Goal: Task Accomplishment & Management: Use online tool/utility

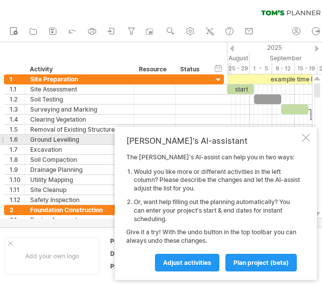
click at [310, 136] on div "Tom's AI-assistant The Tom's AI-assist can help you in two ways: Would you like…" at bounding box center [216, 203] width 202 height 153
click at [194, 264] on span "Adjust activities" at bounding box center [187, 263] width 48 height 8
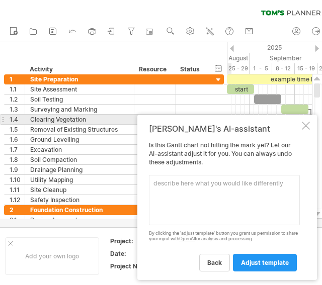
click at [309, 122] on div at bounding box center [306, 126] width 8 height 8
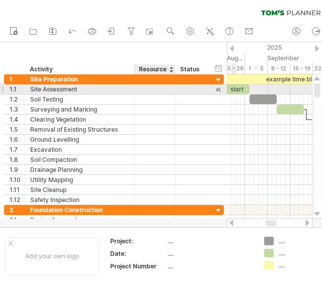
click at [151, 89] on div at bounding box center [154, 90] width 31 height 10
click at [169, 71] on div "Resource" at bounding box center [154, 69] width 31 height 10
click at [0, 0] on div at bounding box center [0, 0] width 0 height 0
click at [102, 98] on div "Soil Testing" at bounding box center [79, 100] width 99 height 10
click at [18, 105] on div "1.3" at bounding box center [17, 110] width 15 height 10
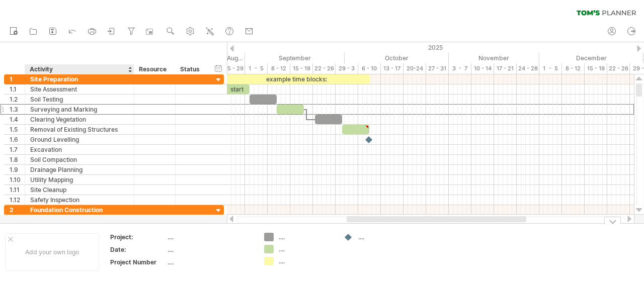
click at [118, 252] on div "Date:" at bounding box center [137, 250] width 55 height 9
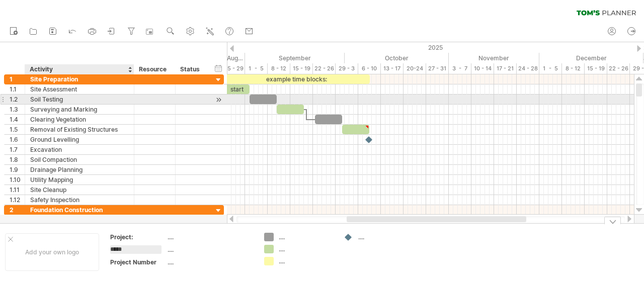
click at [53, 98] on div "Soil Testing" at bounding box center [79, 100] width 99 height 10
click at [133, 93] on div at bounding box center [132, 90] width 5 height 10
click at [260, 97] on div at bounding box center [263, 100] width 27 height 10
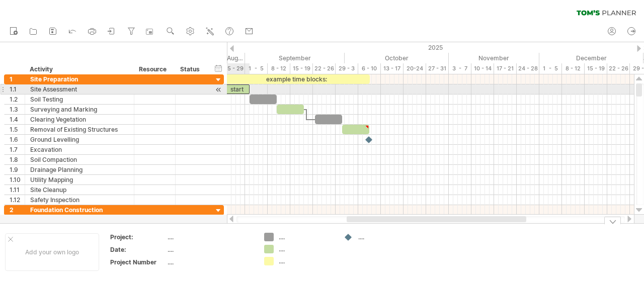
click at [240, 88] on div "start" at bounding box center [235, 90] width 27 height 10
click at [59, 89] on div "Site Assessment" at bounding box center [79, 90] width 99 height 10
click at [213, 89] on div "**********" at bounding box center [114, 89] width 220 height 11
click at [193, 89] on div at bounding box center [192, 90] width 22 height 10
click at [0, 0] on input "text" at bounding box center [0, 0] width 0 height 0
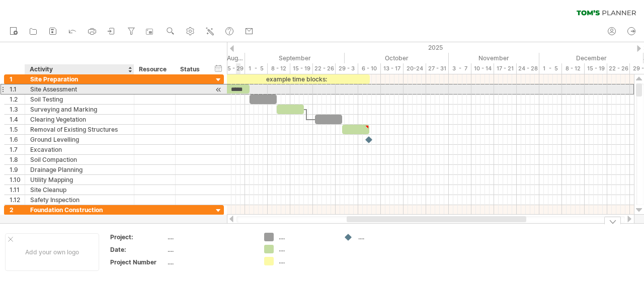
click at [219, 67] on div "hide start/end/duration show start/end/duration" at bounding box center [219, 68] width 10 height 11
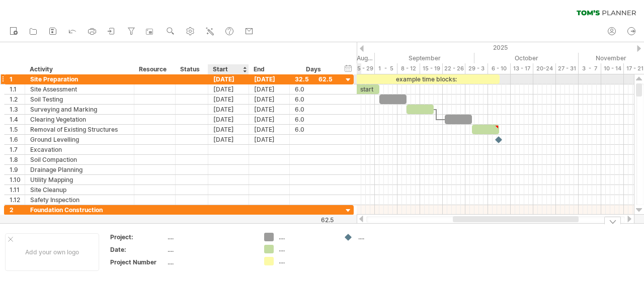
click at [222, 78] on div "[DATE]" at bounding box center [228, 79] width 41 height 10
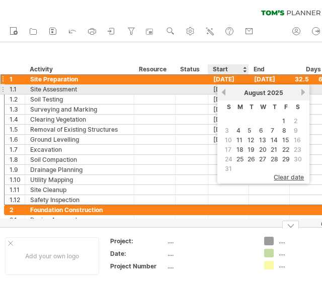
click at [223, 94] on link "previous" at bounding box center [224, 93] width 8 height 8
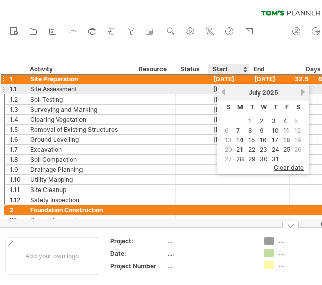
click at [223, 94] on link "previous" at bounding box center [224, 93] width 8 height 8
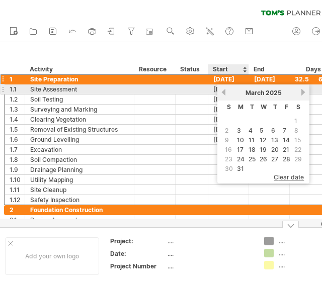
click at [222, 92] on link "previous" at bounding box center [224, 93] width 8 height 8
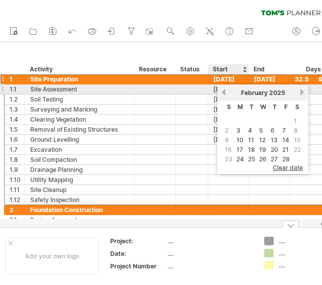
click at [222, 92] on link "previous" at bounding box center [224, 93] width 8 height 8
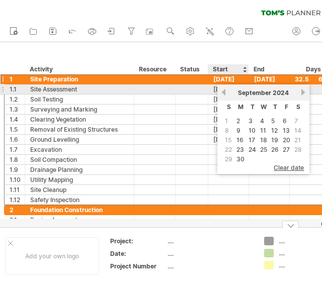
click at [222, 92] on link "previous" at bounding box center [224, 93] width 8 height 8
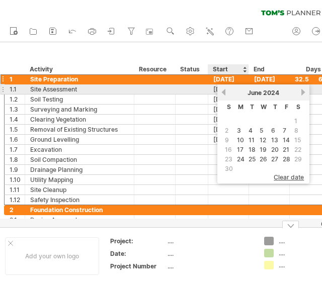
click at [222, 92] on link "previous" at bounding box center [224, 93] width 8 height 8
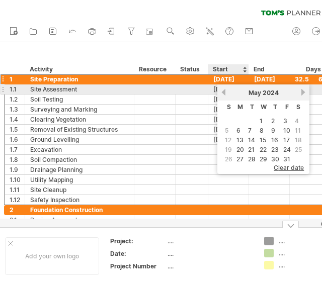
click at [222, 92] on link "previous" at bounding box center [224, 93] width 8 height 8
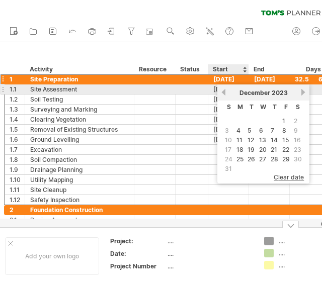
click at [222, 92] on link "previous" at bounding box center [224, 93] width 8 height 8
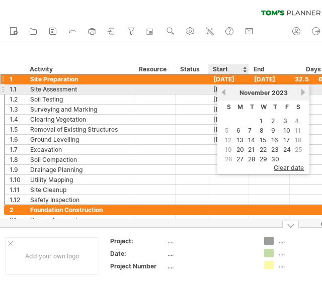
click at [222, 92] on link "previous" at bounding box center [224, 93] width 8 height 8
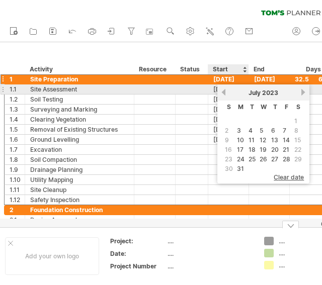
click at [222, 92] on link "previous" at bounding box center [224, 93] width 8 height 8
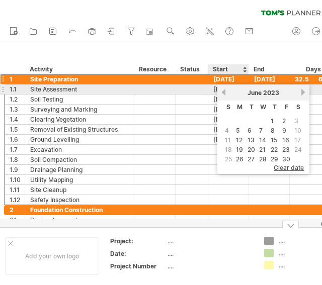
click at [222, 92] on link "previous" at bounding box center [224, 93] width 8 height 8
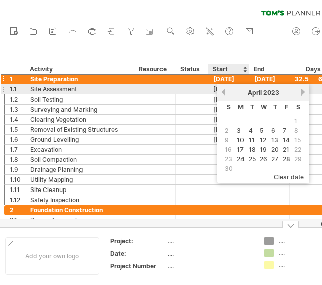
click at [222, 92] on link "previous" at bounding box center [224, 93] width 8 height 8
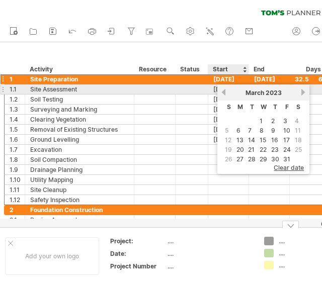
click at [222, 92] on link "previous" at bounding box center [224, 93] width 8 height 8
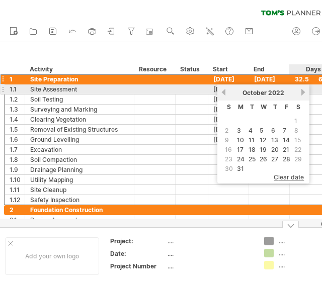
click at [302, 91] on link "next" at bounding box center [303, 93] width 8 height 8
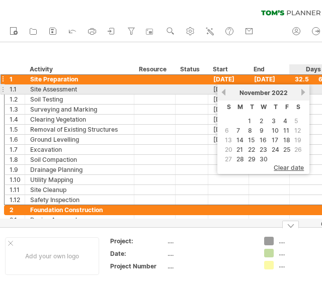
click at [302, 91] on link "next" at bounding box center [303, 93] width 8 height 8
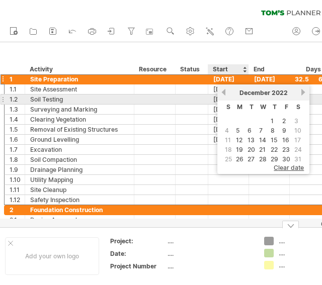
click at [225, 95] on link "previous" at bounding box center [224, 93] width 8 height 8
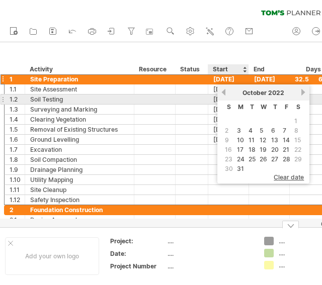
click at [225, 95] on link "previous" at bounding box center [224, 93] width 8 height 8
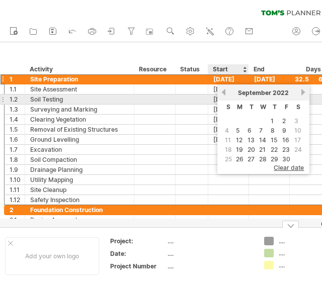
click at [225, 95] on link "previous" at bounding box center [224, 93] width 8 height 8
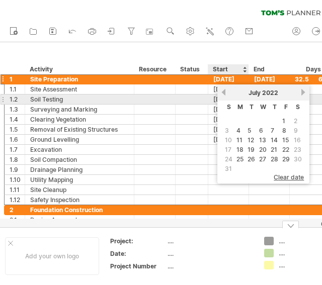
click at [225, 95] on link "previous" at bounding box center [224, 93] width 8 height 8
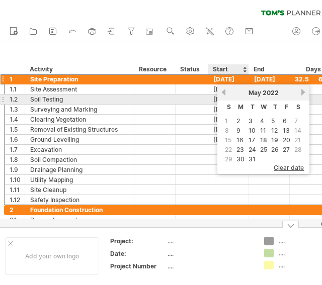
click at [225, 95] on link "previous" at bounding box center [224, 93] width 8 height 8
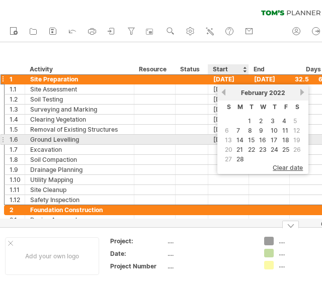
click at [239, 138] on link "14" at bounding box center [239, 140] width 9 height 10
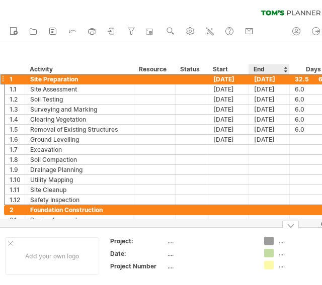
click at [268, 80] on div "08-10-25" at bounding box center [269, 79] width 41 height 10
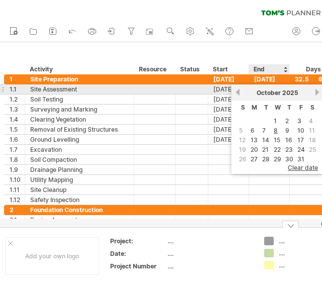
click at [275, 94] on span "October" at bounding box center [269, 93] width 24 height 8
click at [279, 94] on span "October" at bounding box center [269, 93] width 24 height 8
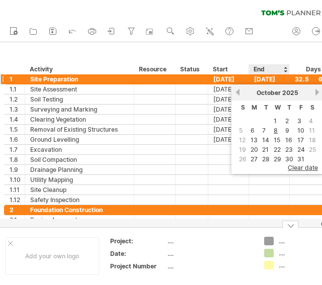
click at [266, 77] on div "08-10-25" at bounding box center [269, 79] width 41 height 10
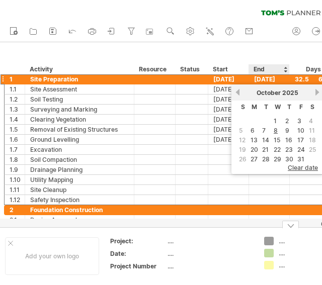
click at [266, 77] on div "08-10-25" at bounding box center [269, 79] width 41 height 10
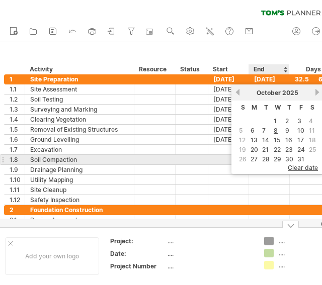
click at [295, 165] on span "clear date" at bounding box center [303, 168] width 30 height 8
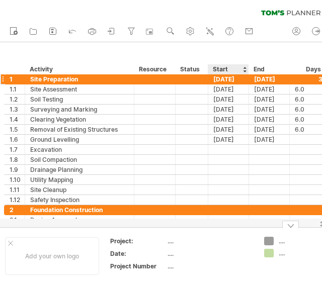
click at [227, 82] on div "25-08-25" at bounding box center [228, 79] width 41 height 10
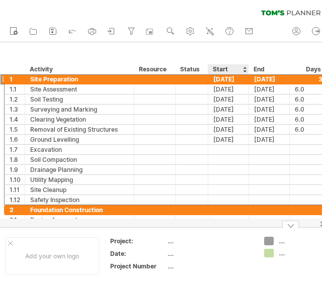
click at [227, 82] on div "25-08-25" at bounding box center [228, 79] width 41 height 10
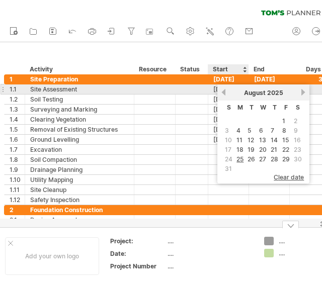
click at [223, 90] on link "previous" at bounding box center [224, 93] width 8 height 8
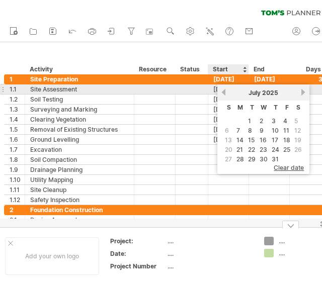
click at [223, 90] on link "previous" at bounding box center [224, 93] width 8 height 8
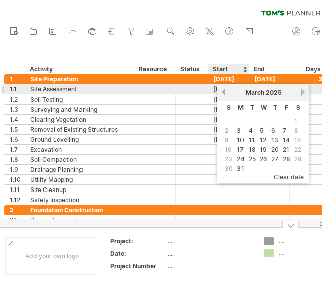
click at [223, 90] on link "previous" at bounding box center [224, 93] width 8 height 8
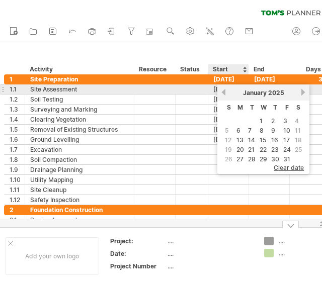
click at [223, 90] on link "previous" at bounding box center [224, 93] width 8 height 8
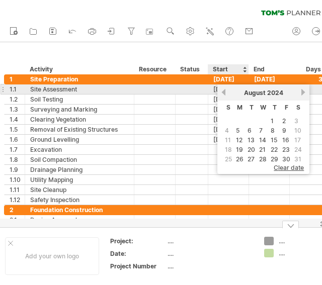
click at [223, 90] on link "previous" at bounding box center [224, 93] width 8 height 8
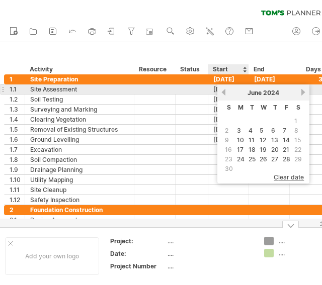
click at [223, 90] on link "previous" at bounding box center [224, 93] width 8 height 8
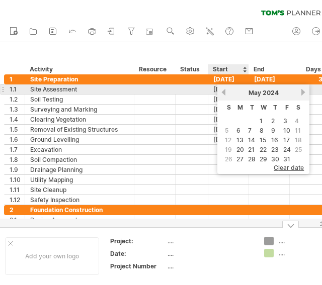
click at [223, 90] on link "previous" at bounding box center [224, 93] width 8 height 8
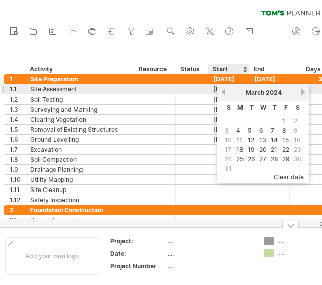
click at [223, 90] on link "previous" at bounding box center [224, 93] width 8 height 8
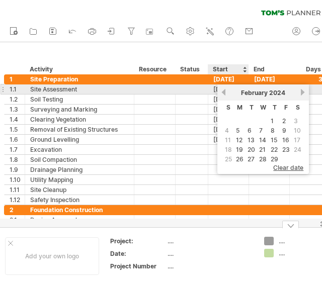
click at [223, 90] on link "previous" at bounding box center [224, 93] width 8 height 8
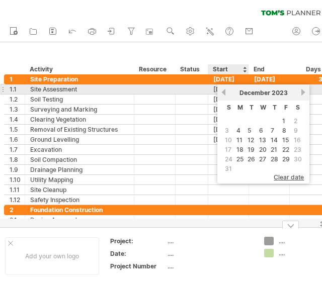
click at [223, 90] on link "previous" at bounding box center [224, 93] width 8 height 8
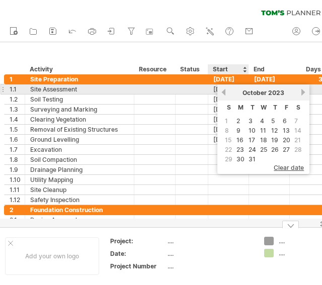
click at [223, 90] on link "previous" at bounding box center [224, 93] width 8 height 8
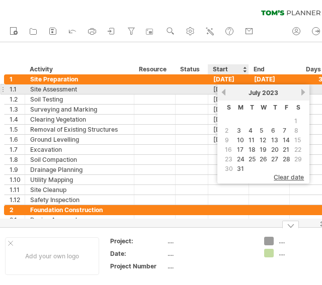
click at [223, 90] on link "previous" at bounding box center [224, 93] width 8 height 8
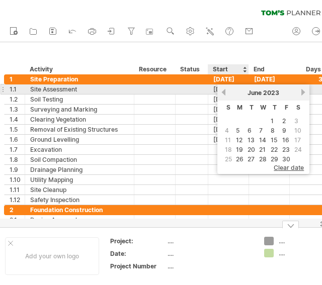
click at [223, 90] on link "previous" at bounding box center [224, 93] width 8 height 8
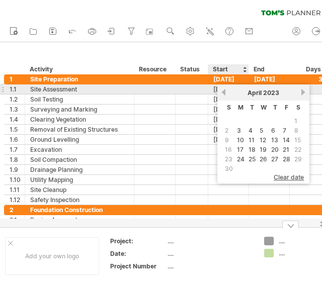
click at [223, 90] on link "previous" at bounding box center [224, 93] width 8 height 8
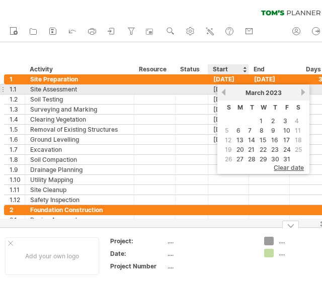
click at [223, 90] on link "previous" at bounding box center [224, 93] width 8 height 8
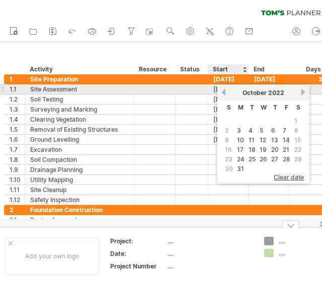
click at [223, 90] on link "previous" at bounding box center [224, 93] width 8 height 8
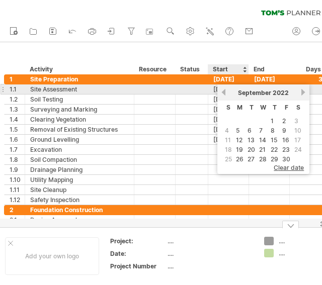
click at [223, 90] on link "previous" at bounding box center [224, 93] width 8 height 8
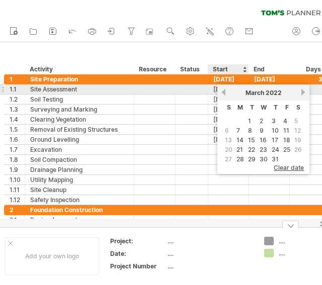
click at [223, 90] on link "previous" at bounding box center [224, 93] width 8 height 8
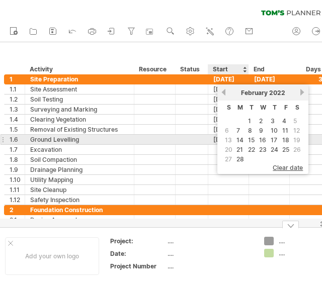
click at [238, 137] on link "14" at bounding box center [239, 140] width 9 height 10
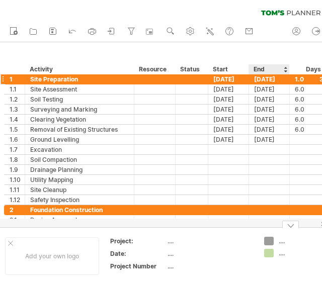
click at [270, 79] on div "08-10-25" at bounding box center [269, 79] width 41 height 10
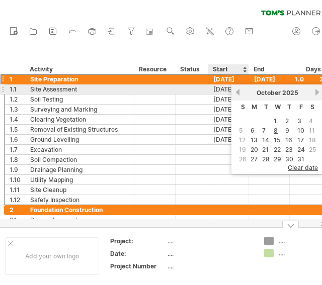
click at [240, 90] on link "previous" at bounding box center [238, 93] width 8 height 8
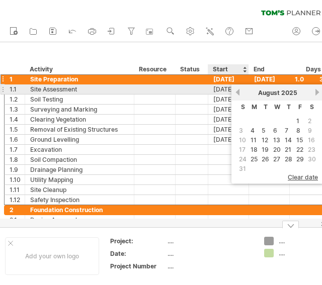
click at [240, 90] on link "previous" at bounding box center [238, 93] width 8 height 8
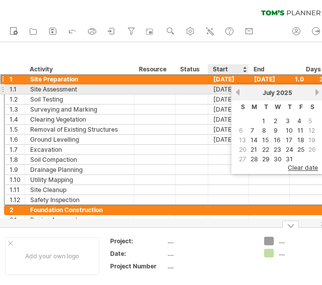
click at [240, 90] on link "previous" at bounding box center [238, 93] width 8 height 8
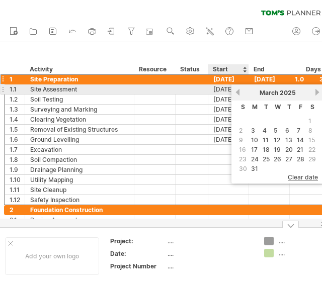
click at [240, 90] on link "previous" at bounding box center [238, 93] width 8 height 8
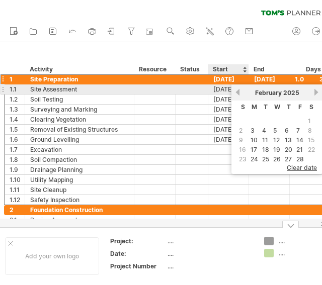
click at [240, 90] on link "previous" at bounding box center [238, 93] width 8 height 8
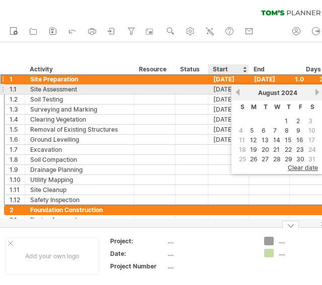
click at [240, 90] on link "previous" at bounding box center [238, 93] width 8 height 8
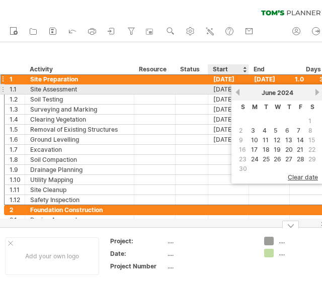
click at [240, 90] on link "previous" at bounding box center [238, 93] width 8 height 8
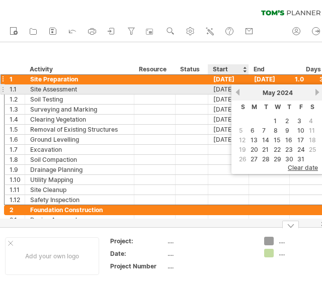
click at [240, 90] on link "previous" at bounding box center [238, 93] width 8 height 8
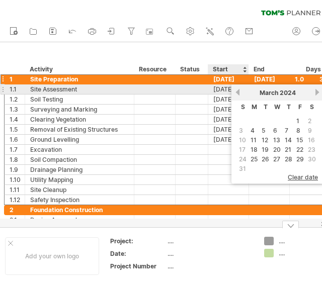
click at [240, 90] on link "previous" at bounding box center [238, 93] width 8 height 8
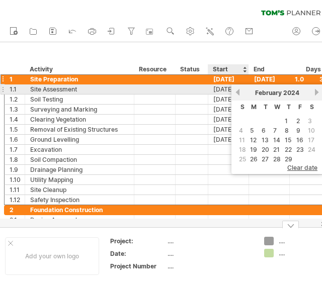
click at [240, 90] on link "previous" at bounding box center [238, 93] width 8 height 8
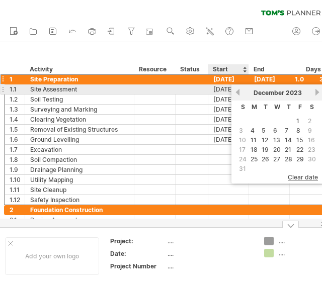
click at [240, 90] on link "previous" at bounding box center [238, 93] width 8 height 8
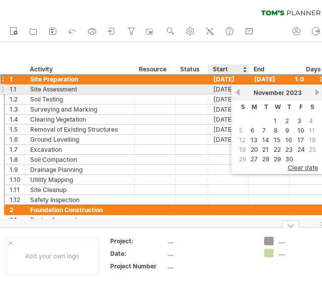
click at [240, 90] on link "previous" at bounding box center [238, 93] width 8 height 8
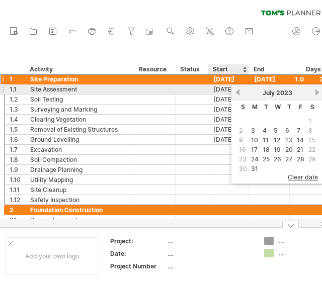
click at [240, 90] on link "previous" at bounding box center [238, 93] width 8 height 8
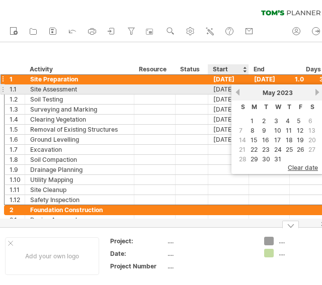
click at [240, 90] on link "previous" at bounding box center [238, 93] width 8 height 8
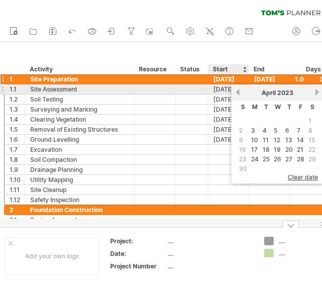
click at [240, 90] on link "previous" at bounding box center [238, 93] width 8 height 8
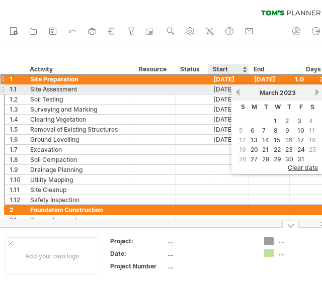
click at [240, 90] on link "previous" at bounding box center [238, 93] width 8 height 8
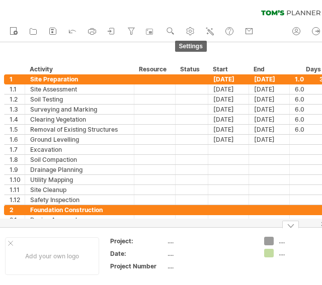
click at [193, 28] on use at bounding box center [190, 31] width 10 height 10
select select "*"
select select "**"
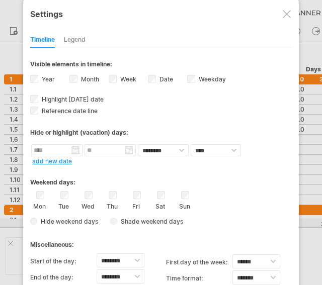
click at [53, 148] on input "text" at bounding box center [56, 150] width 51 height 12
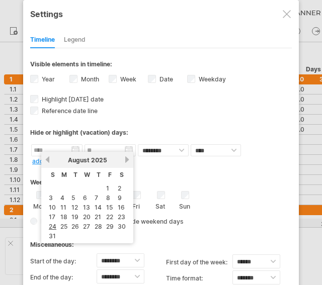
click at [46, 162] on link "previous" at bounding box center [48, 160] width 8 height 8
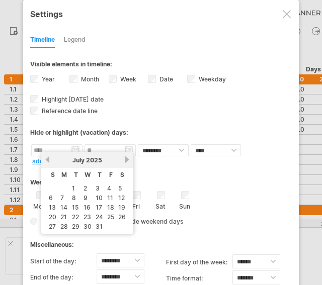
click at [46, 162] on link "previous" at bounding box center [48, 160] width 8 height 8
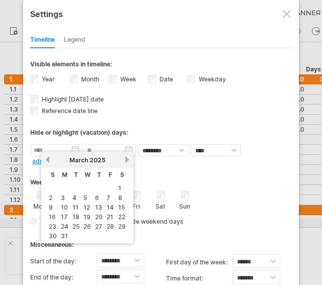
click at [46, 162] on link "previous" at bounding box center [48, 160] width 8 height 8
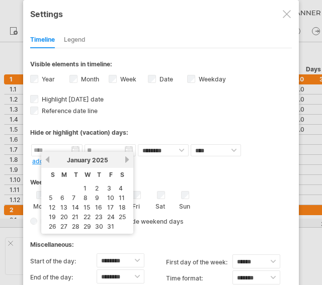
click at [46, 162] on link "previous" at bounding box center [48, 160] width 8 height 8
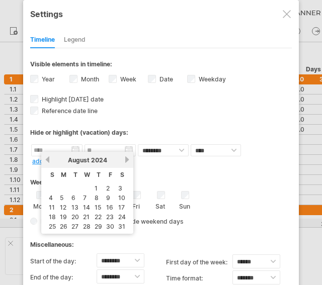
click at [46, 162] on link "previous" at bounding box center [48, 160] width 8 height 8
click at [191, 123] on div "Hide or highlight (vacation) days:" at bounding box center [161, 129] width 262 height 25
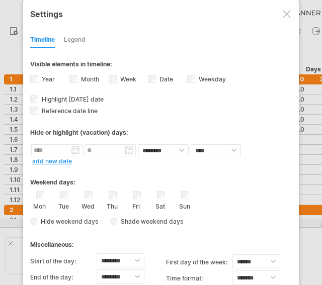
click at [76, 43] on div "Legend" at bounding box center [75, 40] width 22 height 16
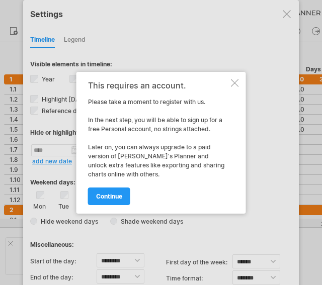
click at [106, 188] on link "continue" at bounding box center [109, 197] width 42 height 18
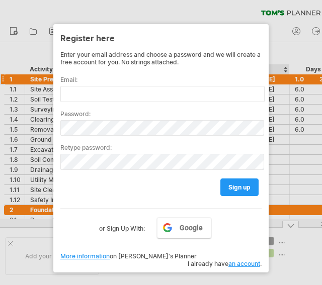
click at [294, 76] on div at bounding box center [161, 142] width 322 height 285
click at [122, 31] on div "Register here" at bounding box center [160, 38] width 201 height 18
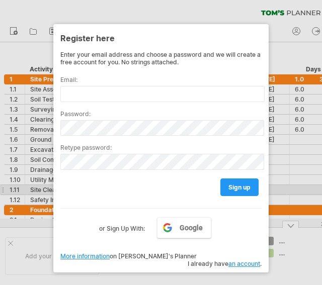
click at [238, 191] on link "sign up" at bounding box center [239, 188] width 38 height 18
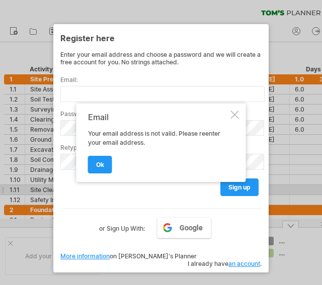
click at [96, 156] on link "ok" at bounding box center [100, 165] width 24 height 18
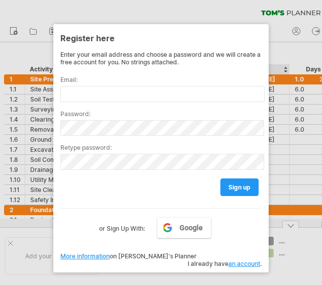
click at [291, 58] on div at bounding box center [161, 142] width 322 height 285
click at [167, 65] on div "Enter your email address and choose a password and we will create a free accoun…" at bounding box center [160, 143] width 201 height 184
click at [201, 30] on div "Register here" at bounding box center [160, 38] width 201 height 18
click at [121, 226] on label "or Sign Up With:" at bounding box center [122, 225] width 46 height 17
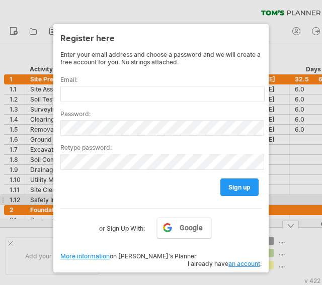
click at [245, 184] on span "sign up" at bounding box center [239, 188] width 22 height 8
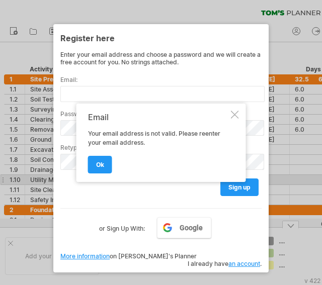
click at [99, 164] on span "ok" at bounding box center [100, 165] width 8 height 8
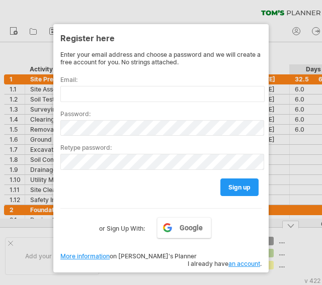
click at [321, 44] on div at bounding box center [161, 142] width 322 height 285
click at [310, 90] on div at bounding box center [161, 142] width 322 height 285
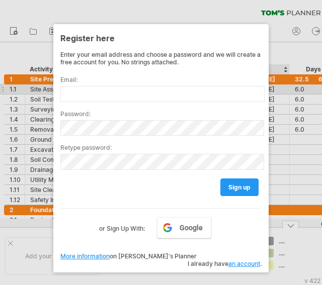
click at [292, 91] on div at bounding box center [161, 142] width 322 height 285
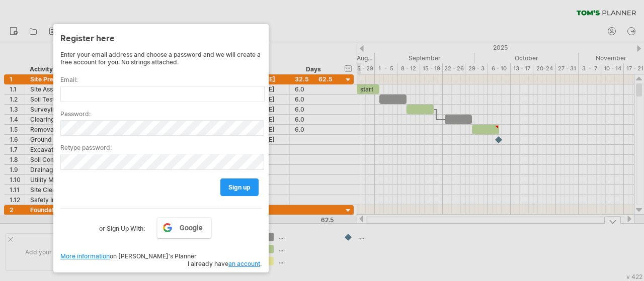
click at [250, 260] on link "an account" at bounding box center [244, 264] width 32 height 8
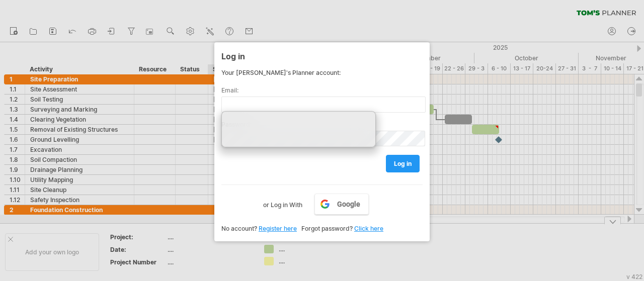
click at [321, 78] on div "Email:" at bounding box center [321, 95] width 201 height 34
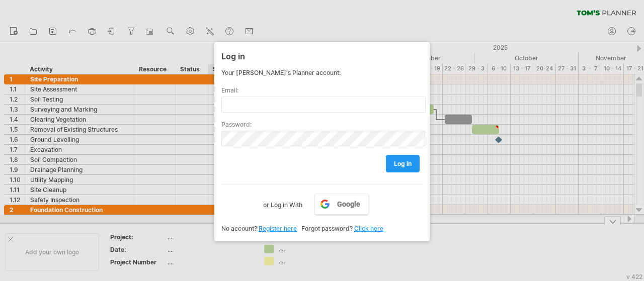
click at [321, 163] on link "log in" at bounding box center [403, 164] width 34 height 18
click at [321, 226] on link "Click here" at bounding box center [368, 229] width 29 height 8
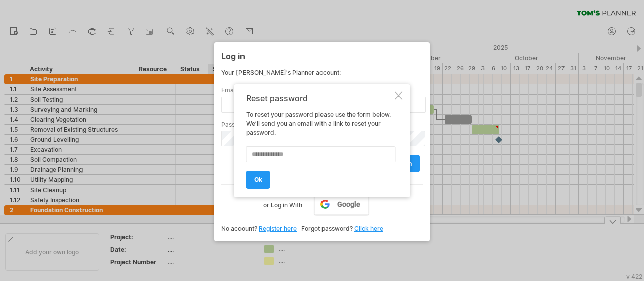
click at [266, 187] on link "ok" at bounding box center [258, 180] width 24 height 18
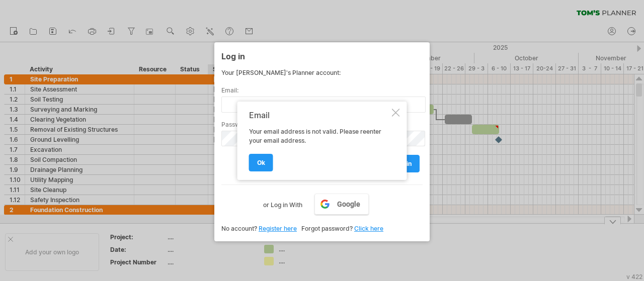
click at [270, 150] on div "ok" at bounding box center [319, 158] width 141 height 26
click at [262, 159] on span "ok" at bounding box center [261, 163] width 8 height 8
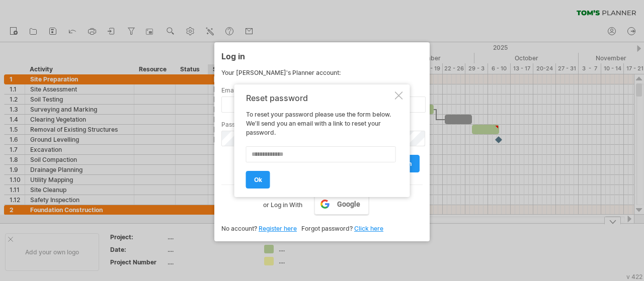
click at [260, 177] on span "ok" at bounding box center [258, 180] width 8 height 8
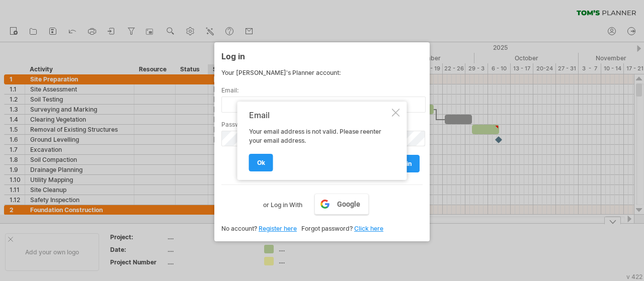
click at [321, 107] on div "Email Your email address is not valid. Please reenter your email address. ok" at bounding box center [322, 141] width 170 height 78
click at [321, 113] on div at bounding box center [396, 113] width 8 height 8
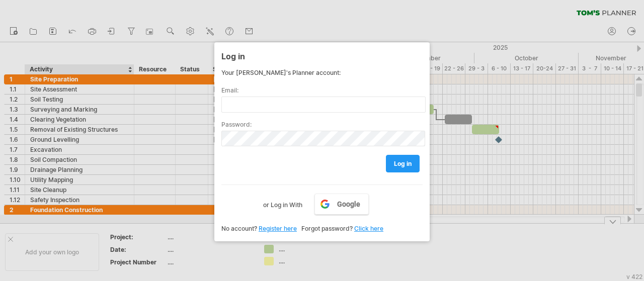
click at [42, 68] on div at bounding box center [322, 140] width 644 height 281
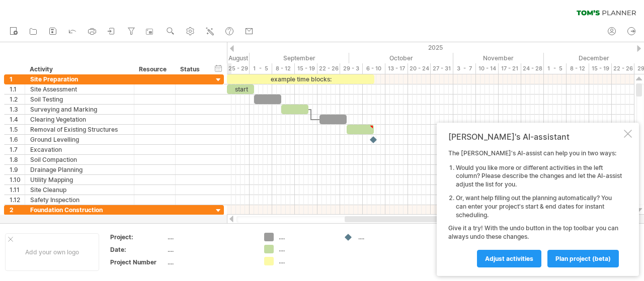
click at [583, 257] on span "plan project (beta)" at bounding box center [582, 259] width 55 height 8
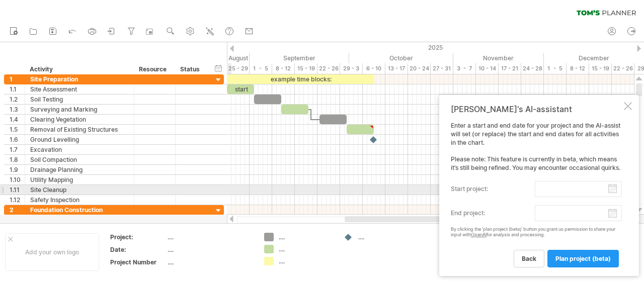
click at [616, 189] on input "start project:" at bounding box center [578, 189] width 87 height 16
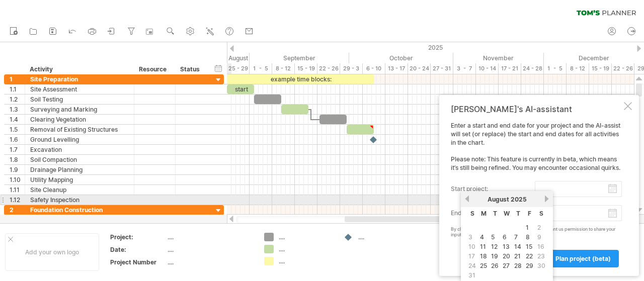
click at [471, 198] on div "August 2025" at bounding box center [506, 200] width 73 height 8
click at [466, 198] on link "previous" at bounding box center [467, 199] width 8 height 8
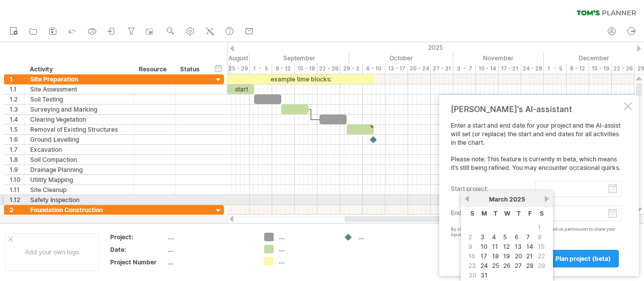
click at [466, 198] on link "previous" at bounding box center [467, 199] width 8 height 8
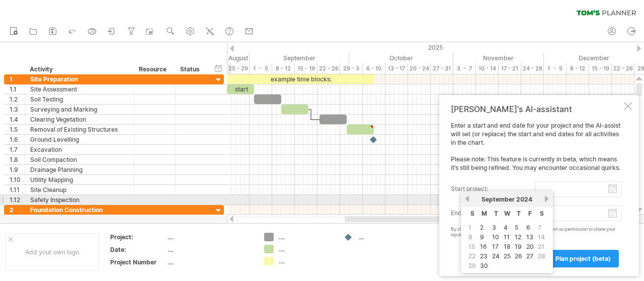
click at [466, 198] on link "previous" at bounding box center [467, 199] width 8 height 8
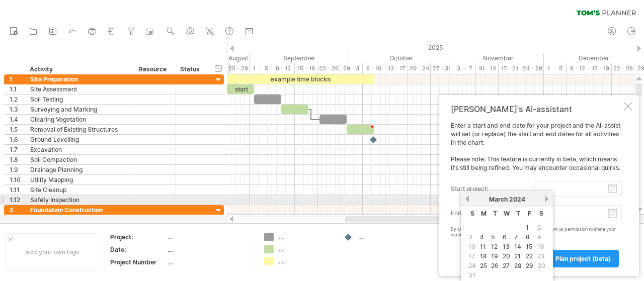
click at [466, 198] on link "previous" at bounding box center [467, 199] width 8 height 8
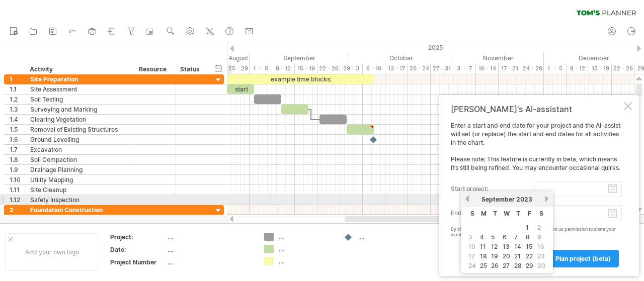
click at [466, 198] on link "previous" at bounding box center [467, 199] width 8 height 8
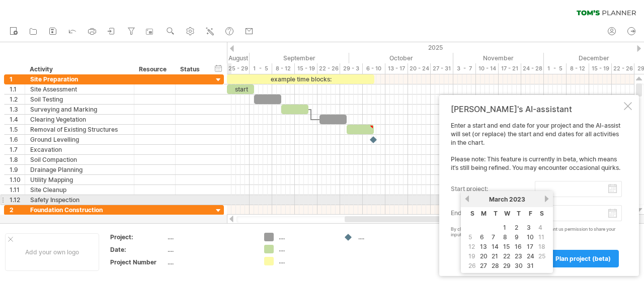
click at [466, 198] on link "previous" at bounding box center [467, 199] width 8 height 8
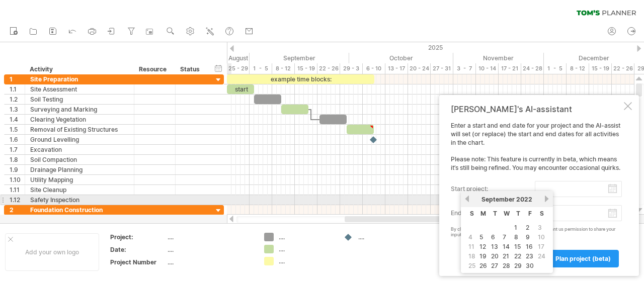
click at [466, 198] on link "previous" at bounding box center [467, 199] width 8 height 8
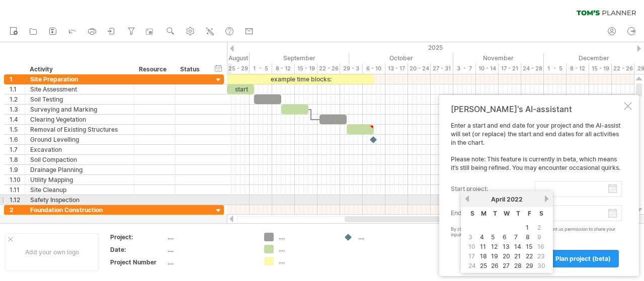
click at [466, 198] on link "previous" at bounding box center [467, 199] width 8 height 8
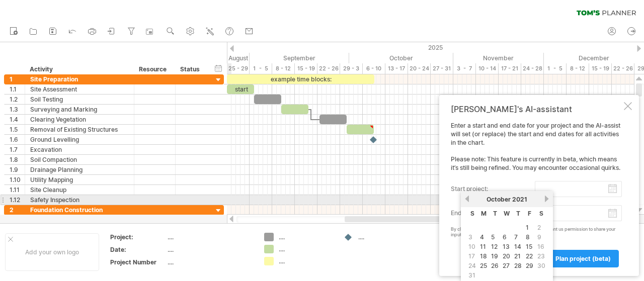
click at [466, 198] on link "previous" at bounding box center [467, 199] width 8 height 8
click at [543, 201] on link "next" at bounding box center [547, 199] width 8 height 8
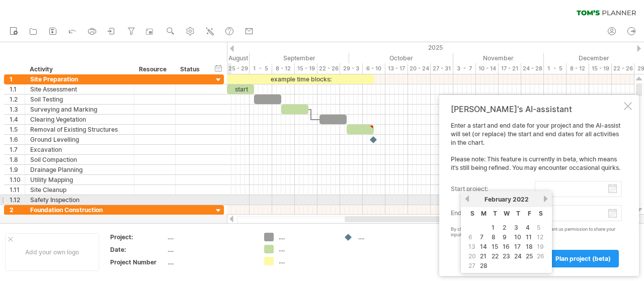
click at [543, 201] on link "next" at bounding box center [546, 199] width 8 height 8
click at [467, 199] on link "previous" at bounding box center [467, 199] width 8 height 8
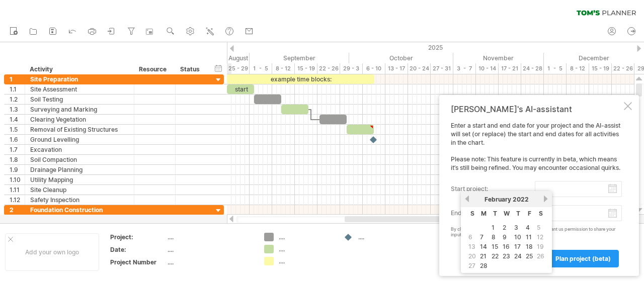
click at [486, 246] on link "14" at bounding box center [483, 247] width 9 height 10
type input "********"
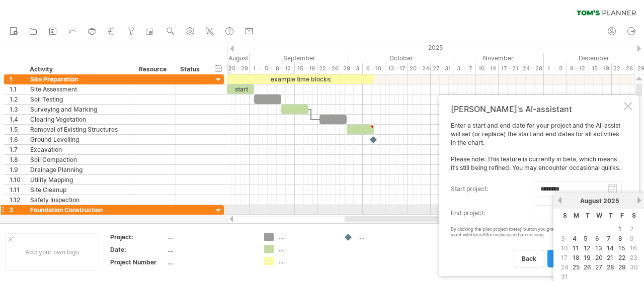
click at [612, 213] on body "progress(100%) Trying to reach [DOMAIN_NAME] Connected again... 0% clear filter…" at bounding box center [322, 141] width 644 height 283
click at [293, 21] on div "clear filter reapply filter" at bounding box center [322, 10] width 644 height 21
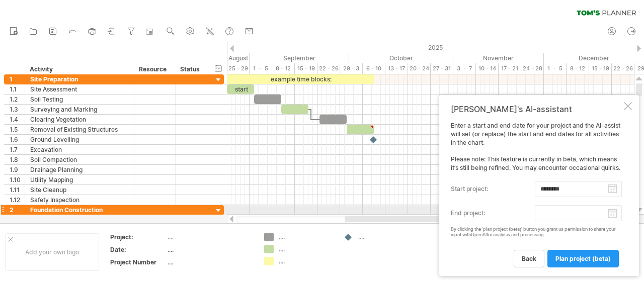
click at [610, 208] on body "progress(100%) Trying to reach [DOMAIN_NAME] Connected again... 0% clear filter…" at bounding box center [322, 141] width 644 height 283
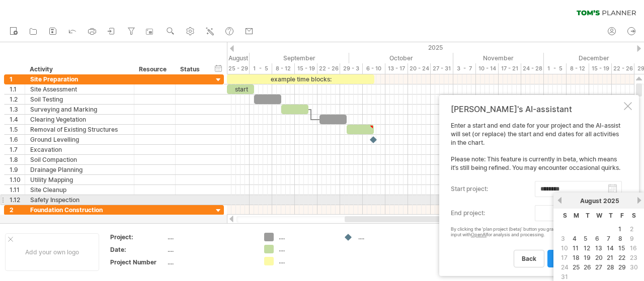
click at [561, 201] on link "previous" at bounding box center [560, 201] width 8 height 8
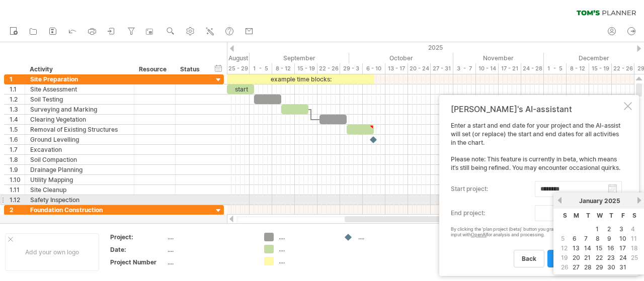
click at [561, 201] on link "previous" at bounding box center [560, 201] width 8 height 8
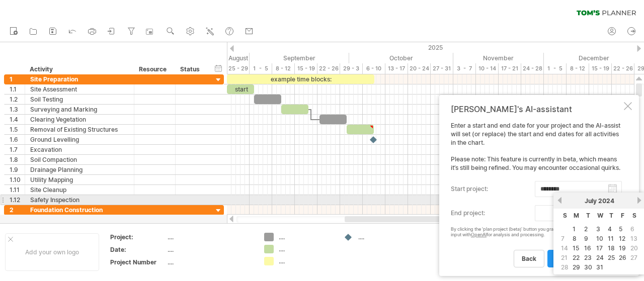
click at [561, 201] on link "previous" at bounding box center [560, 201] width 8 height 8
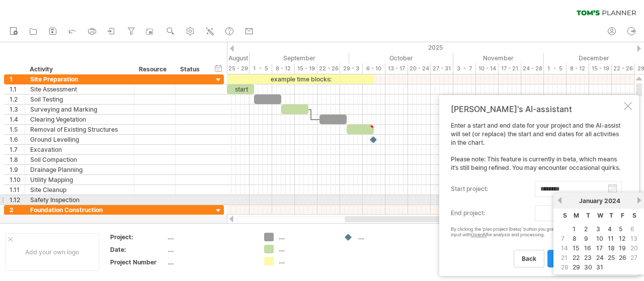
click at [561, 201] on link "previous" at bounding box center [560, 201] width 8 height 8
click at [636, 203] on link "next" at bounding box center [639, 201] width 8 height 8
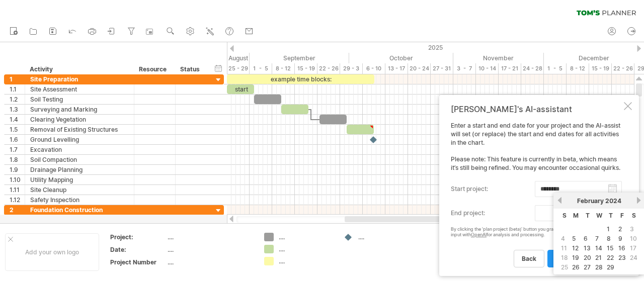
click at [607, 245] on link "15" at bounding box center [610, 249] width 9 height 10
type input "********"
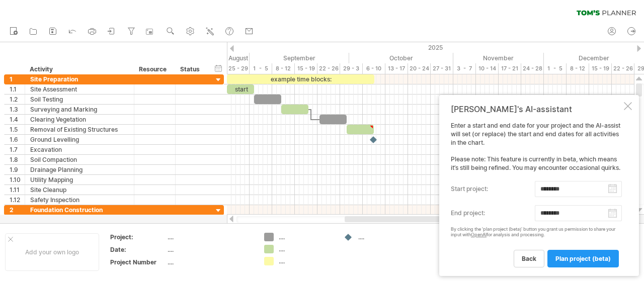
click at [614, 216] on body "progress(100%) Trying to reach [DOMAIN_NAME] Connected again... 0% clear filter…" at bounding box center [322, 141] width 644 height 283
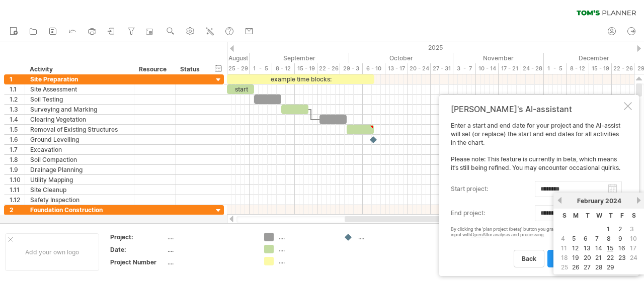
click at [611, 250] on link "15" at bounding box center [610, 249] width 9 height 10
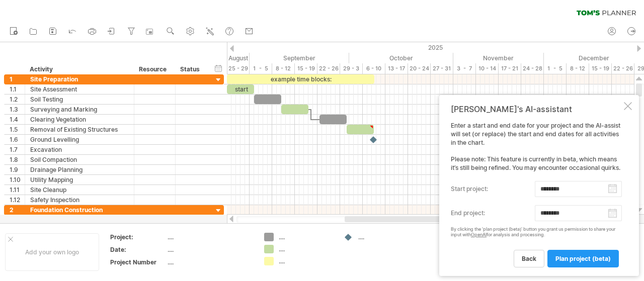
click at [598, 261] on span "plan project (beta)" at bounding box center [582, 259] width 55 height 8
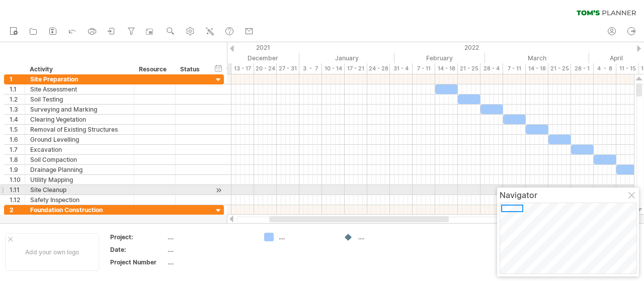
click at [634, 194] on div at bounding box center [632, 196] width 8 height 8
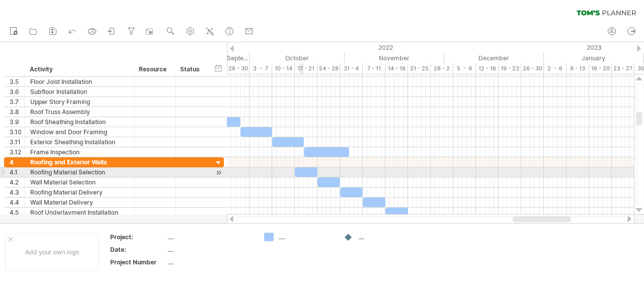
click at [300, 172] on div at bounding box center [306, 173] width 23 height 10
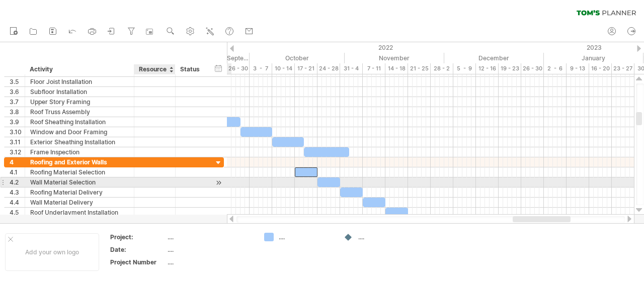
click at [143, 178] on div at bounding box center [154, 183] width 31 height 10
click at [326, 178] on div at bounding box center [328, 183] width 23 height 10
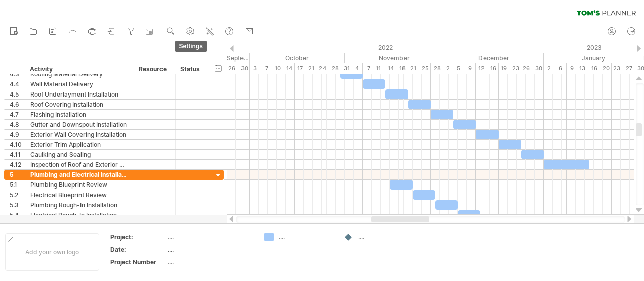
click at [194, 28] on use at bounding box center [190, 31] width 10 height 10
select select "*"
select select "**"
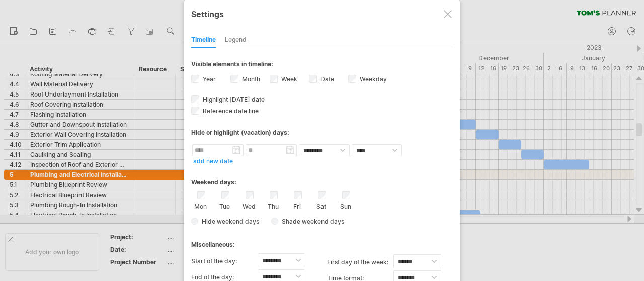
click at [450, 14] on div at bounding box center [448, 14] width 8 height 8
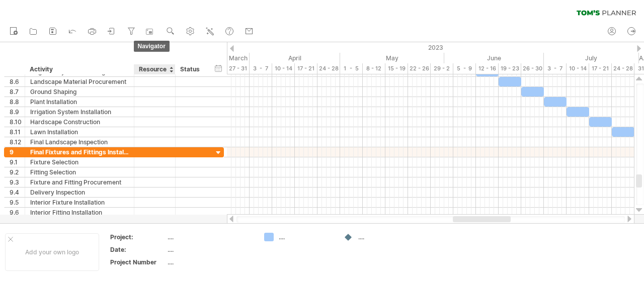
click at [149, 37] on link "navigator" at bounding box center [151, 31] width 15 height 13
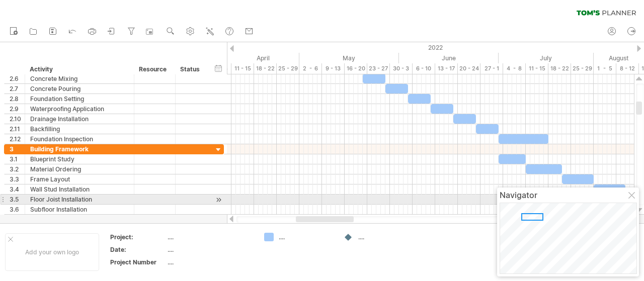
click at [633, 198] on div at bounding box center [632, 196] width 8 height 8
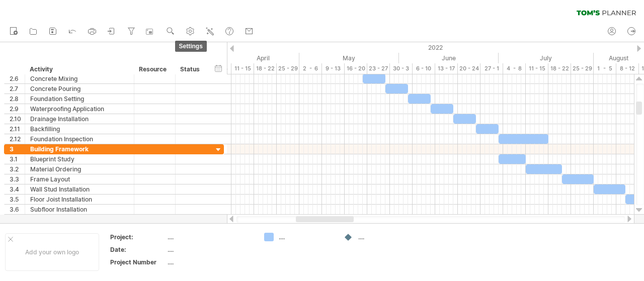
click at [194, 34] on use at bounding box center [190, 31] width 10 height 10
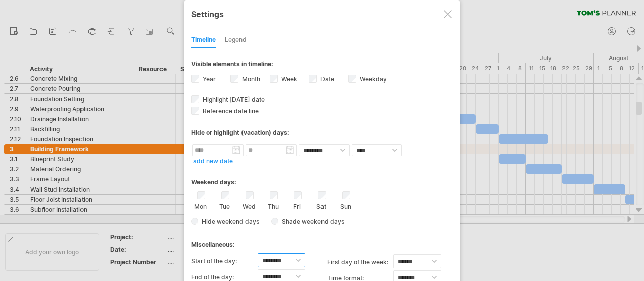
click at [296, 260] on select "******** ******** ******** ******** ******** ******** ******** ******** *******…" at bounding box center [282, 261] width 48 height 14
select select "*"
click at [258, 254] on select "******** ******** ******** ******** ******** ******** ******** ******** *******…" at bounding box center [282, 261] width 48 height 14
click at [295, 270] on select "******** ******** ******** ******** ******** ******** ******** ******** *******…" at bounding box center [282, 277] width 48 height 14
select select "**"
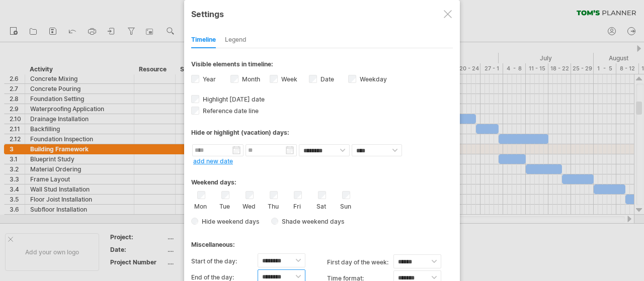
click at [258, 270] on select "******** ******** ******** ******** ******** ******** ******** ******** *******…" at bounding box center [282, 277] width 48 height 14
click at [419, 271] on select "******* *******" at bounding box center [417, 278] width 48 height 14
select select "******"
click at [393, 271] on select "******* *******" at bounding box center [417, 278] width 48 height 14
click at [432, 271] on select "******* *******" at bounding box center [417, 278] width 48 height 14
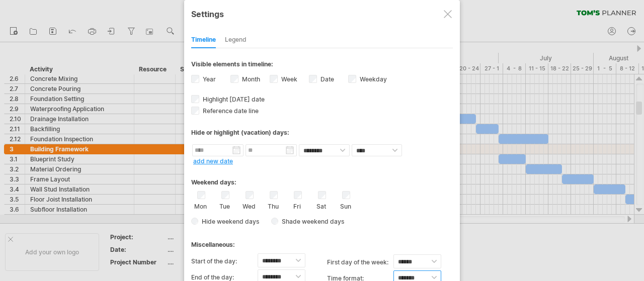
click at [393, 271] on select "******* *******" at bounding box center [417, 278] width 48 height 14
click at [421, 191] on div "Mon Tue Wed Thu Fri Sat Sun" at bounding box center [322, 200] width 262 height 19
click at [448, 16] on div at bounding box center [448, 14] width 8 height 8
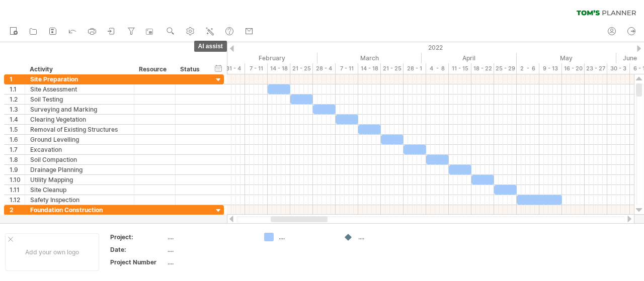
click at [208, 31] on icon at bounding box center [210, 31] width 10 height 10
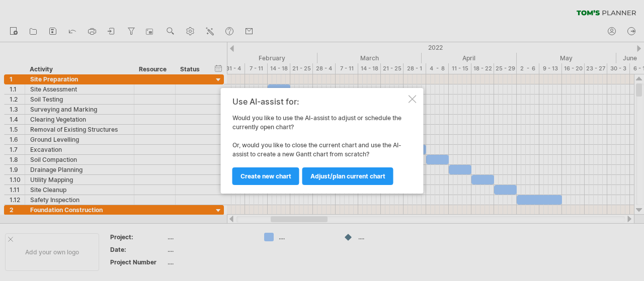
click at [344, 180] on link "Adjust/plan current chart" at bounding box center [347, 177] width 91 height 18
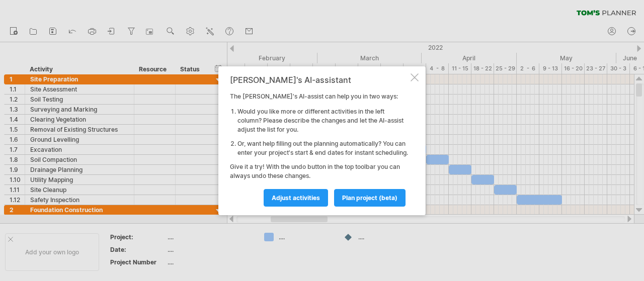
click at [300, 202] on span "Adjust activities" at bounding box center [296, 198] width 48 height 8
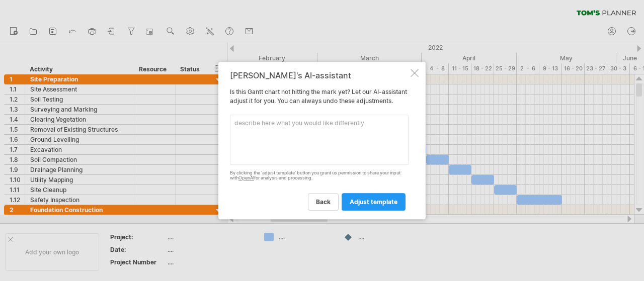
click at [333, 207] on link "back" at bounding box center [323, 202] width 31 height 18
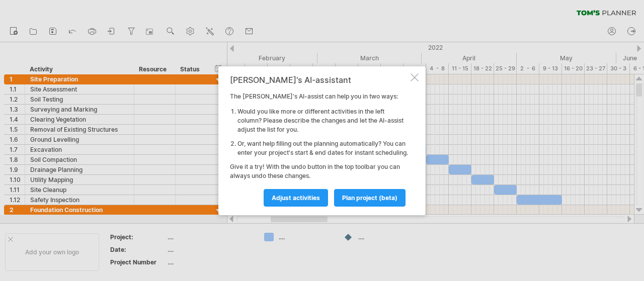
click at [356, 206] on link "plan project (beta)" at bounding box center [369, 198] width 71 height 18
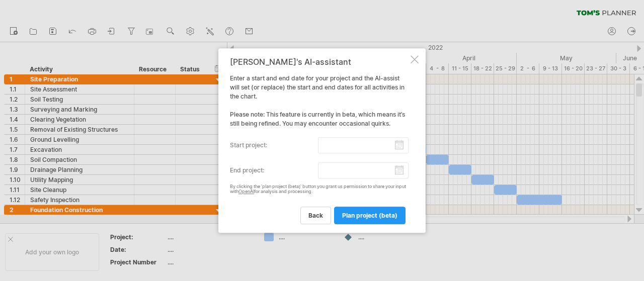
click at [400, 143] on input "start project:" at bounding box center [363, 145] width 91 height 16
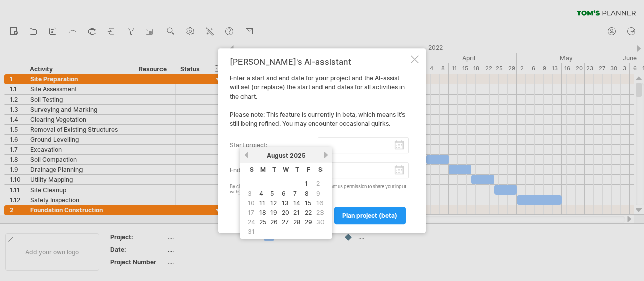
click at [412, 61] on div at bounding box center [415, 59] width 8 height 8
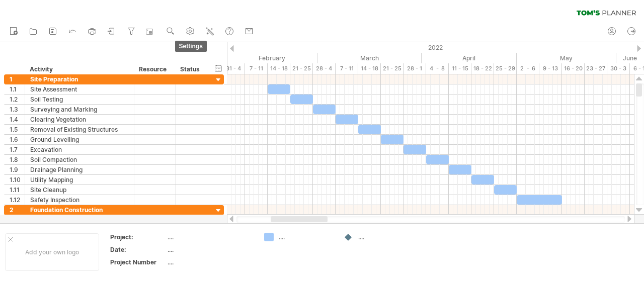
click at [193, 30] on use at bounding box center [190, 31] width 10 height 10
select select "*"
select select "**"
select select "******"
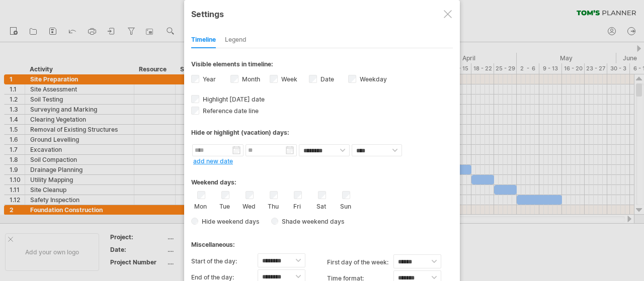
click at [238, 44] on div "Legend" at bounding box center [236, 40] width 22 height 16
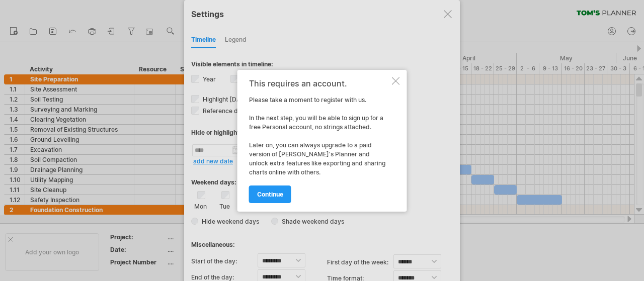
click at [268, 189] on link "continue" at bounding box center [270, 195] width 42 height 18
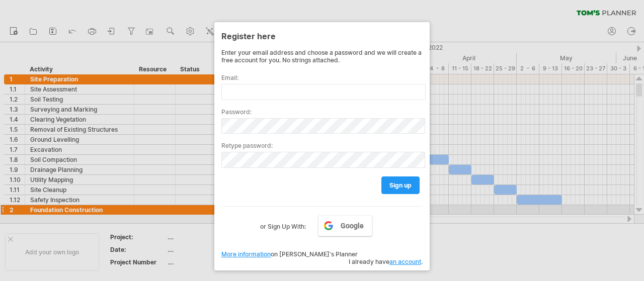
click at [475, 213] on div at bounding box center [322, 140] width 644 height 281
click at [209, 221] on div at bounding box center [322, 140] width 644 height 281
click at [242, 253] on link "More information" at bounding box center [245, 255] width 49 height 8
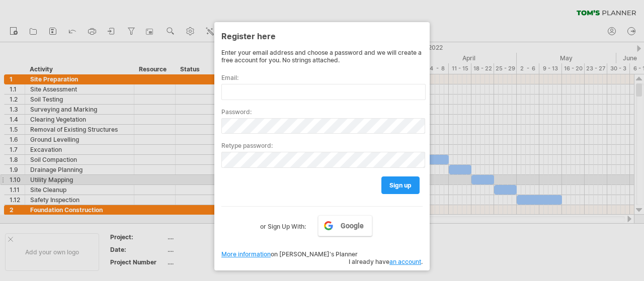
click at [404, 177] on link "sign up" at bounding box center [400, 186] width 38 height 18
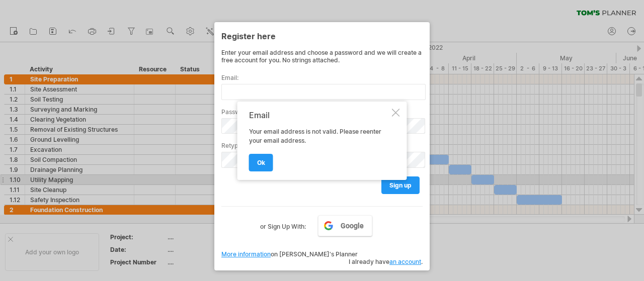
click at [269, 169] on link "ok" at bounding box center [261, 163] width 24 height 18
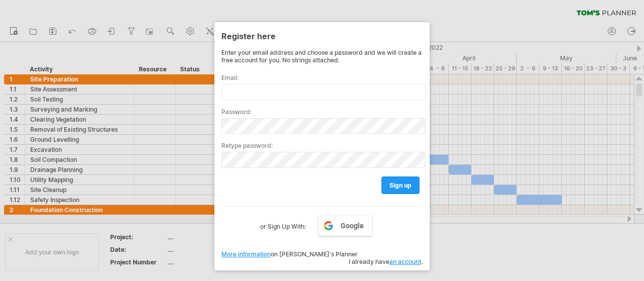
click at [191, 227] on div at bounding box center [322, 140] width 644 height 281
click at [183, 74] on div at bounding box center [322, 140] width 644 height 281
click at [166, 66] on div at bounding box center [322, 140] width 644 height 281
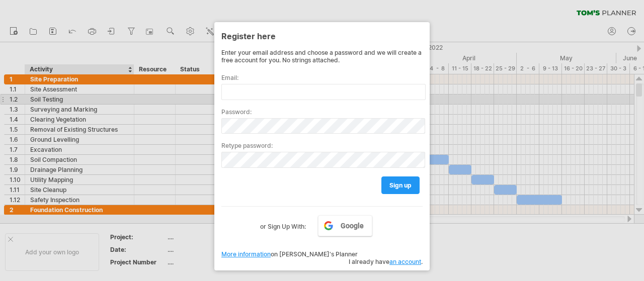
click at [50, 102] on div at bounding box center [322, 140] width 644 height 281
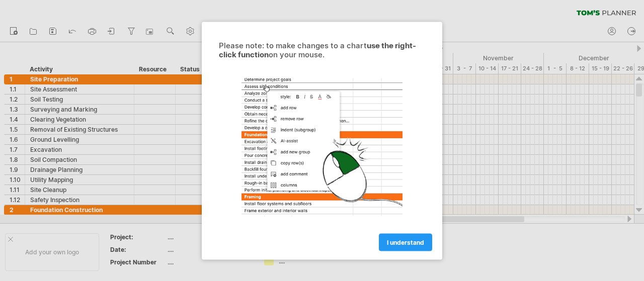
click at [425, 251] on div "Please note: to make changes to a chart use the right-click function on your mo…" at bounding box center [322, 141] width 240 height 238
click at [421, 248] on link "I understand" at bounding box center [405, 242] width 53 height 18
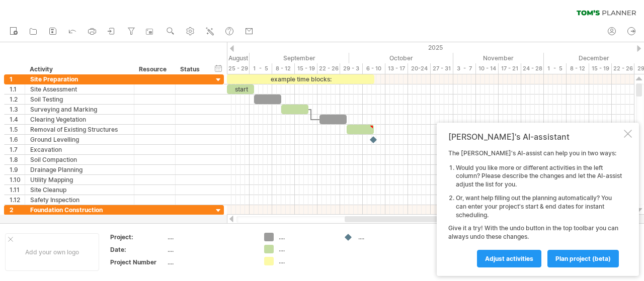
click at [598, 257] on span "plan project (beta)" at bounding box center [582, 259] width 55 height 8
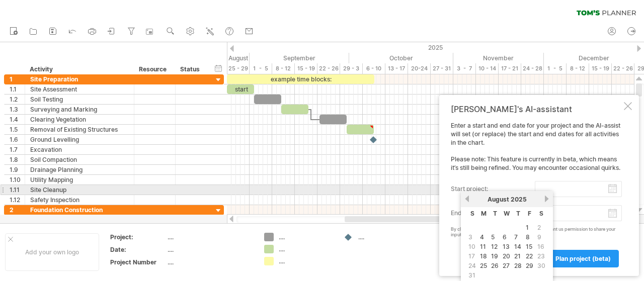
click at [611, 188] on input "start project:" at bounding box center [578, 189] width 87 height 16
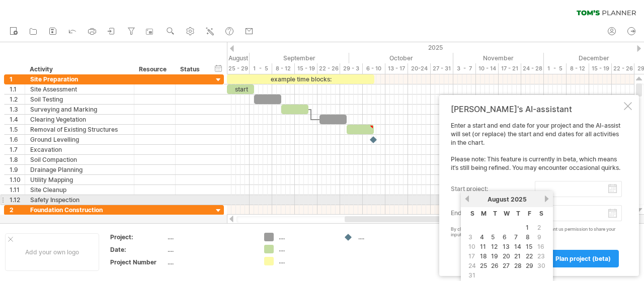
click at [468, 198] on link "previous" at bounding box center [467, 199] width 8 height 8
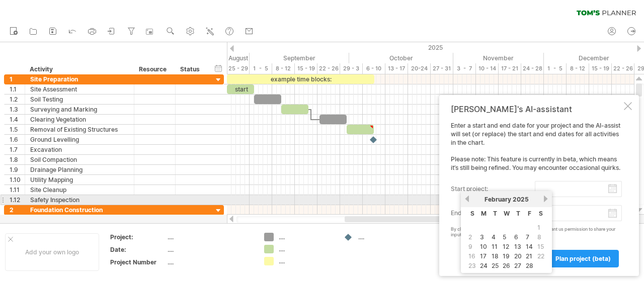
click at [468, 198] on link "previous" at bounding box center [467, 199] width 8 height 8
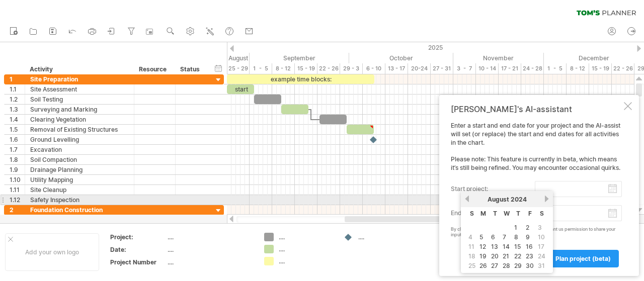
click at [468, 198] on link "previous" at bounding box center [467, 199] width 8 height 8
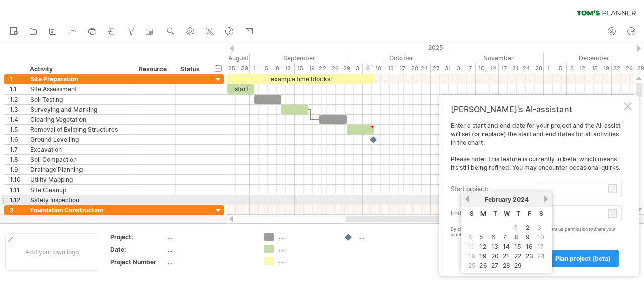
click at [468, 198] on link "previous" at bounding box center [467, 199] width 8 height 8
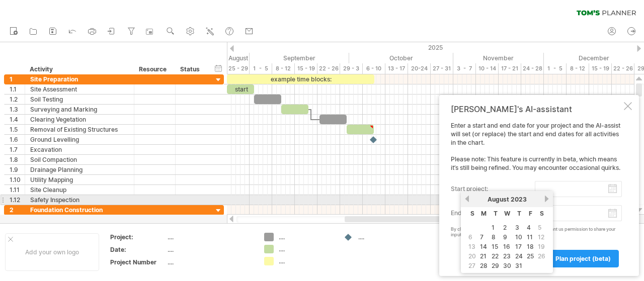
click at [468, 198] on link "previous" at bounding box center [467, 199] width 8 height 8
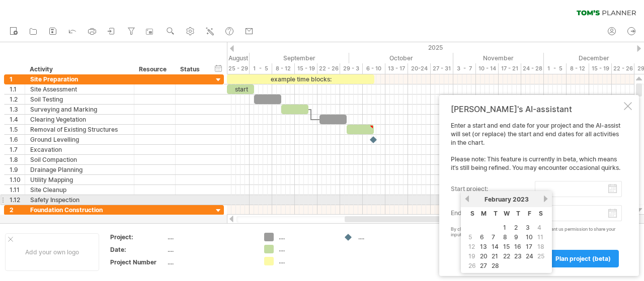
click at [468, 198] on link "previous" at bounding box center [467, 199] width 8 height 8
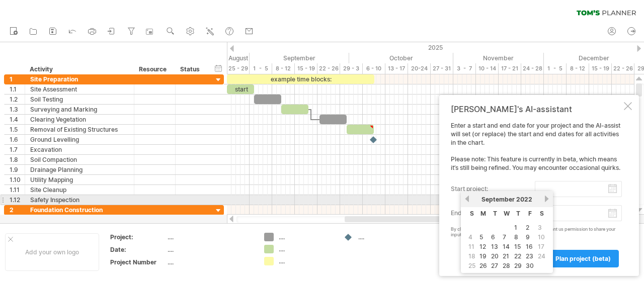
click at [470, 199] on div "[DATE]" at bounding box center [506, 200] width 73 height 8
click at [466, 198] on link "previous" at bounding box center [467, 199] width 8 height 8
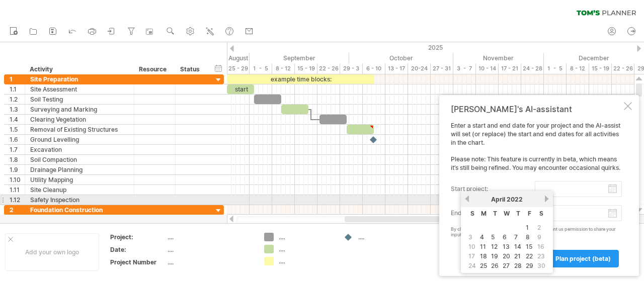
click at [466, 198] on link "previous" at bounding box center [467, 199] width 8 height 8
click at [543, 198] on link "next" at bounding box center [547, 199] width 8 height 8
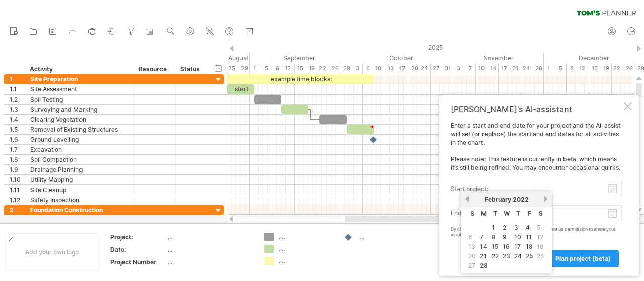
click at [482, 242] on link "14" at bounding box center [483, 247] width 9 height 10
type input "********"
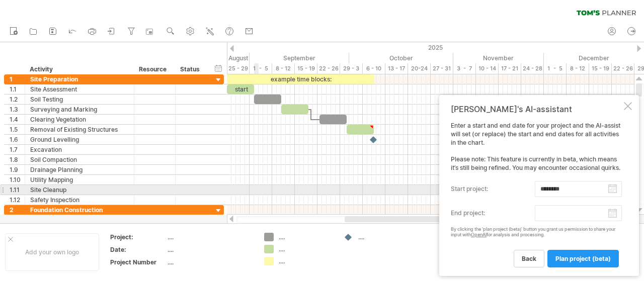
click at [255, 187] on div at bounding box center [430, 190] width 407 height 10
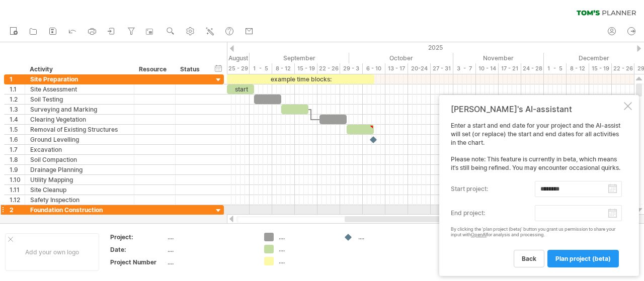
click at [617, 214] on body "progress(100%) Trying to reach [DOMAIN_NAME] Connected again... 0% clear filter…" at bounding box center [322, 141] width 644 height 283
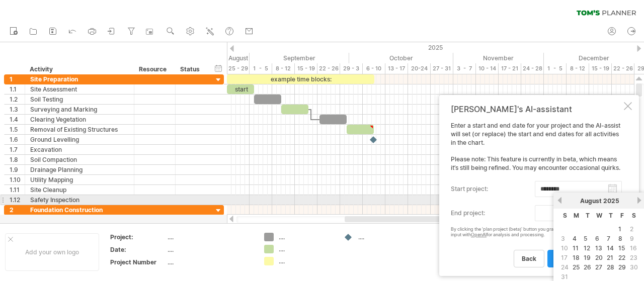
click at [639, 200] on link "next" at bounding box center [639, 201] width 8 height 8
click at [560, 201] on link "previous" at bounding box center [560, 201] width 8 height 8
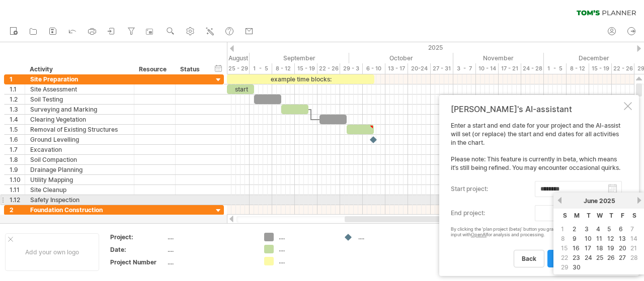
click at [560, 201] on link "previous" at bounding box center [560, 201] width 8 height 8
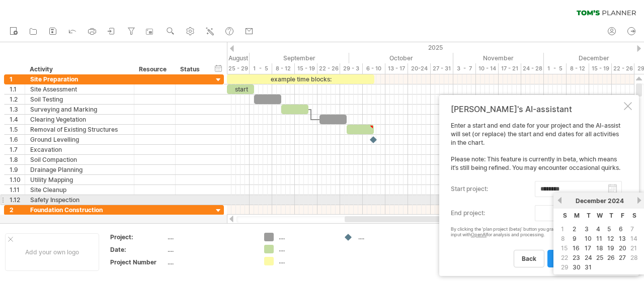
click at [560, 201] on link "previous" at bounding box center [560, 201] width 8 height 8
click at [562, 201] on link "previous" at bounding box center [560, 201] width 8 height 8
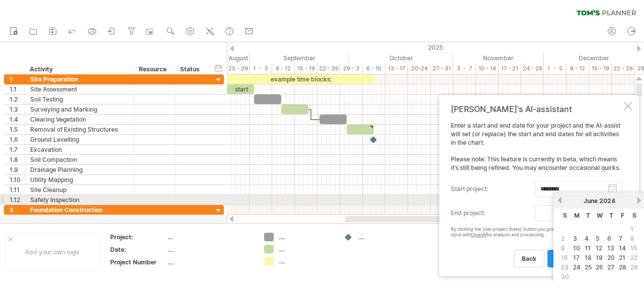
click at [562, 201] on link "previous" at bounding box center [560, 201] width 8 height 8
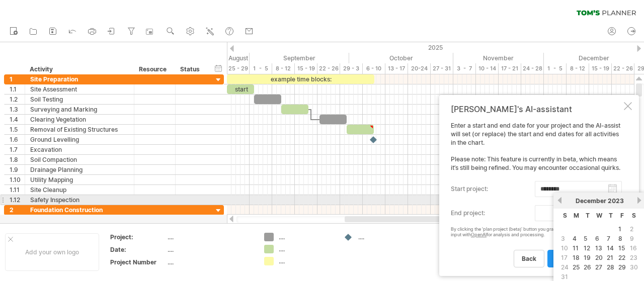
click at [562, 201] on link "previous" at bounding box center [560, 201] width 8 height 8
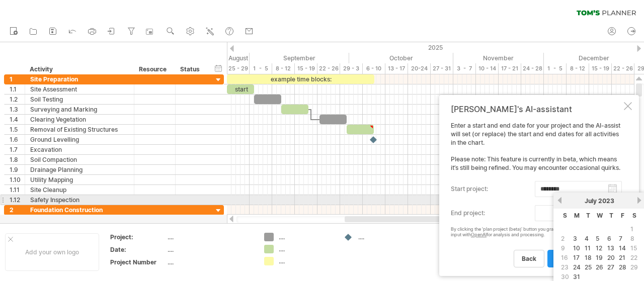
click at [562, 201] on link "previous" at bounding box center [560, 201] width 8 height 8
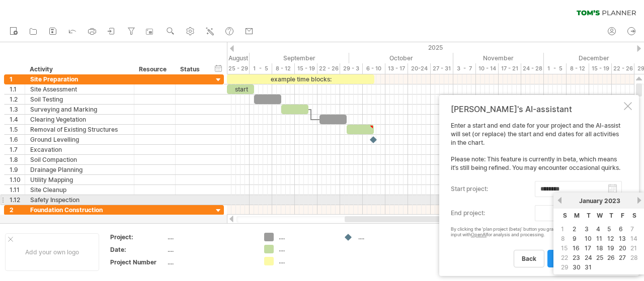
click at [562, 201] on link "previous" at bounding box center [560, 201] width 8 height 8
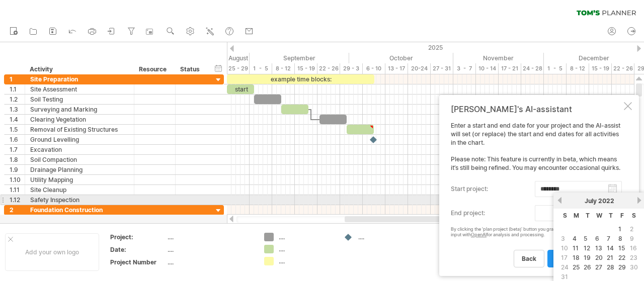
click at [562, 201] on link "previous" at bounding box center [560, 201] width 8 height 8
click at [639, 200] on link "next" at bounding box center [639, 201] width 8 height 8
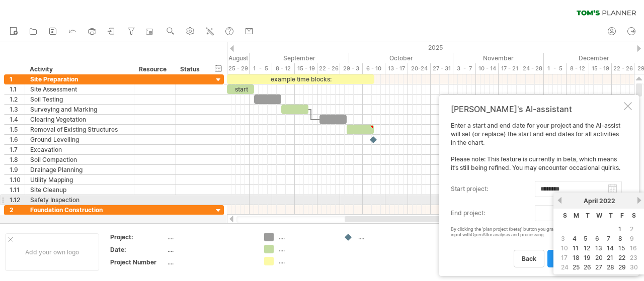
click at [639, 200] on link "next" at bounding box center [639, 201] width 8 height 8
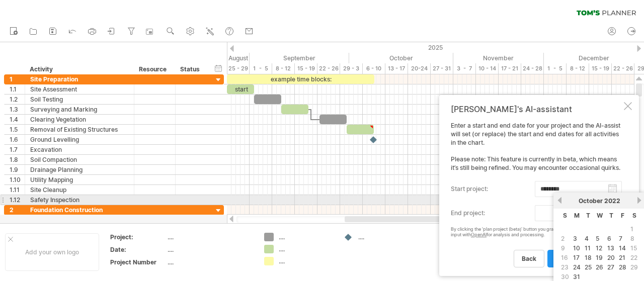
click at [639, 200] on link "next" at bounding box center [639, 201] width 8 height 8
click at [563, 202] on div "[DATE]" at bounding box center [599, 201] width 73 height 8
click at [561, 202] on link "previous" at bounding box center [560, 201] width 8 height 8
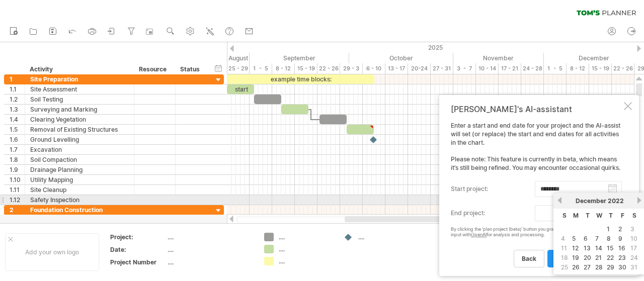
click at [561, 202] on link "previous" at bounding box center [560, 201] width 8 height 8
click at [637, 200] on link "next" at bounding box center [639, 201] width 8 height 8
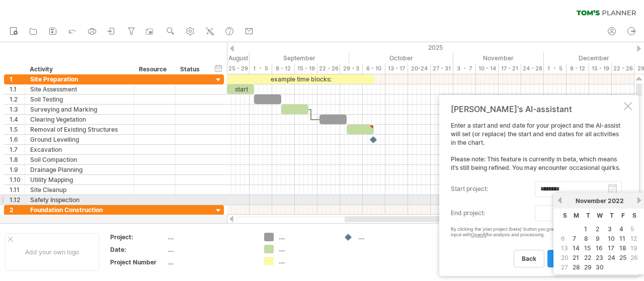
click at [637, 200] on link "next" at bounding box center [639, 201] width 8 height 8
click at [561, 201] on link "previous" at bounding box center [560, 201] width 8 height 8
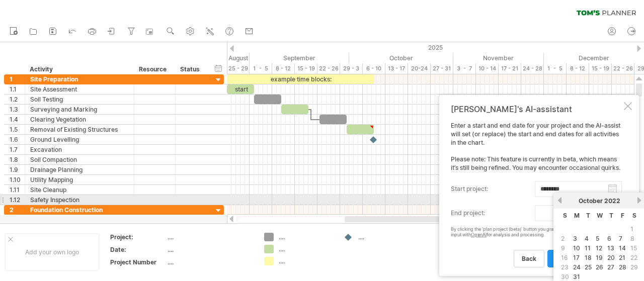
click at [561, 201] on link "previous" at bounding box center [560, 201] width 8 height 8
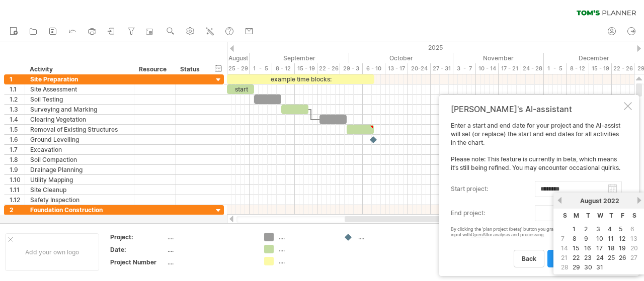
click at [577, 256] on link "22" at bounding box center [576, 258] width 9 height 10
type input "********"
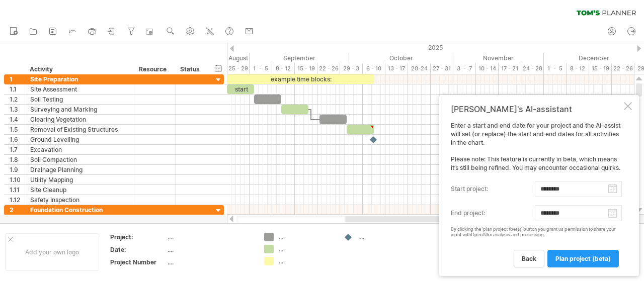
click at [575, 256] on span "plan project (beta)" at bounding box center [582, 259] width 55 height 8
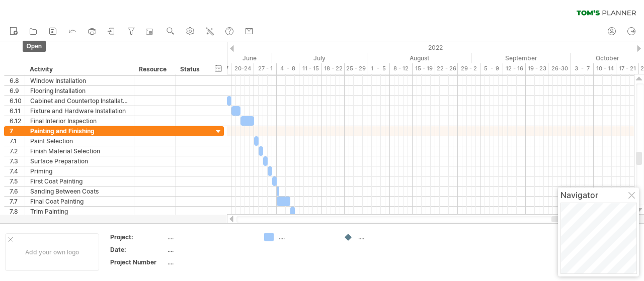
click at [30, 33] on icon at bounding box center [33, 31] width 10 height 10
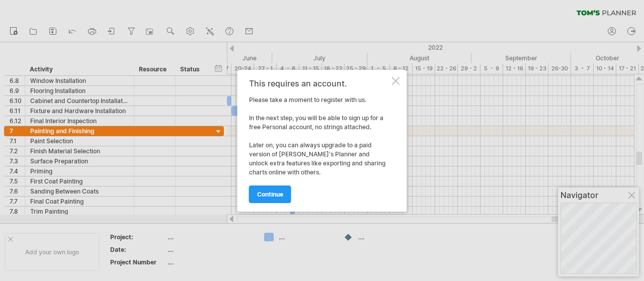
click at [266, 191] on span "continue" at bounding box center [270, 195] width 26 height 8
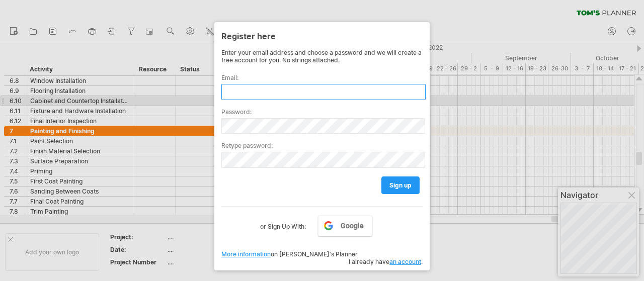
click at [230, 95] on input "text" at bounding box center [323, 92] width 204 height 16
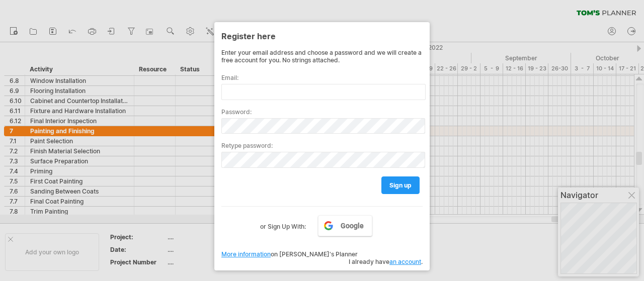
click at [259, 81] on div "Email:" at bounding box center [321, 83] width 201 height 34
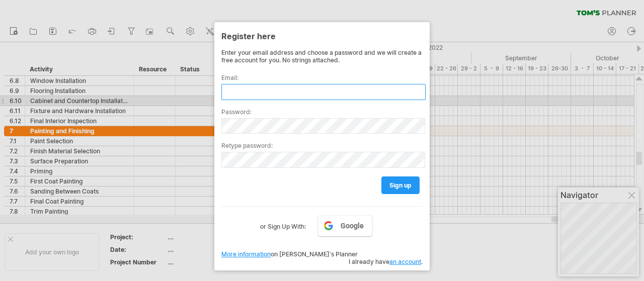
click at [252, 92] on input "text" at bounding box center [323, 92] width 204 height 16
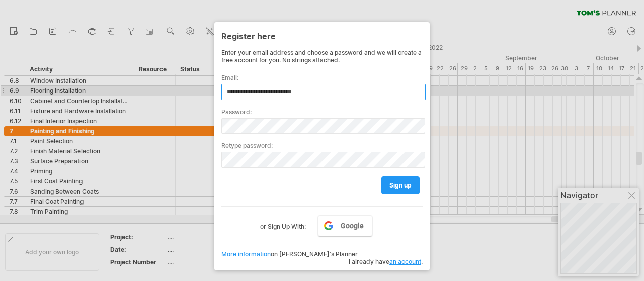
type input "**********"
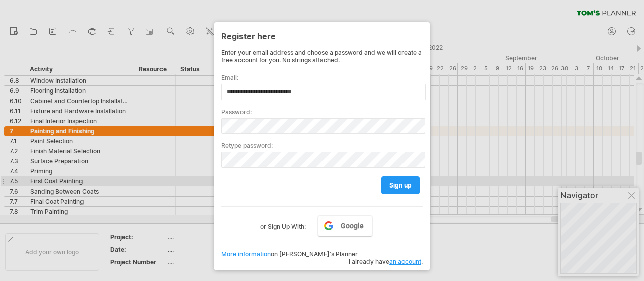
click at [396, 184] on span "sign up" at bounding box center [400, 186] width 22 height 8
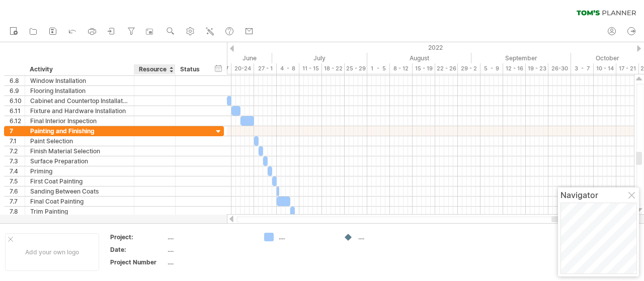
click at [171, 240] on div "...." at bounding box center [210, 237] width 85 height 9
type input "**********"
click at [167, 251] on table "Project: Builders road Date: .... Project Number ...." at bounding box center [181, 251] width 145 height 39
click at [33, 32] on icon at bounding box center [33, 31] width 10 height 10
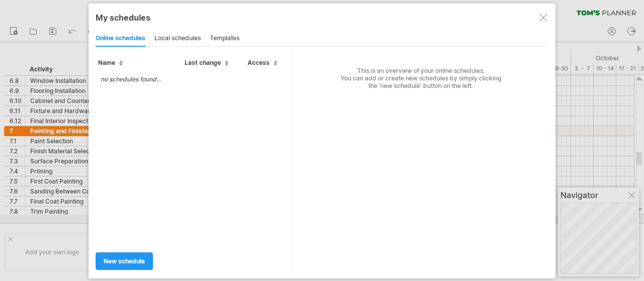
click at [174, 39] on div "local schedules" at bounding box center [177, 39] width 46 height 16
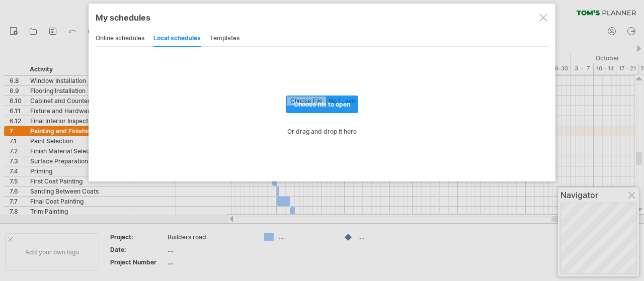
click at [225, 41] on div "templates" at bounding box center [225, 39] width 30 height 16
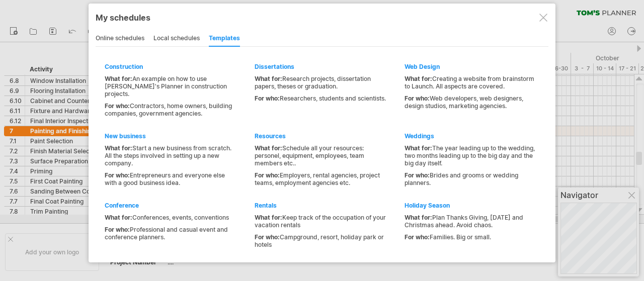
click at [123, 42] on div "online schedules" at bounding box center [120, 39] width 49 height 16
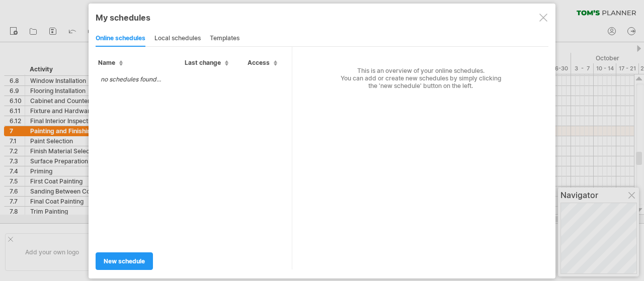
click at [540, 26] on div "My schedules share/collaborate online online schedules local schedules template…" at bounding box center [322, 141] width 467 height 275
click at [545, 14] on div at bounding box center [543, 18] width 8 height 8
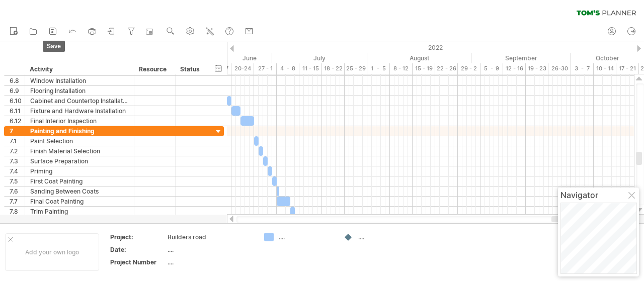
click at [49, 31] on icon at bounding box center [53, 31] width 10 height 10
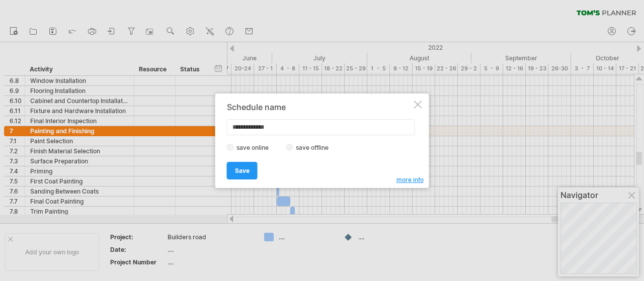
type input "**********"
click at [243, 169] on span "Save" at bounding box center [242, 171] width 15 height 8
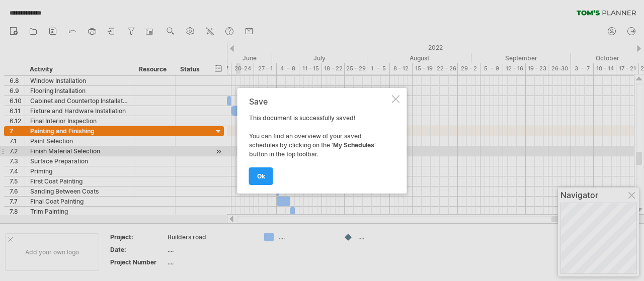
click at [264, 175] on span "ok" at bounding box center [261, 177] width 8 height 8
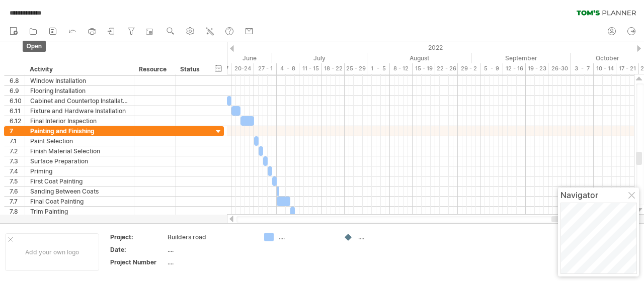
click at [32, 31] on icon at bounding box center [33, 31] width 10 height 10
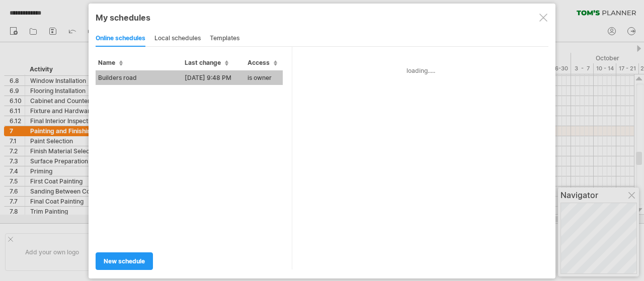
type input "**********"
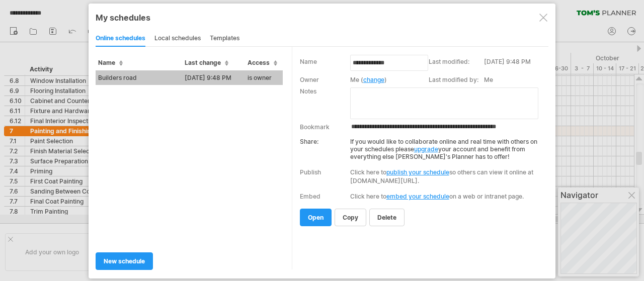
click at [400, 171] on link "publish your schedule" at bounding box center [417, 173] width 63 height 8
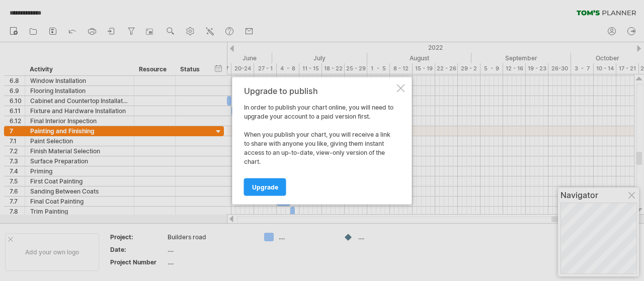
click at [263, 195] on link "Upgrade" at bounding box center [265, 187] width 42 height 18
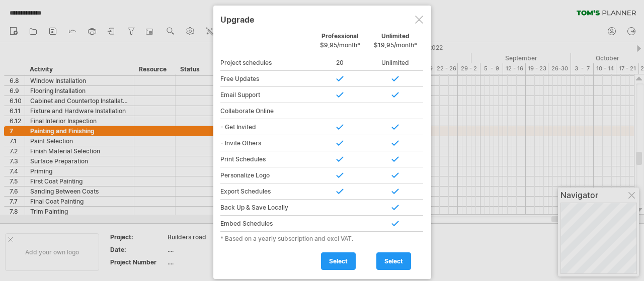
click at [420, 18] on div at bounding box center [419, 20] width 8 height 8
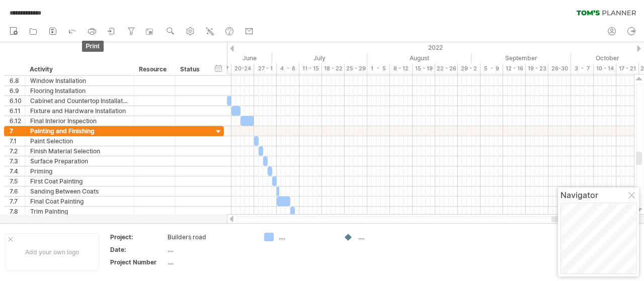
click at [91, 31] on icon at bounding box center [92, 31] width 10 height 10
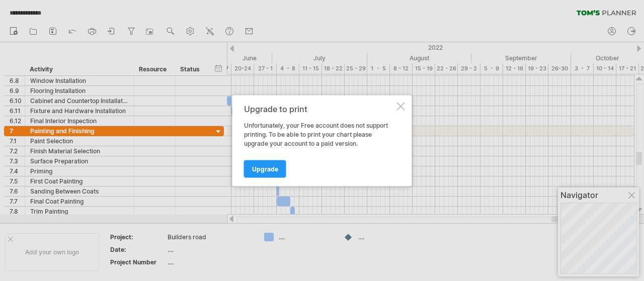
click at [399, 107] on div at bounding box center [401, 106] width 8 height 8
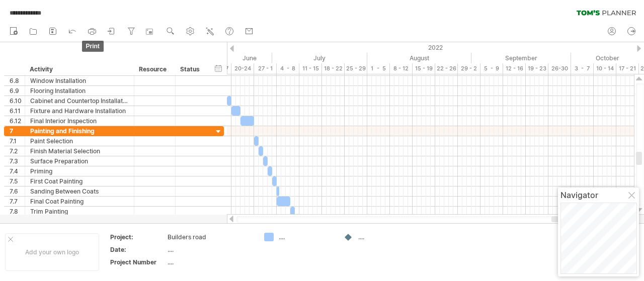
click at [87, 32] on link "print" at bounding box center [93, 31] width 15 height 13
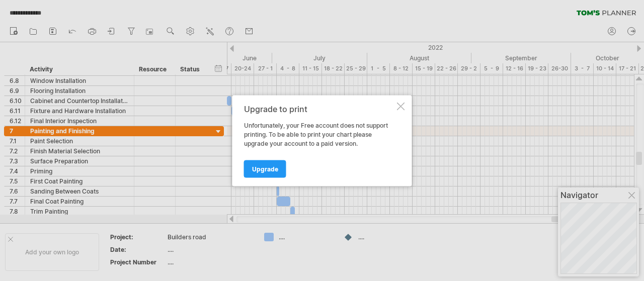
click at [400, 101] on div "Upgrade to print Unfortunately, your Free account does not support printing. To…" at bounding box center [322, 140] width 180 height 91
click at [400, 104] on div at bounding box center [401, 106] width 8 height 8
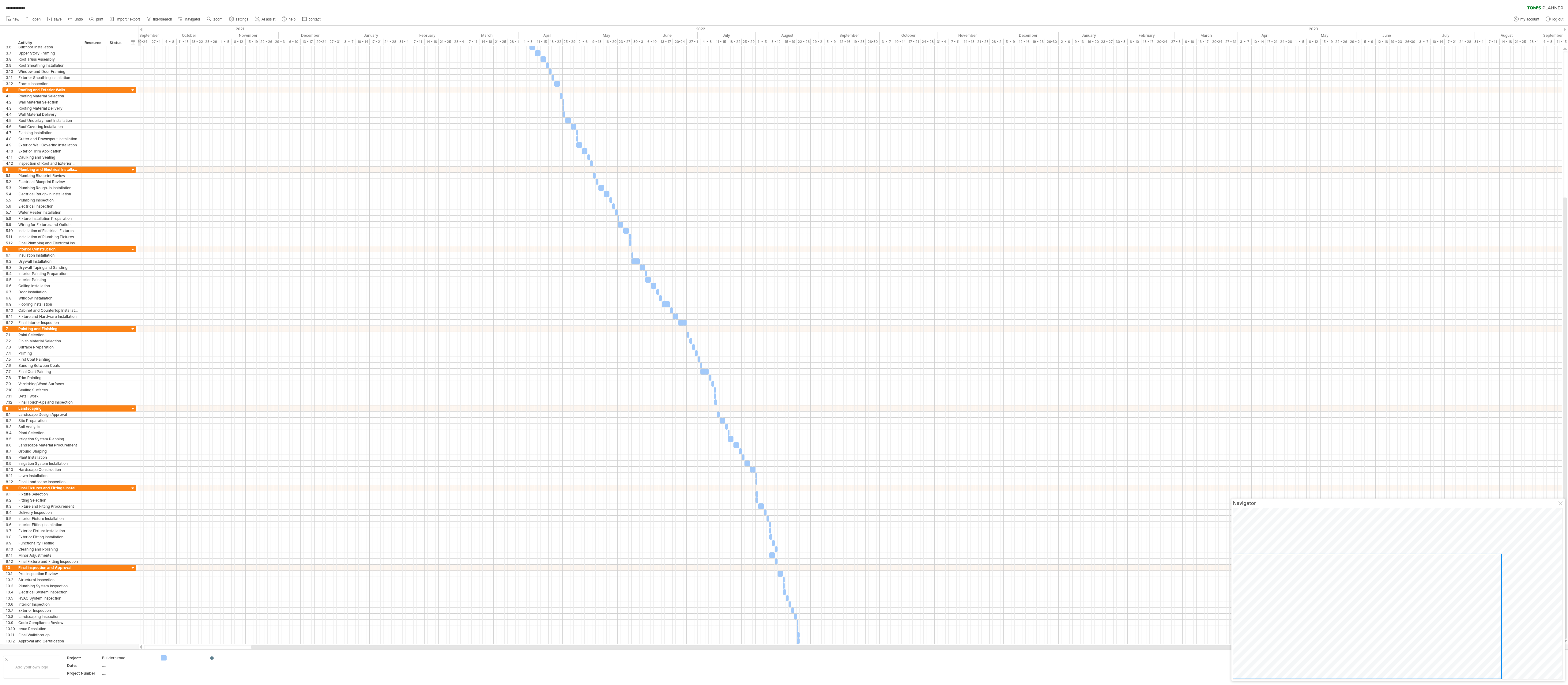
drag, startPoint x: 332, startPoint y: 2, endPoint x: 1116, endPoint y: 112, distance: 791.7
click at [391, 111] on div at bounding box center [850, 108] width 1424 height 6
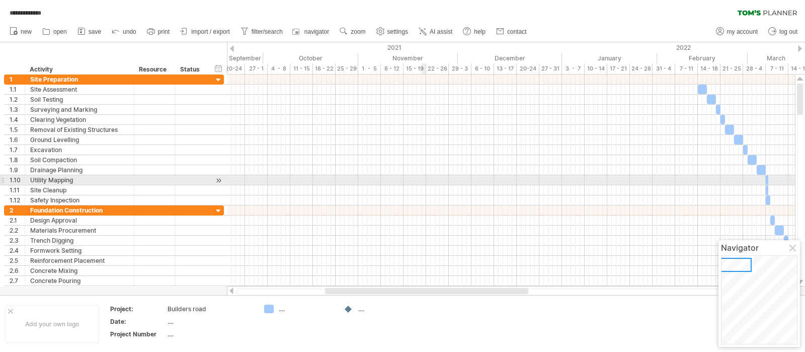
drag, startPoint x: 2438, startPoint y: 22, endPoint x: 423, endPoint y: 176, distance: 2020.9
click at [423, 176] on div at bounding box center [511, 180] width 568 height 10
click at [76, 178] on div "Utility Mapping" at bounding box center [79, 180] width 99 height 10
click at [44, 182] on div "Utility Mapping" at bounding box center [79, 180] width 99 height 10
click at [12, 178] on div "1.10" at bounding box center [17, 180] width 15 height 10
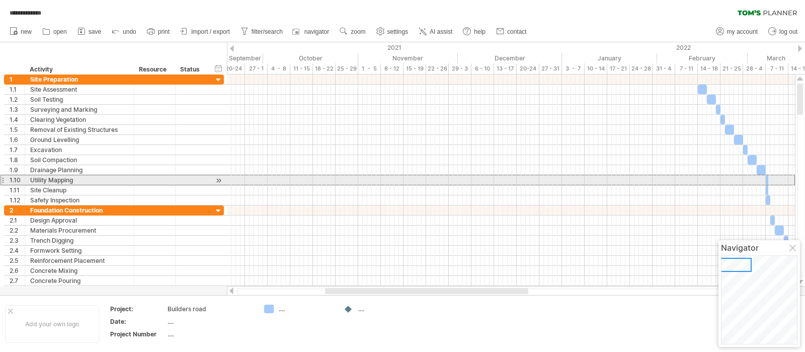
click at [2, 179] on div at bounding box center [3, 180] width 4 height 11
click at [3, 181] on div at bounding box center [3, 180] width 4 height 11
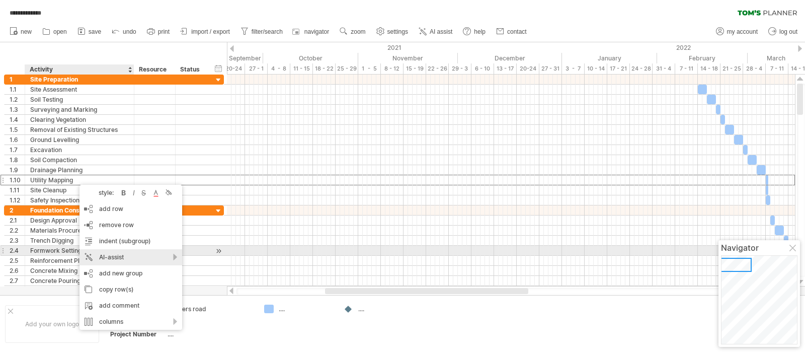
click at [119, 255] on div "AI-assist" at bounding box center [130, 257] width 103 height 16
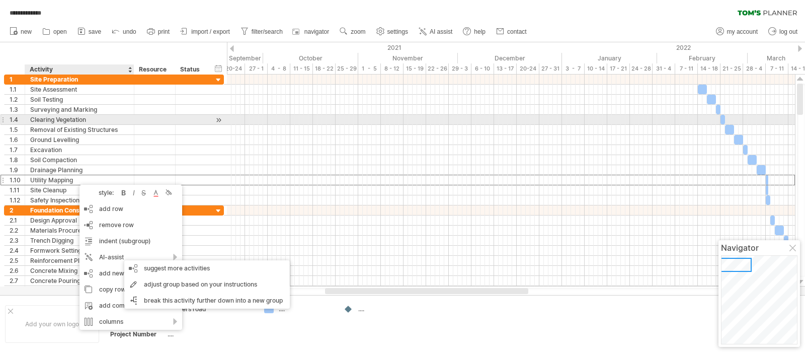
click at [171, 125] on div at bounding box center [154, 130] width 41 height 10
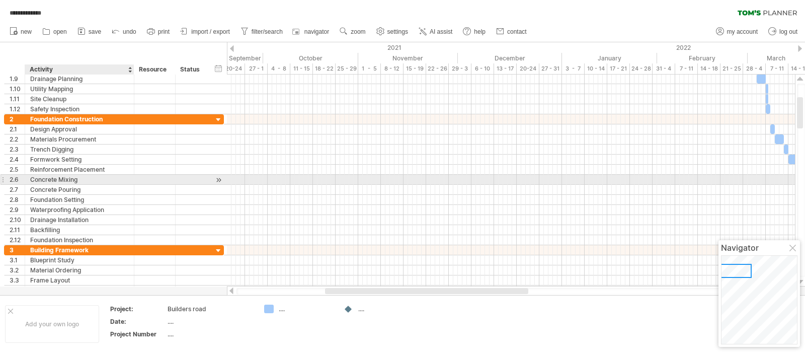
click at [72, 180] on div "Concrete Mixing" at bounding box center [79, 180] width 99 height 10
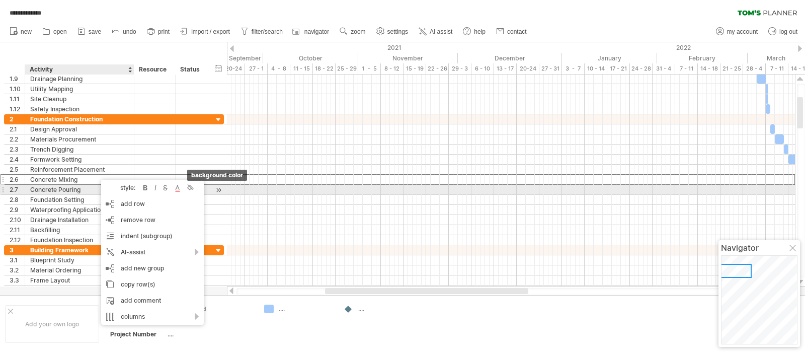
click at [191, 188] on div at bounding box center [190, 188] width 10 height 10
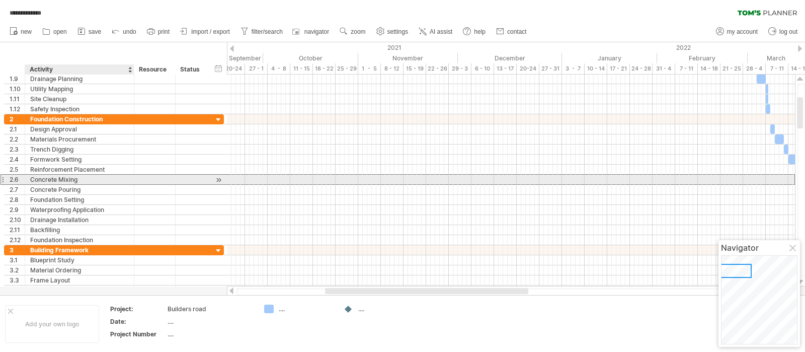
click at [28, 182] on div "**********" at bounding box center [79, 180] width 109 height 10
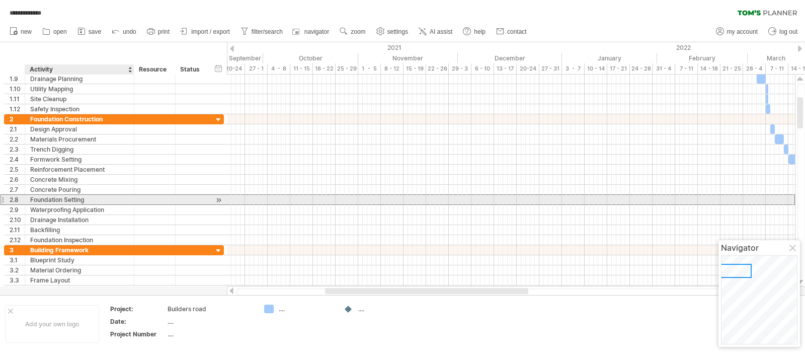
click at [79, 196] on div "Foundation Setting" at bounding box center [79, 200] width 99 height 10
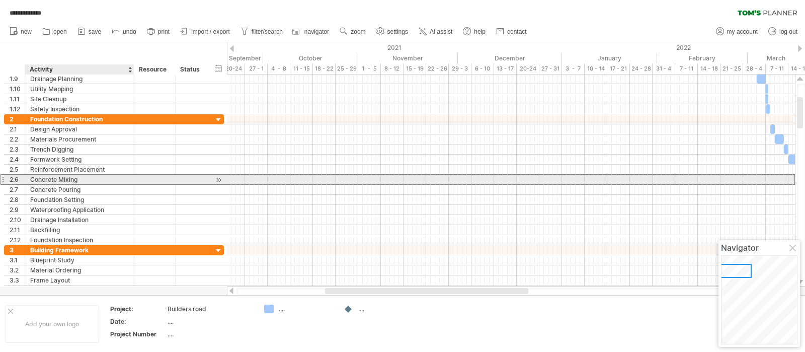
click at [60, 177] on div "Concrete Mixing" at bounding box center [79, 180] width 99 height 10
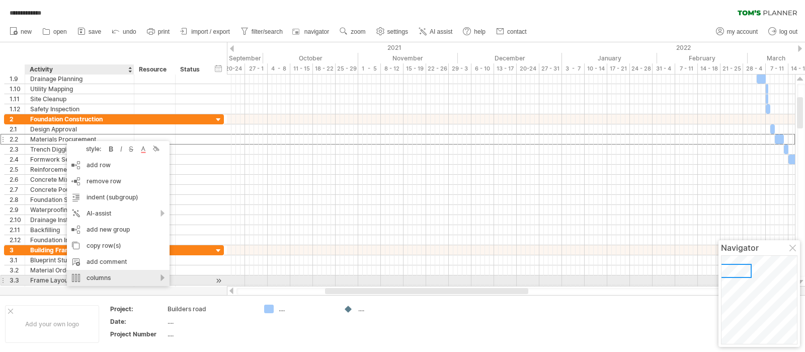
click at [132, 280] on div "columns" at bounding box center [118, 278] width 103 height 16
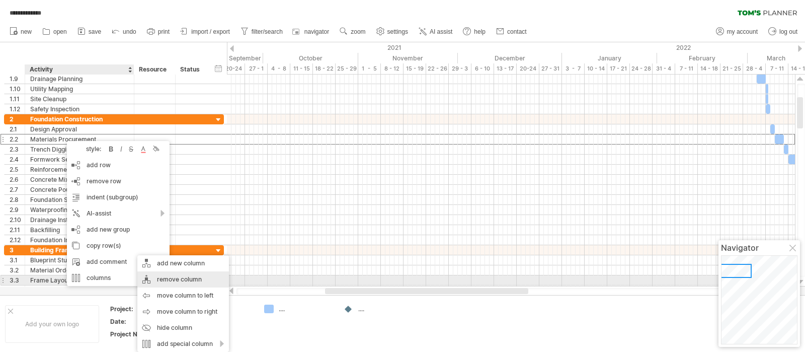
click at [174, 281] on div "remove column" at bounding box center [183, 279] width 92 height 16
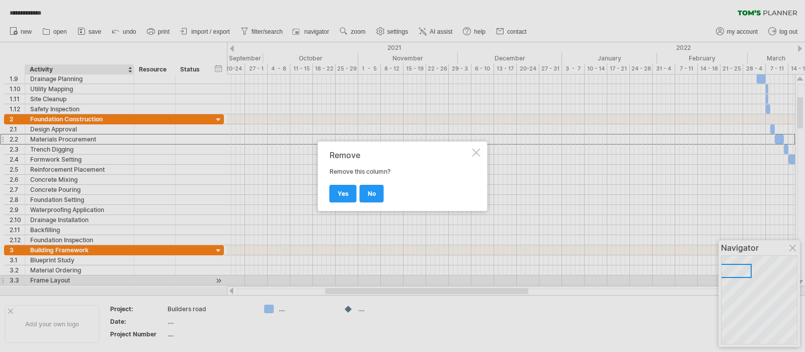
click at [345, 190] on span "yes" at bounding box center [343, 194] width 11 height 8
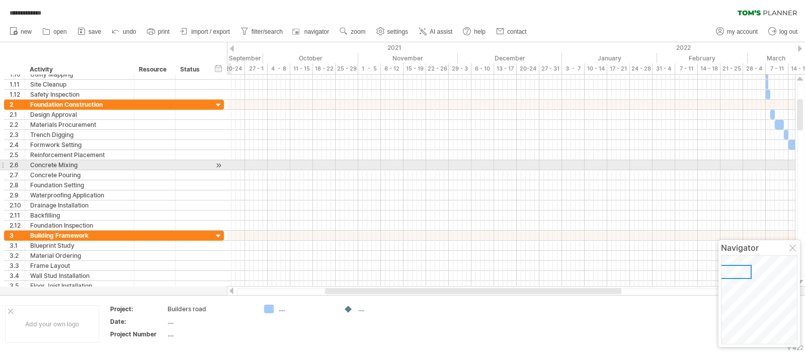
click at [70, 165] on div "Concrete Mixing" at bounding box center [79, 165] width 99 height 10
click at [13, 164] on div "2.6" at bounding box center [17, 165] width 15 height 10
click at [95, 167] on div "Concrete Mixing" at bounding box center [79, 165] width 99 height 10
drag, startPoint x: 87, startPoint y: 163, endPoint x: 5, endPoint y: 167, distance: 82.1
click at [5, 167] on div "**********" at bounding box center [114, 164] width 220 height 11
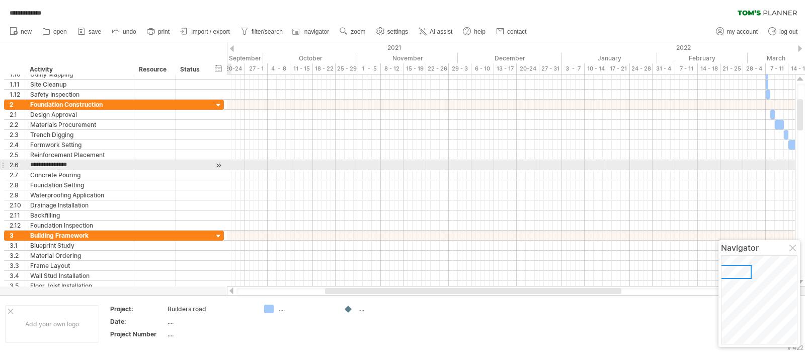
type input "*"
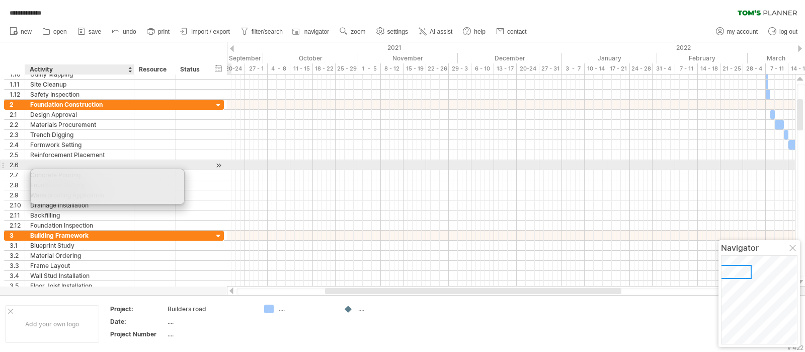
click at [40, 164] on input "text" at bounding box center [79, 165] width 99 height 10
click at [10, 166] on div "2.6" at bounding box center [17, 165] width 15 height 10
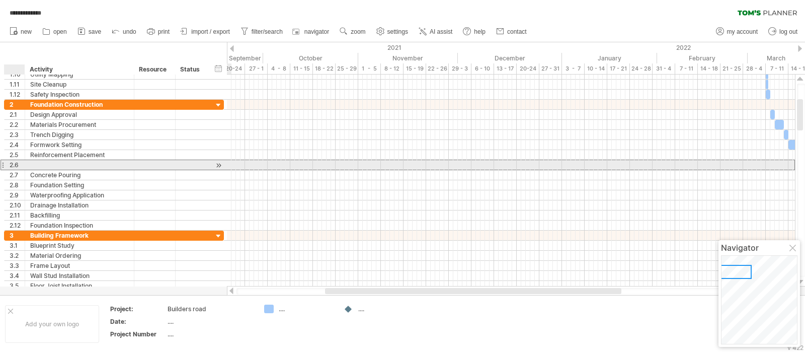
click at [11, 165] on div "2.6" at bounding box center [17, 165] width 15 height 10
click at [4, 165] on div at bounding box center [3, 164] width 4 height 11
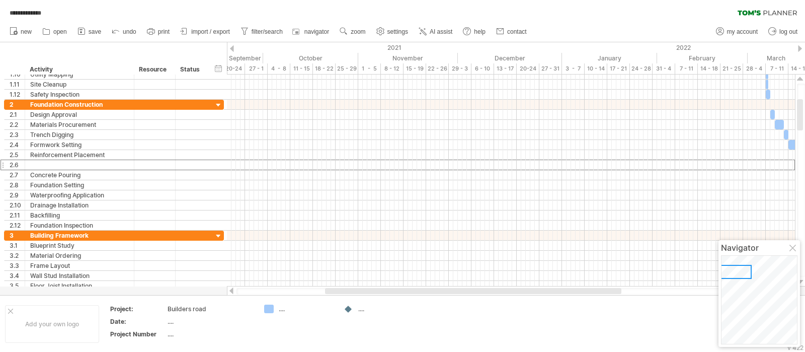
click at [210, 31] on span "import / export" at bounding box center [210, 31] width 39 height 7
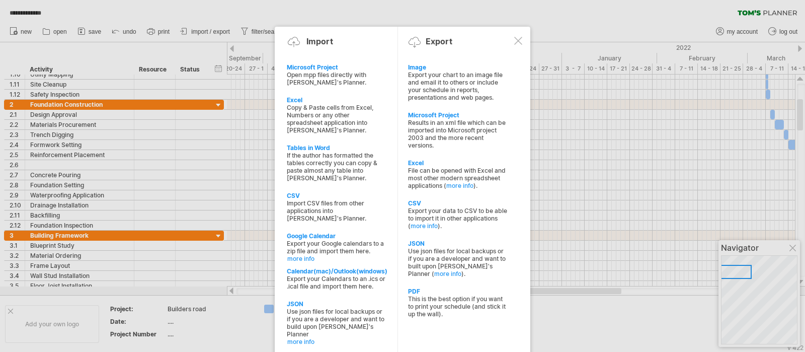
click at [423, 79] on div "Export your chart to an image file and email it to others or include your sched…" at bounding box center [458, 86] width 100 height 30
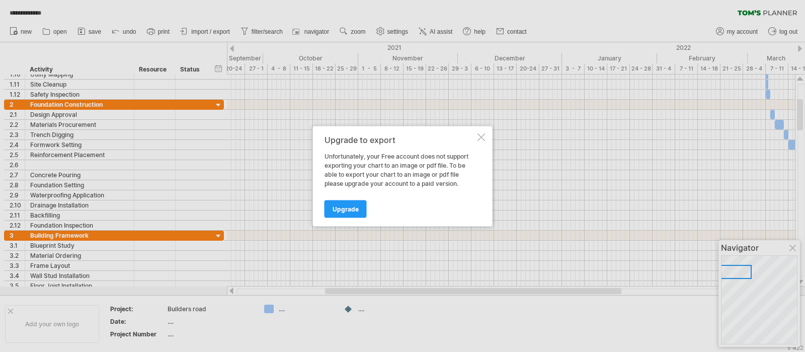
click at [481, 136] on div at bounding box center [481, 137] width 8 height 8
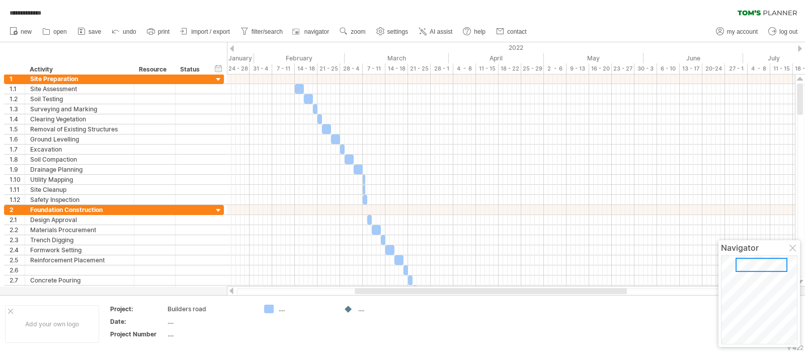
click at [260, 33] on span "filter/search" at bounding box center [267, 31] width 31 height 7
type input "**********"
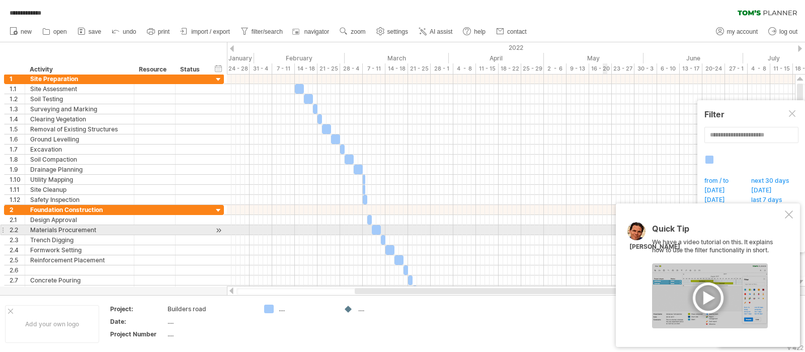
click at [643, 225] on div "Quick Tip We have a video tutorial on this. It explains how to use the filter f…" at bounding box center [708, 274] width 184 height 143
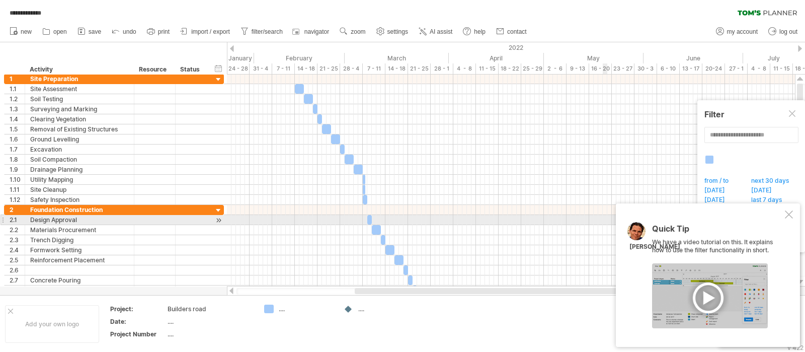
click at [643, 220] on div "Quick Tip We have a video tutorial on this. It explains how to use the filter f…" at bounding box center [708, 274] width 184 height 143
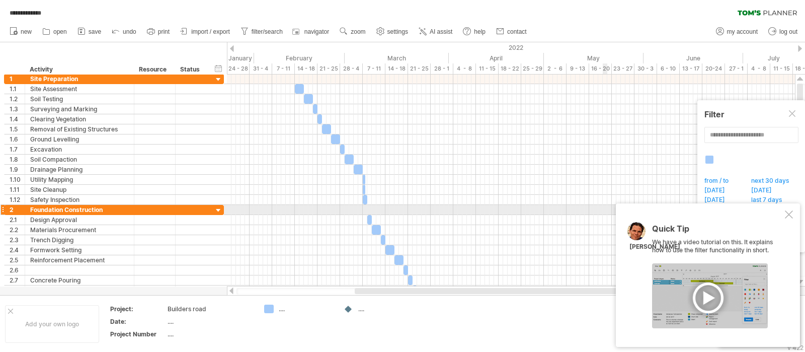
click at [643, 213] on div at bounding box center [789, 214] width 8 height 8
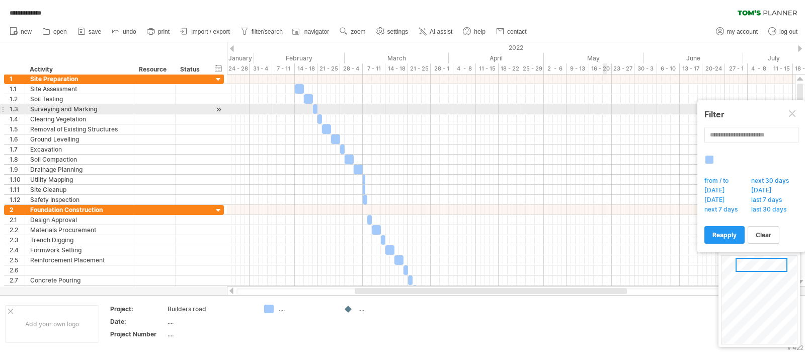
click at [643, 110] on div at bounding box center [793, 114] width 8 height 8
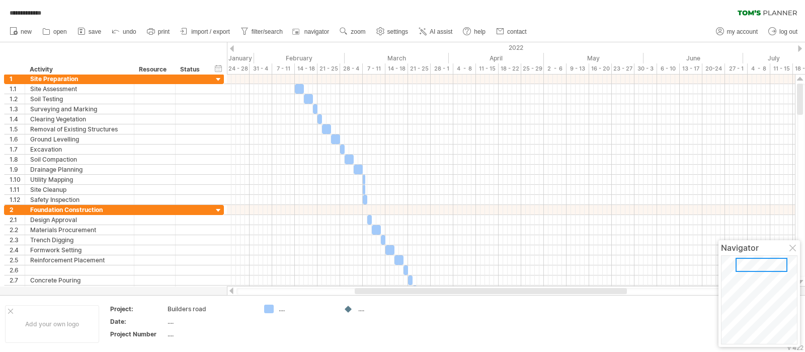
click at [428, 28] on icon at bounding box center [423, 31] width 10 height 10
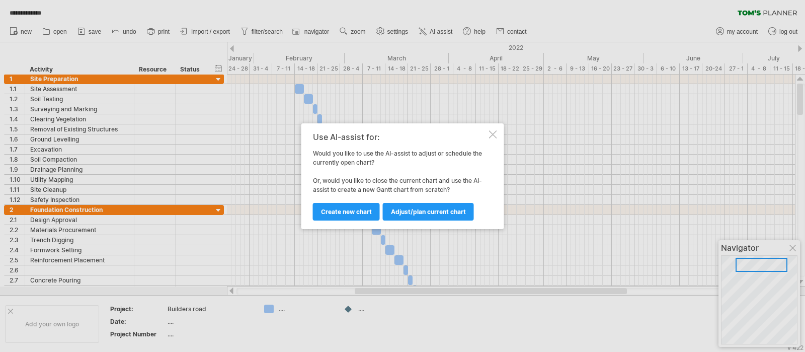
click at [398, 212] on span "Adjust/plan current chart" at bounding box center [428, 212] width 75 height 8
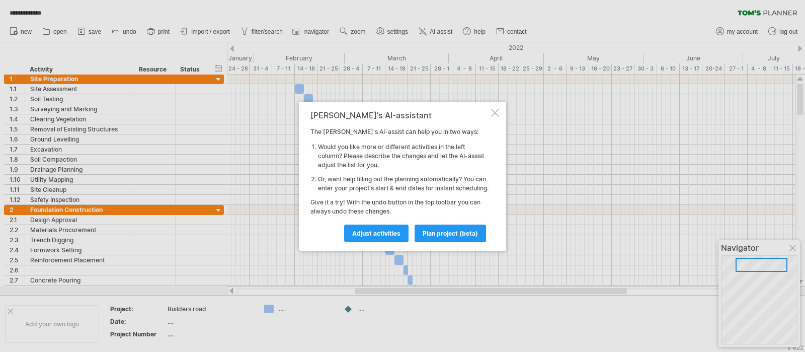
click at [381, 237] on span "Adjust activities" at bounding box center [376, 233] width 48 height 8
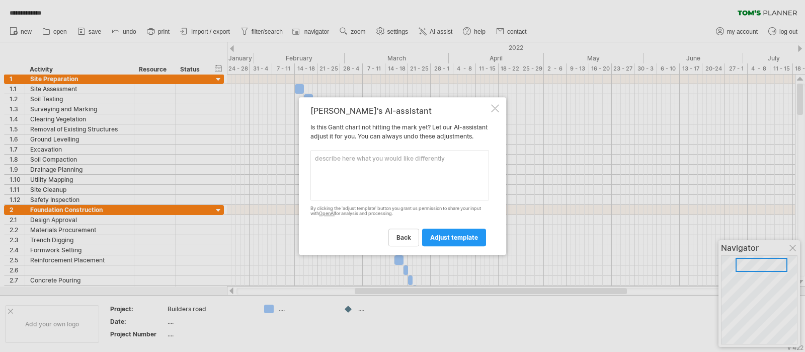
click at [352, 163] on textarea at bounding box center [399, 175] width 179 height 50
type textarea "remove a lot of activites dont need things like utitaly mapping \, abnd saftey …"
click at [440, 240] on span "adjust template" at bounding box center [454, 237] width 48 height 8
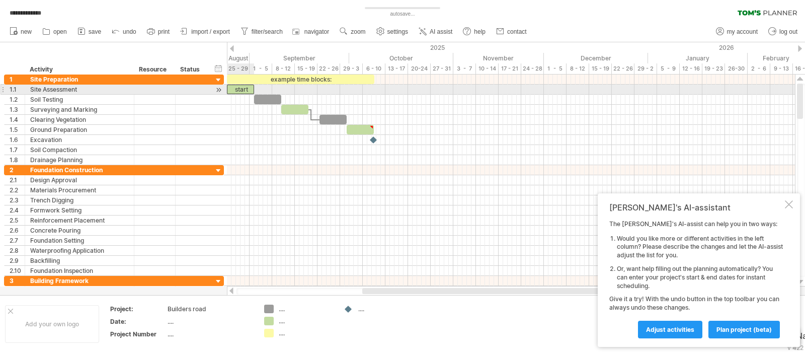
click at [239, 87] on div "start" at bounding box center [240, 90] width 27 height 10
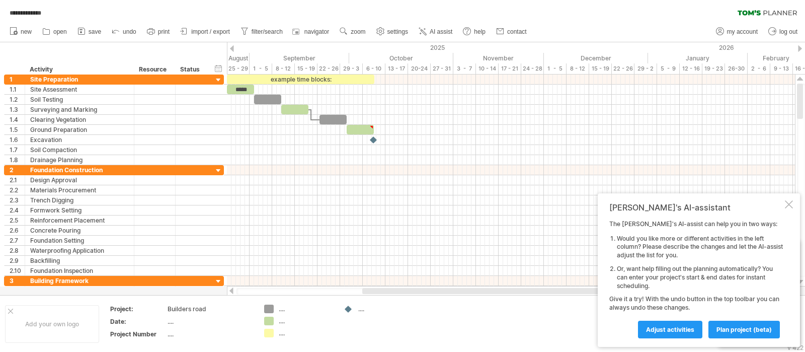
click at [643, 281] on span "Adjust activities" at bounding box center [670, 330] width 48 height 8
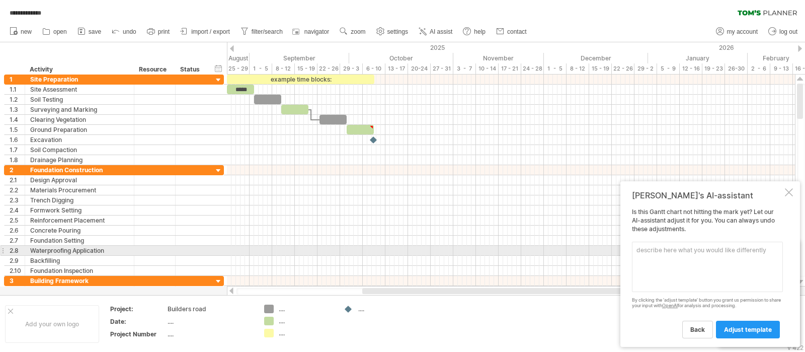
click at [643, 254] on textarea at bounding box center [707, 267] width 151 height 50
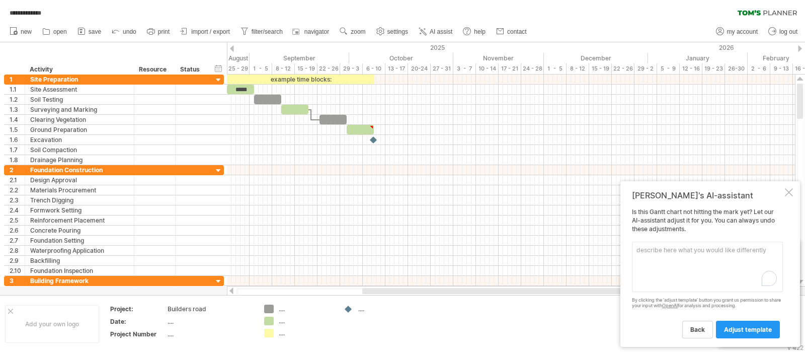
click at [643, 281] on link "adjust template" at bounding box center [748, 329] width 64 height 18
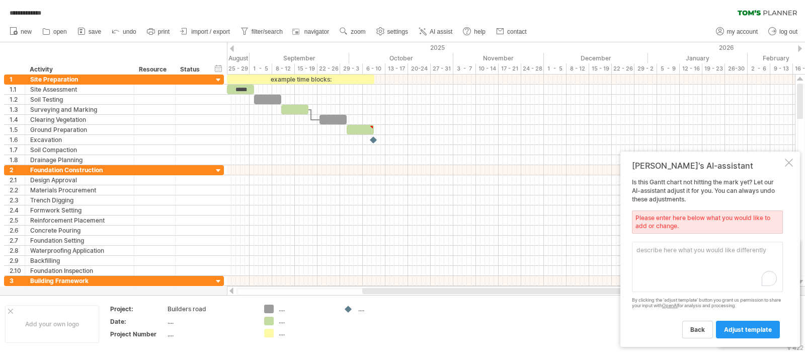
click at [643, 281] on link "back" at bounding box center [697, 329] width 31 height 18
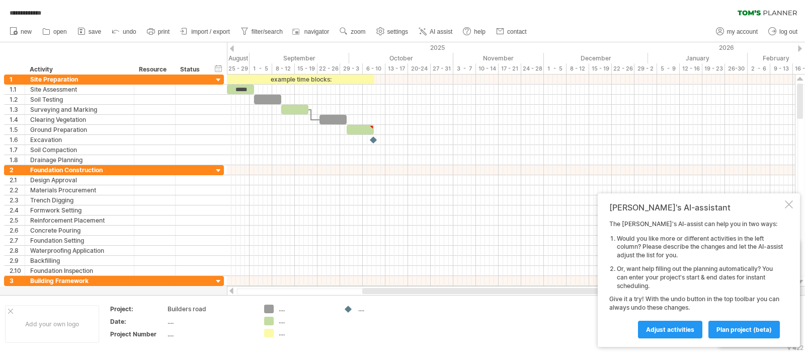
click at [643, 281] on span "plan project (beta)" at bounding box center [743, 330] width 55 height 8
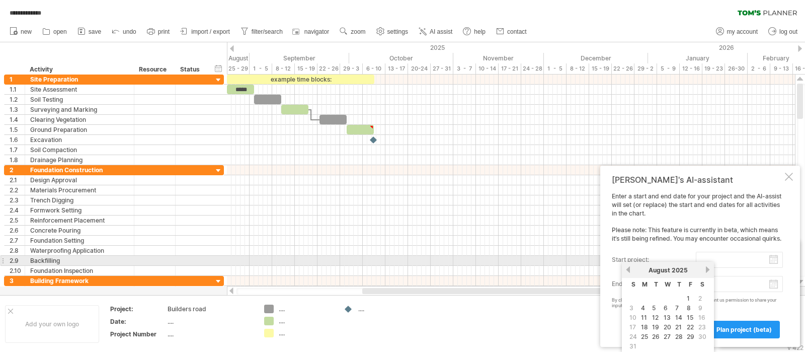
click at [643, 264] on input "start project:" at bounding box center [739, 260] width 87 height 16
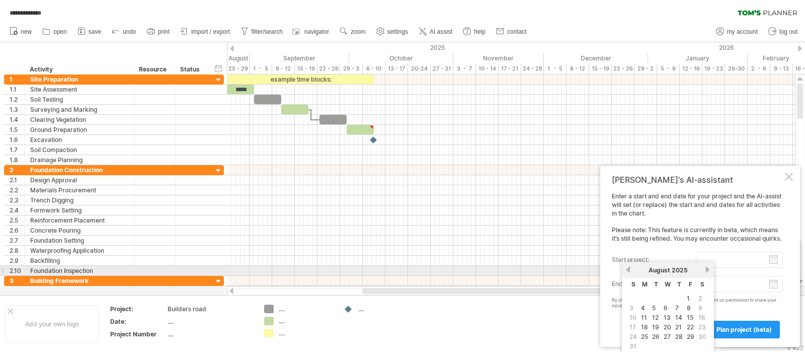
click at [628, 270] on link "previous" at bounding box center [628, 270] width 8 height 8
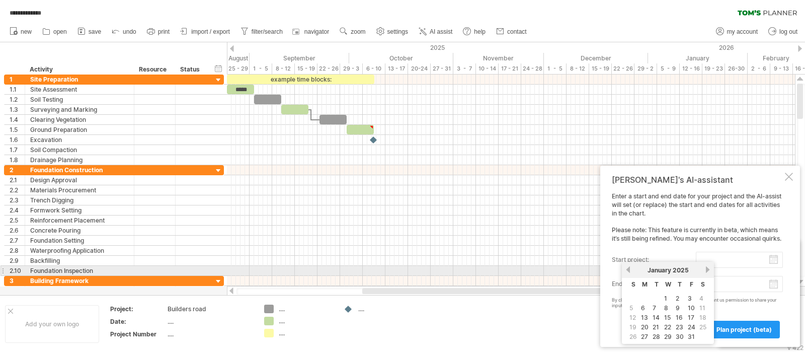
click at [628, 270] on link "previous" at bounding box center [628, 270] width 8 height 8
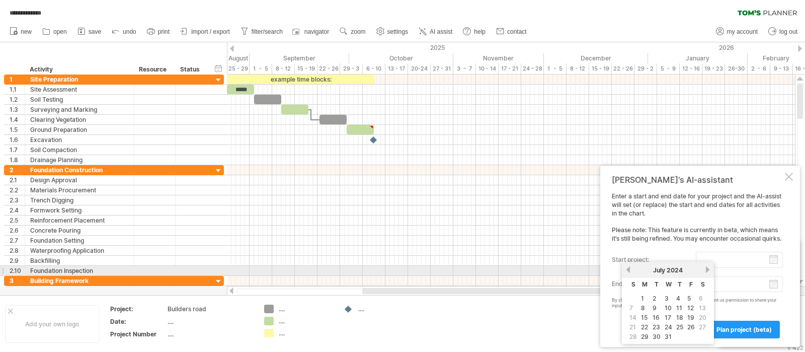
click at [628, 270] on link "previous" at bounding box center [628, 270] width 8 height 8
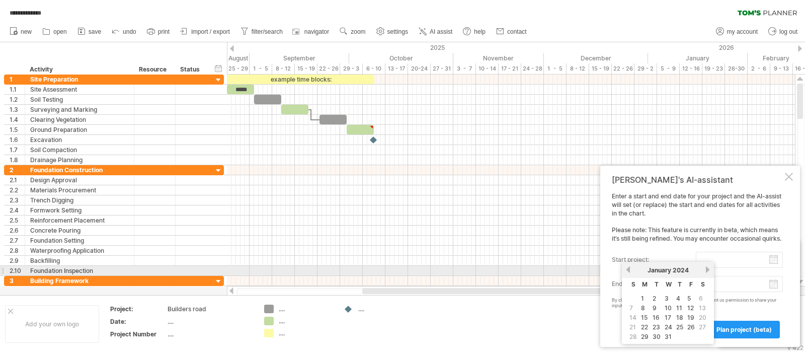
click at [628, 270] on link "previous" at bounding box center [628, 270] width 8 height 8
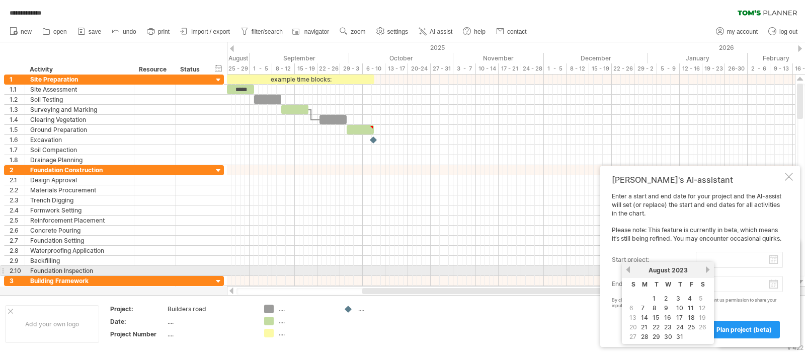
click at [628, 270] on link "previous" at bounding box center [628, 270] width 8 height 8
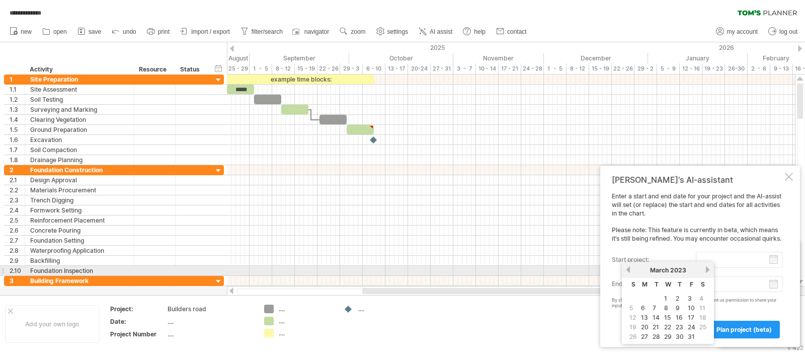
click at [628, 270] on link "previous" at bounding box center [628, 270] width 8 height 8
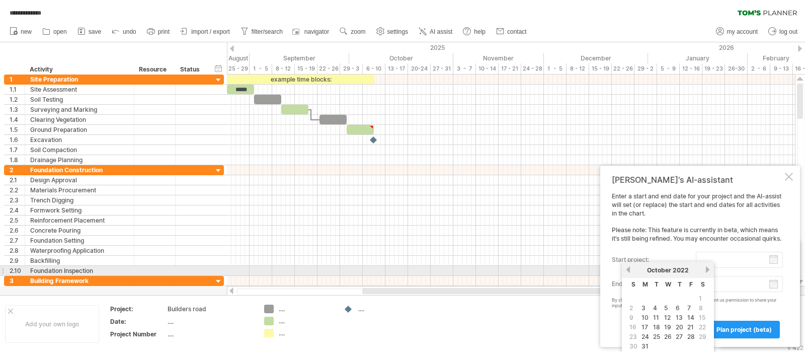
click at [628, 270] on link "previous" at bounding box center [628, 270] width 8 height 8
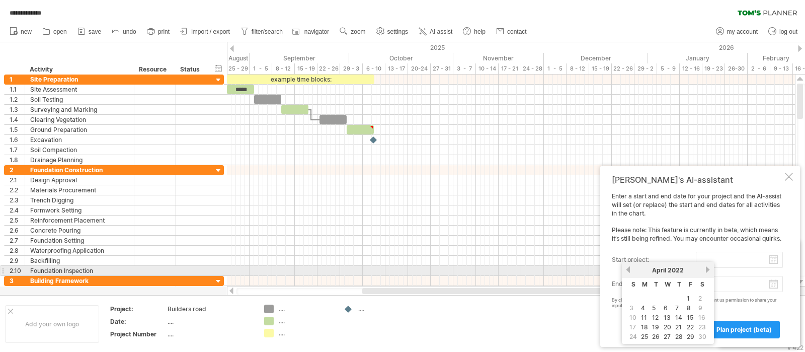
click at [628, 270] on link "previous" at bounding box center [628, 270] width 8 height 8
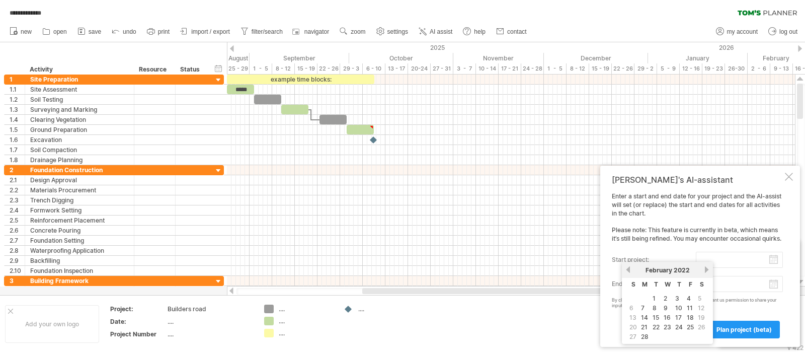
click at [641, 281] on link "14" at bounding box center [644, 317] width 9 height 10
type input "********"
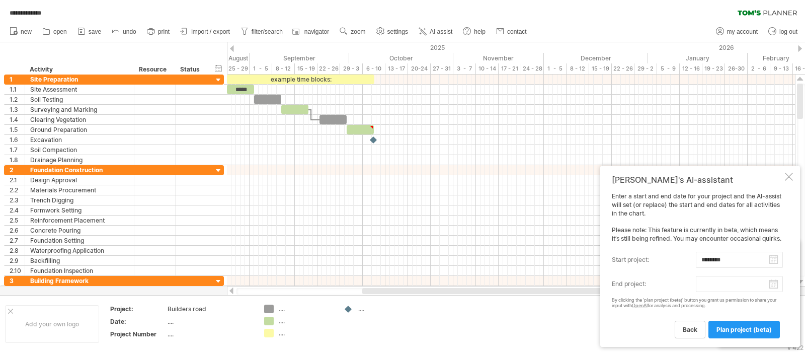
click at [643, 281] on body "**********" at bounding box center [402, 177] width 805 height 354
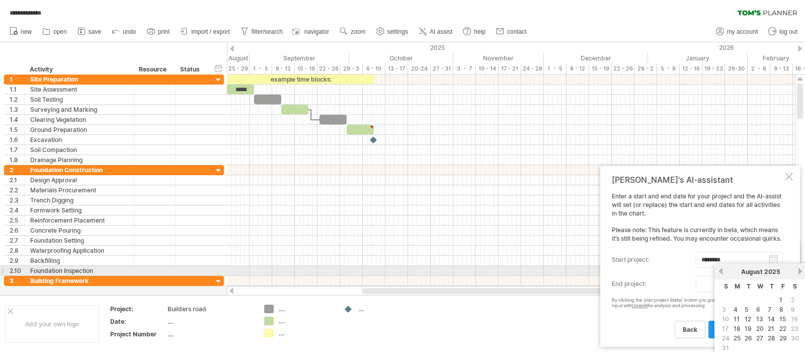
click at [643, 269] on link "next" at bounding box center [800, 271] width 8 height 8
click at [643, 270] on link "previous" at bounding box center [721, 271] width 8 height 8
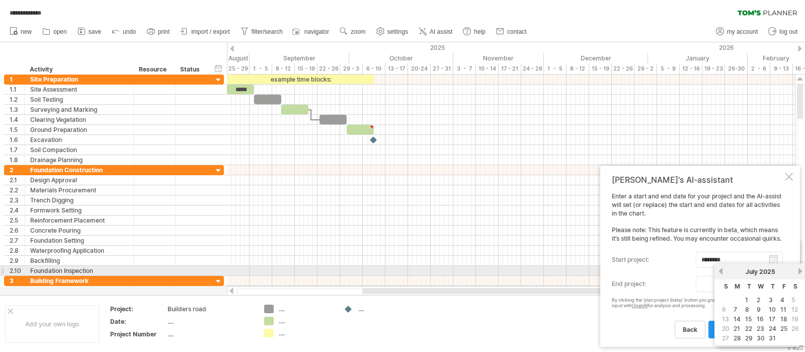
click at [643, 270] on link "previous" at bounding box center [721, 271] width 8 height 8
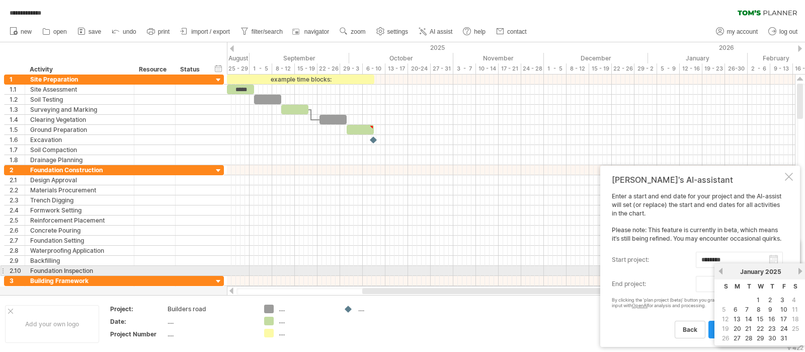
click at [643, 270] on link "previous" at bounding box center [721, 271] width 8 height 8
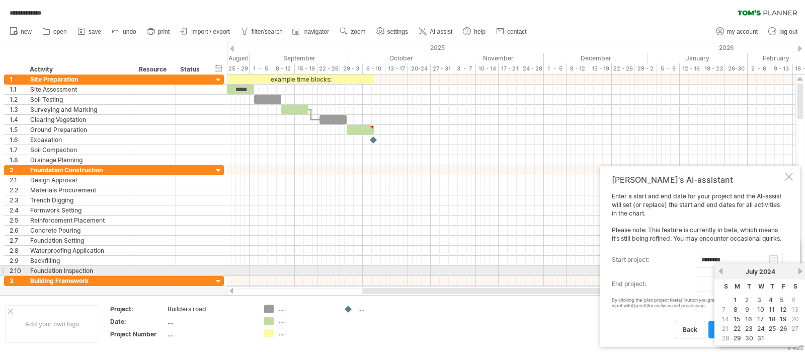
click at [643, 270] on link "previous" at bounding box center [721, 271] width 8 height 8
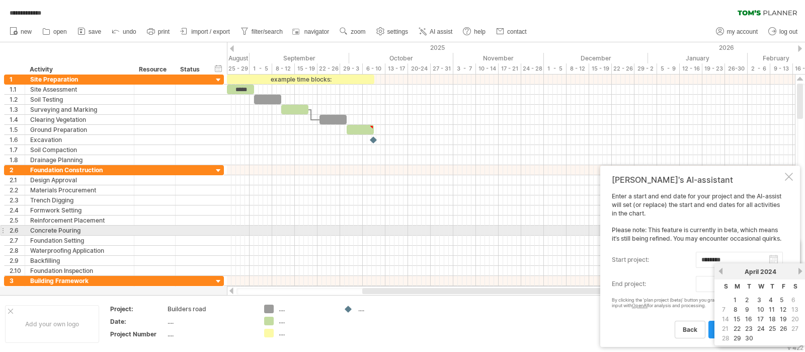
click at [643, 228] on div "Enter a start and end date for your project and the AI-assist will set (or repl…" at bounding box center [697, 264] width 171 height 145
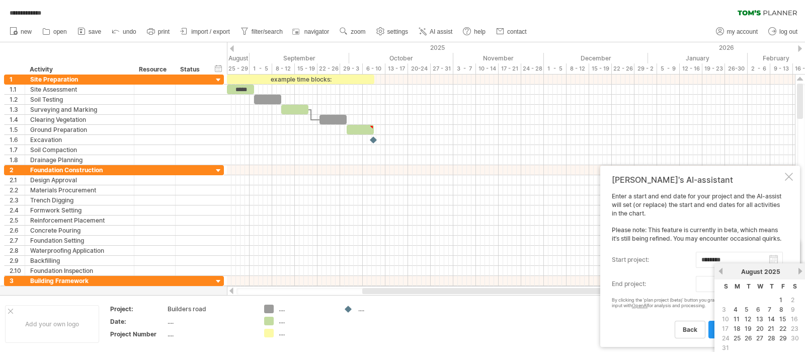
click at [643, 281] on body "**********" at bounding box center [402, 177] width 805 height 354
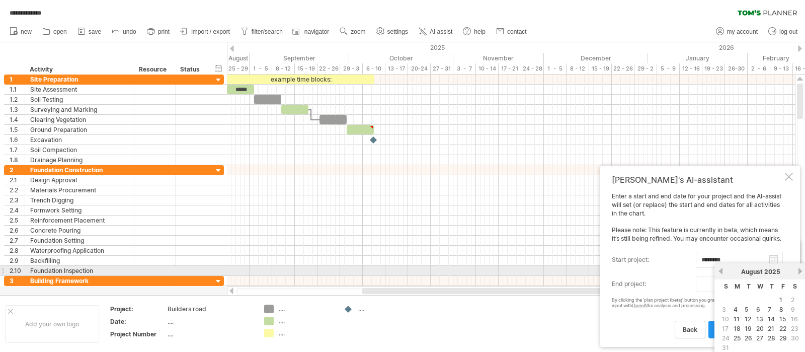
click at [643, 271] on link "previous" at bounding box center [721, 271] width 8 height 8
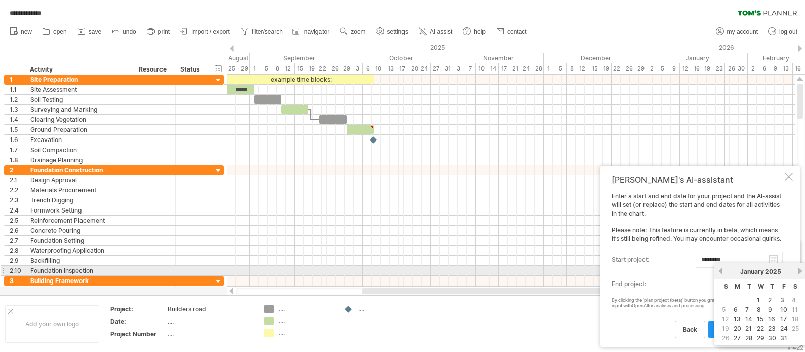
click at [643, 271] on link "previous" at bounding box center [721, 271] width 8 height 8
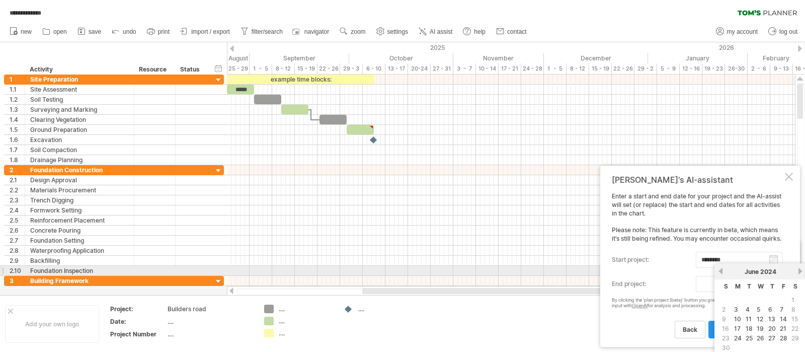
click at [643, 271] on link "previous" at bounding box center [721, 271] width 8 height 8
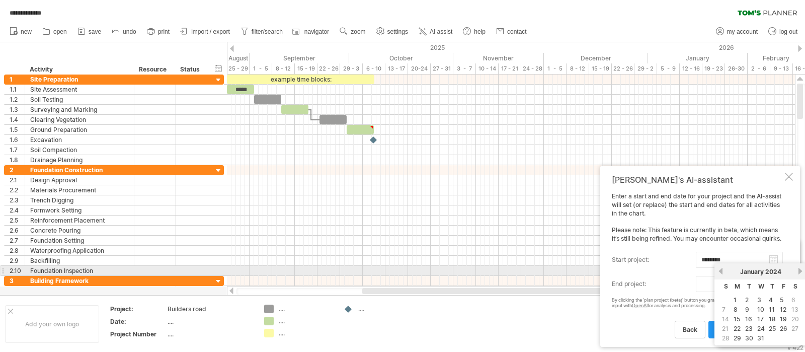
click at [643, 271] on link "previous" at bounding box center [721, 271] width 8 height 8
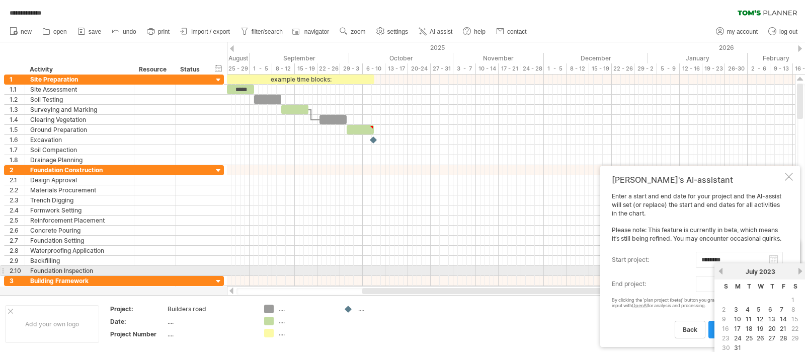
click at [643, 271] on link "previous" at bounding box center [721, 271] width 8 height 8
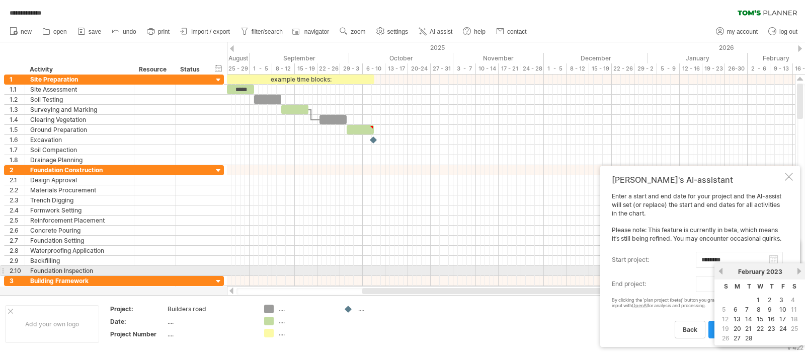
click at [643, 271] on link "previous" at bounding box center [721, 271] width 8 height 8
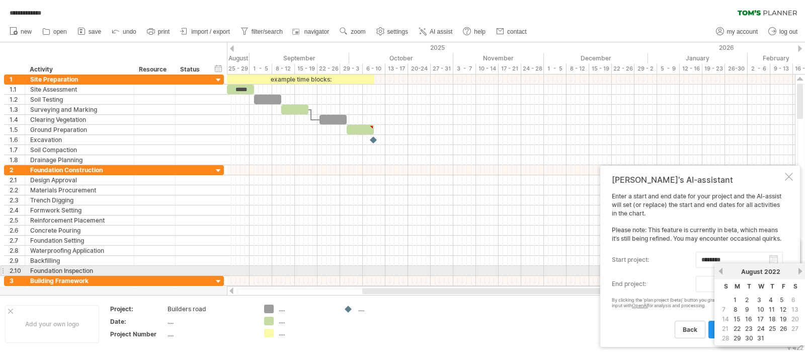
click at [643, 271] on link "previous" at bounding box center [721, 271] width 8 height 8
click at [643, 272] on link "next" at bounding box center [800, 271] width 8 height 8
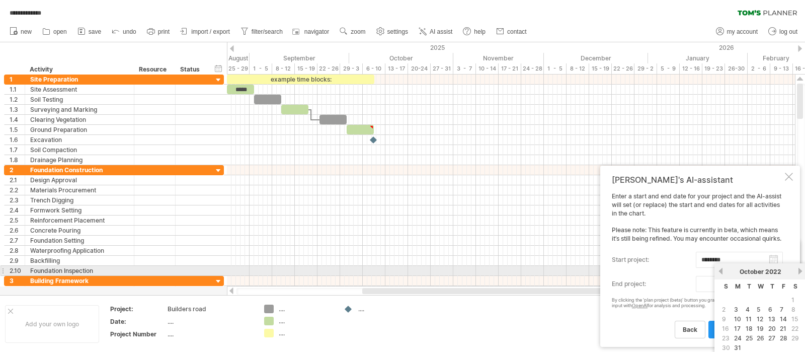
click at [643, 271] on div "[DATE]" at bounding box center [760, 272] width 73 height 8
click at [643, 270] on link "next" at bounding box center [800, 271] width 8 height 8
click at [643, 271] on link "previous" at bounding box center [721, 271] width 8 height 8
click at [643, 270] on link "previous" at bounding box center [721, 271] width 8 height 8
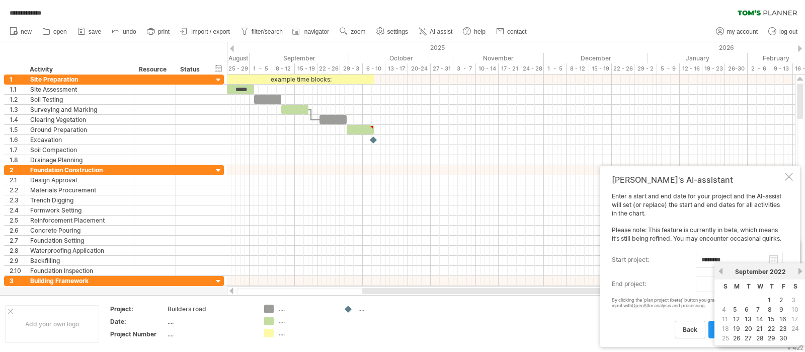
click at [643, 281] on link "22" at bounding box center [771, 329] width 9 height 10
type input "********"
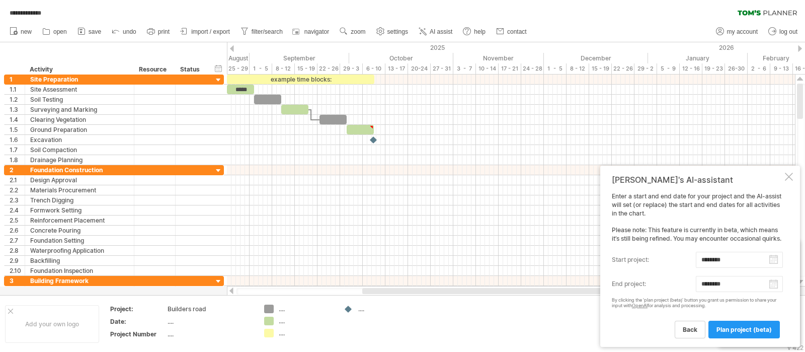
click at [643, 281] on span "plan project (beta)" at bounding box center [743, 330] width 55 height 8
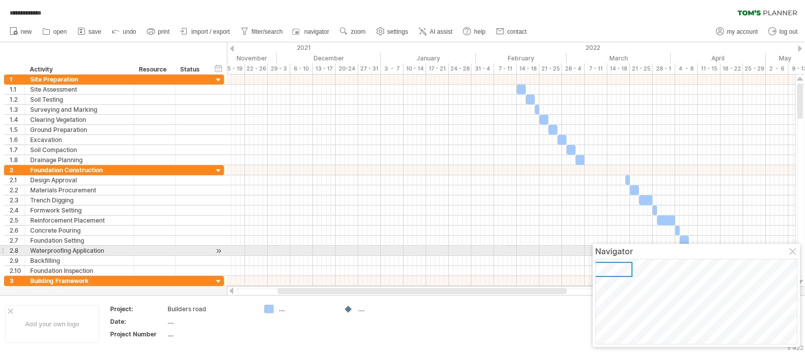
click at [643, 251] on div at bounding box center [793, 252] width 8 height 8
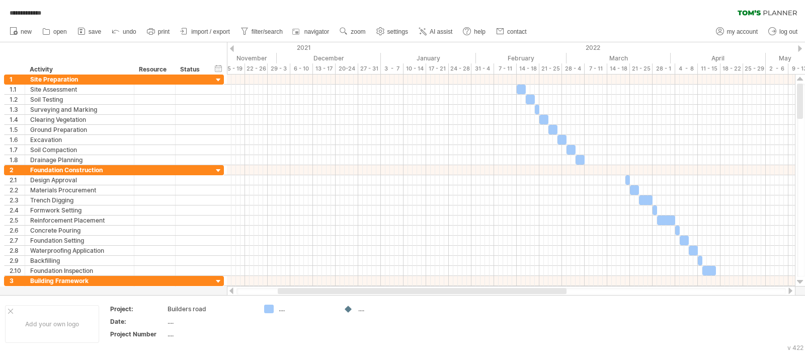
click at [437, 28] on span "AI assist" at bounding box center [441, 31] width 23 height 7
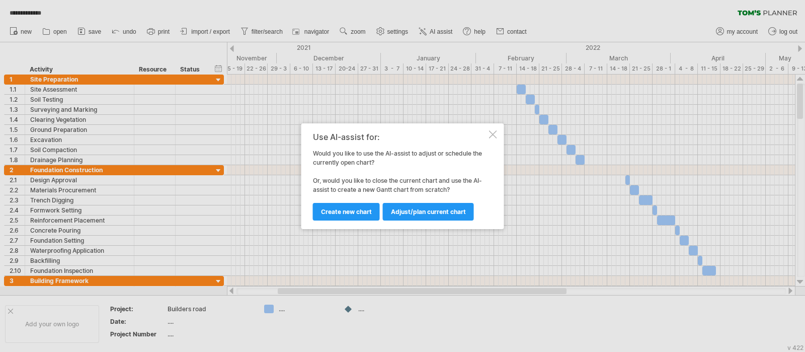
click at [407, 213] on span "Adjust/plan current chart" at bounding box center [428, 212] width 75 height 8
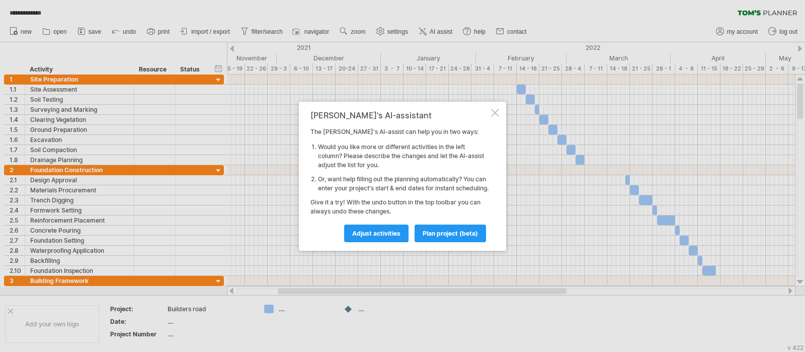
click at [376, 235] on span "Adjust activities" at bounding box center [376, 233] width 48 height 8
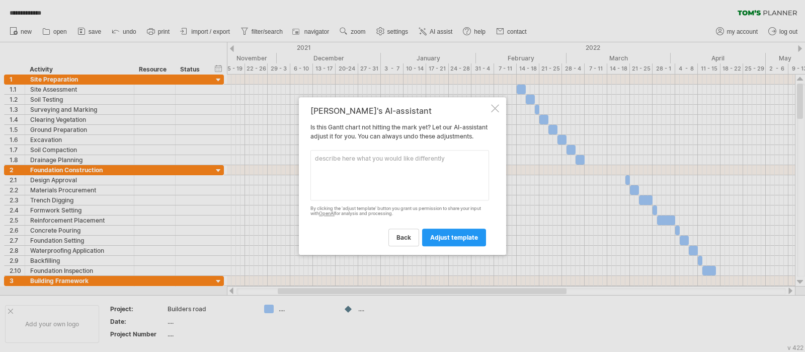
click at [355, 167] on textarea at bounding box center [399, 175] width 179 height 50
type textarea "r"
click at [332, 192] on textarea "To enrich screen reader interactions, please activate Accessibility in Grammarl…" at bounding box center [399, 175] width 179 height 50
paste textarea "Task Site establishment & setout Earthworks & excavation Underground services r…"
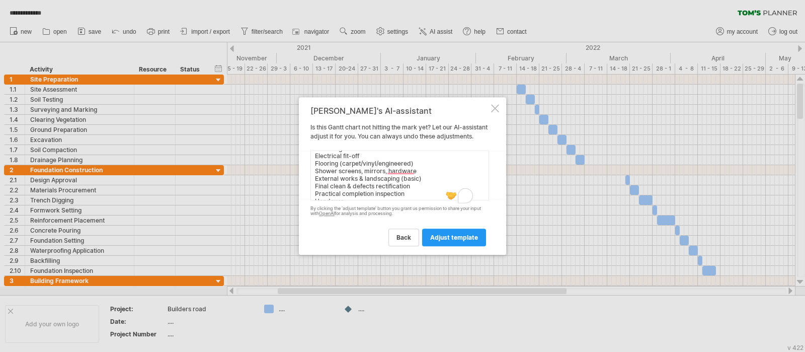
type textarea "make thr list of activites on the left this long Task Site establishment & seto…"
click at [455, 241] on span "adjust template" at bounding box center [454, 237] width 48 height 8
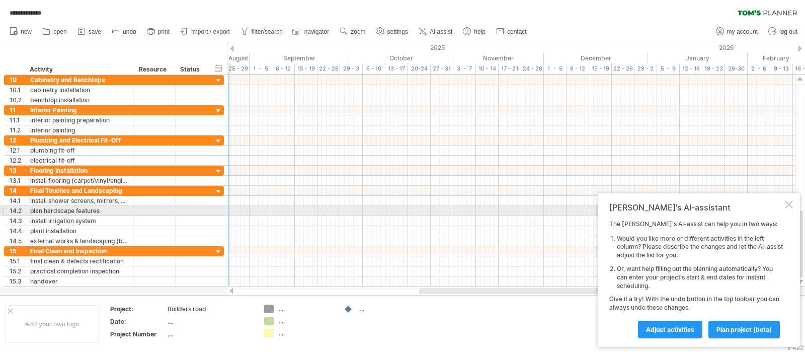
click at [4, 209] on div at bounding box center [3, 210] width 4 height 11
click at [1, 210] on div at bounding box center [3, 210] width 4 height 11
click at [19, 210] on div "14.2" at bounding box center [17, 211] width 15 height 10
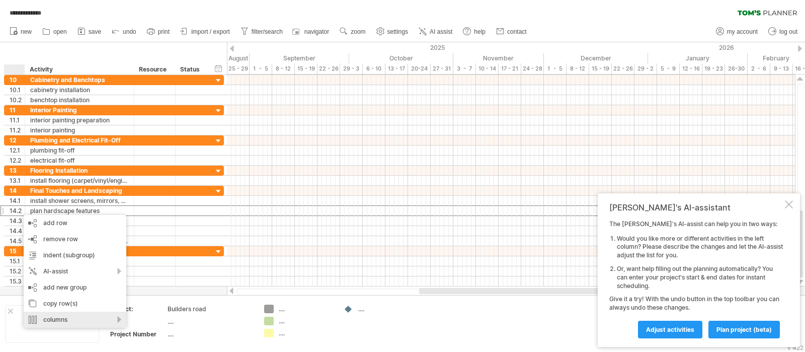
click at [67, 281] on div "columns" at bounding box center [75, 319] width 103 height 16
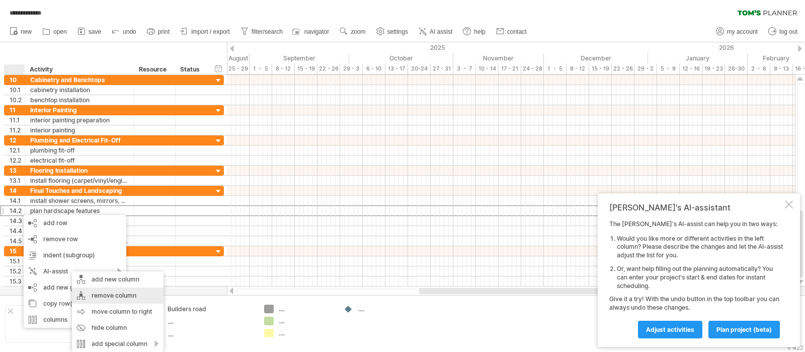
click at [124, 281] on div "remove column" at bounding box center [118, 295] width 92 height 16
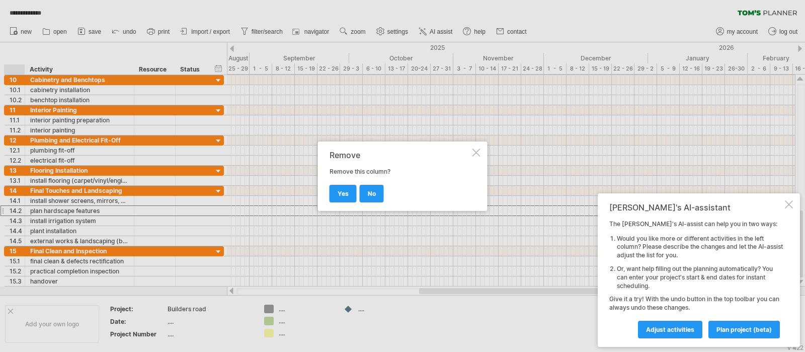
click at [344, 190] on span "yes" at bounding box center [343, 194] width 11 height 8
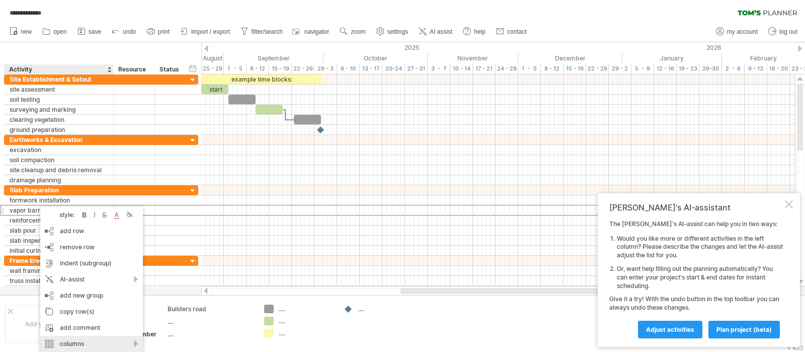
click at [71, 281] on div "columns" at bounding box center [91, 344] width 103 height 16
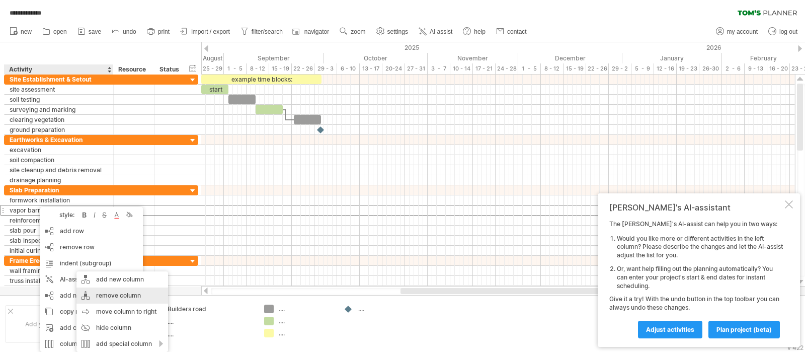
click at [127, 281] on div "remove column" at bounding box center [122, 295] width 92 height 16
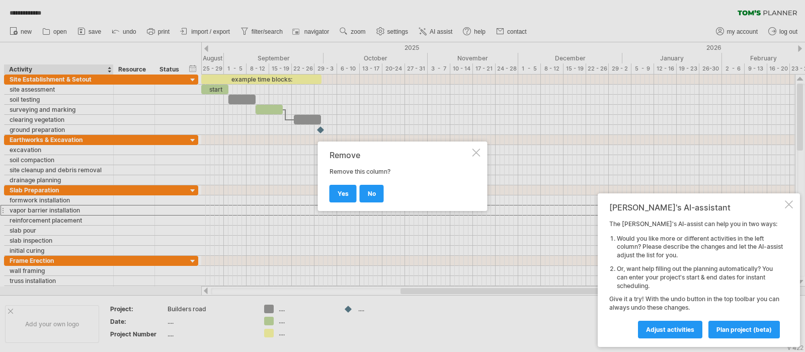
click at [345, 191] on span "yes" at bounding box center [343, 194] width 11 height 8
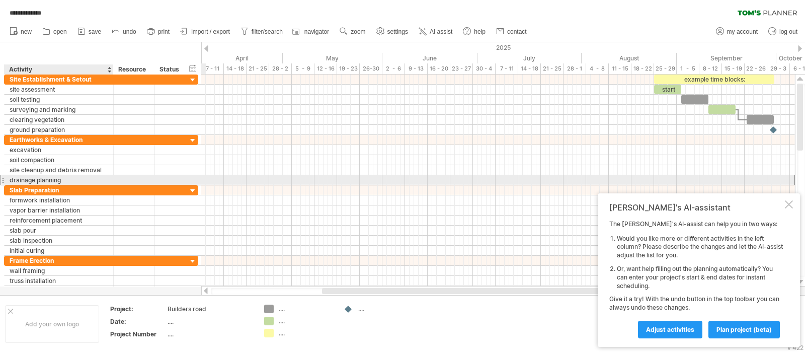
click at [29, 179] on div "drainage planning" at bounding box center [59, 180] width 99 height 10
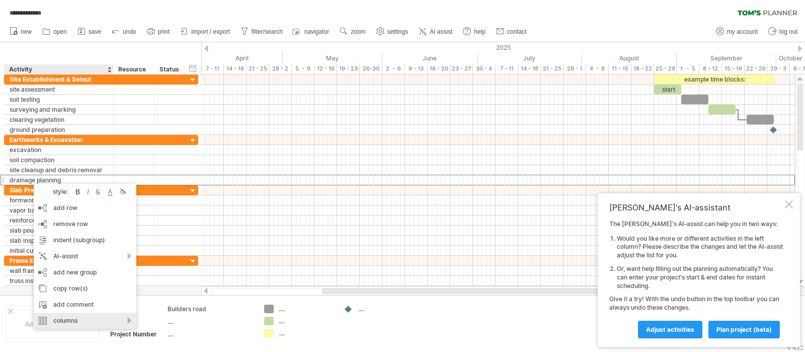
click at [83, 281] on div "columns" at bounding box center [85, 320] width 103 height 16
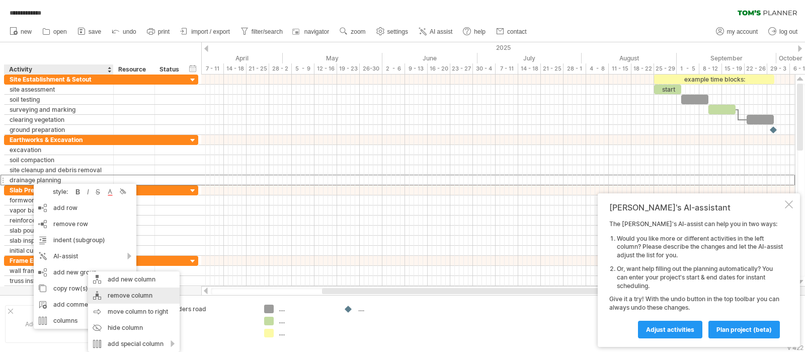
click at [119, 281] on div "remove column" at bounding box center [134, 295] width 92 height 16
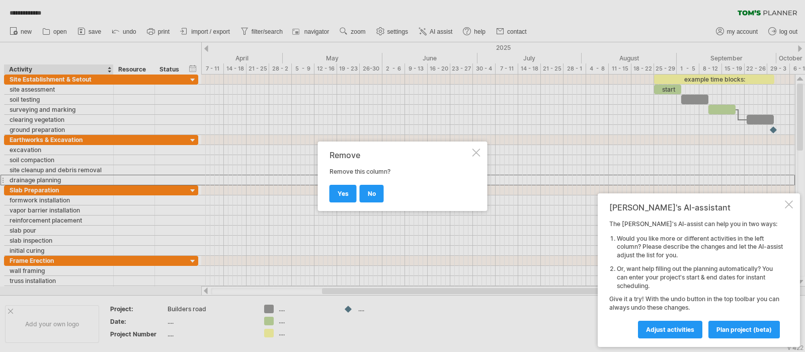
click at [340, 197] on link "yes" at bounding box center [343, 194] width 27 height 18
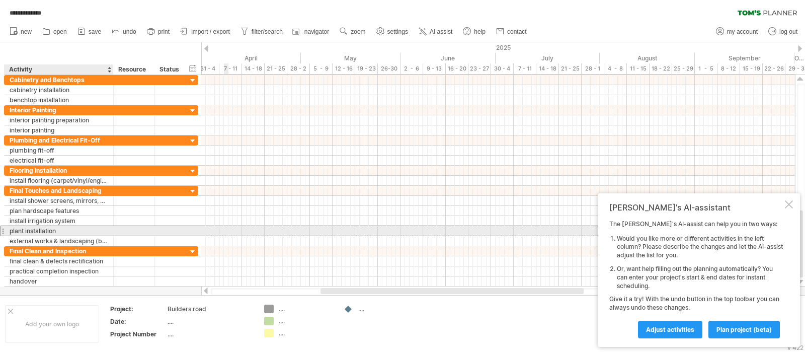
click at [28, 230] on div "plant installation" at bounding box center [59, 231] width 99 height 10
click at [3, 230] on div at bounding box center [3, 230] width 4 height 11
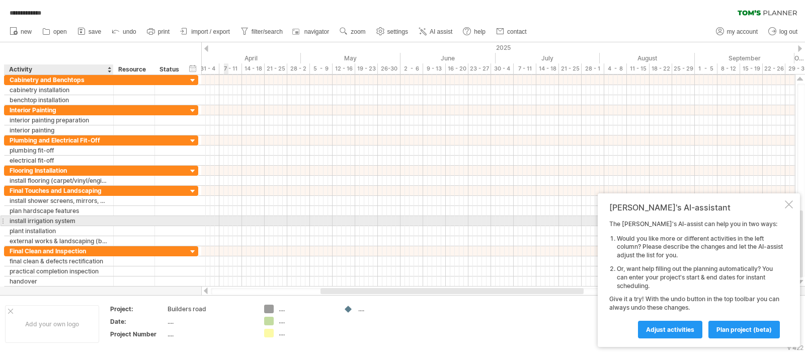
click at [16, 220] on div "install irrigation system" at bounding box center [59, 221] width 99 height 10
click at [5, 218] on div "**********" at bounding box center [59, 221] width 109 height 10
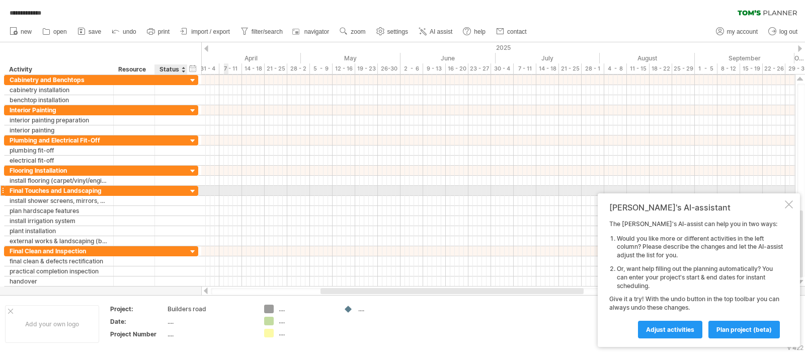
click at [191, 190] on div at bounding box center [193, 192] width 10 height 10
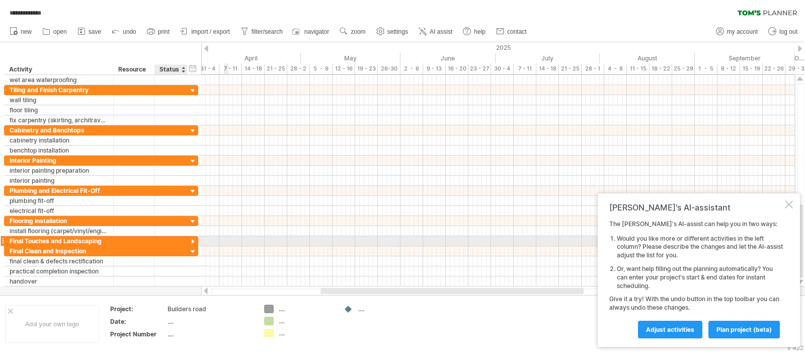
click at [191, 238] on div at bounding box center [193, 242] width 10 height 10
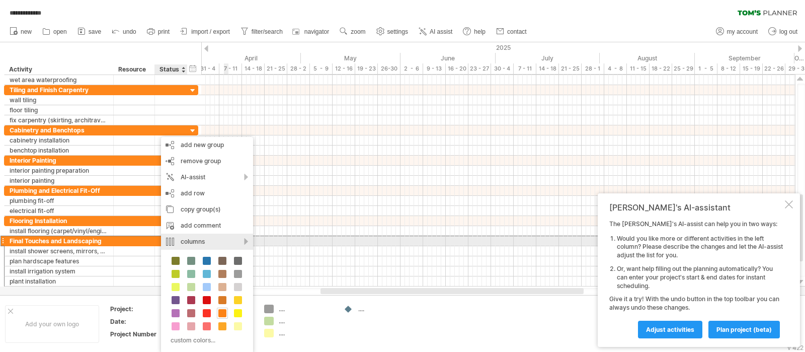
click at [198, 243] on div "columns" at bounding box center [207, 241] width 92 height 16
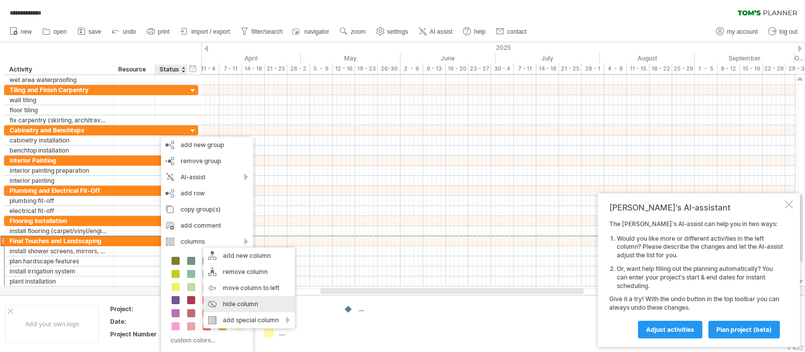
click at [242, 281] on div "hide column" at bounding box center [249, 304] width 92 height 16
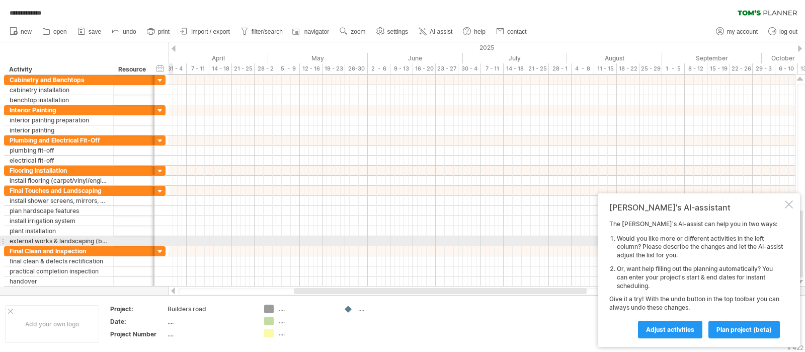
click at [4, 238] on div at bounding box center [3, 240] width 4 height 11
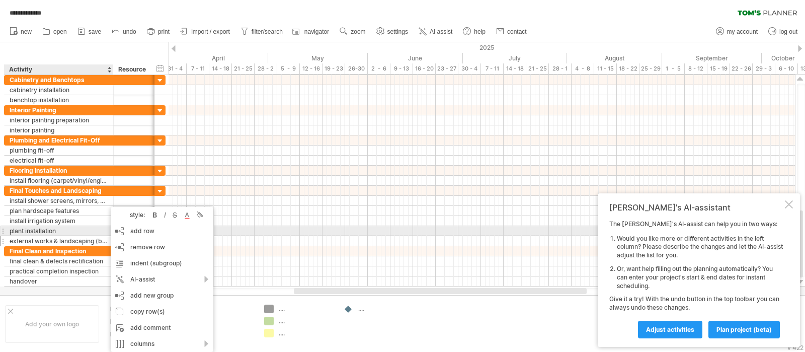
click at [50, 226] on div "plant installation" at bounding box center [59, 231] width 99 height 10
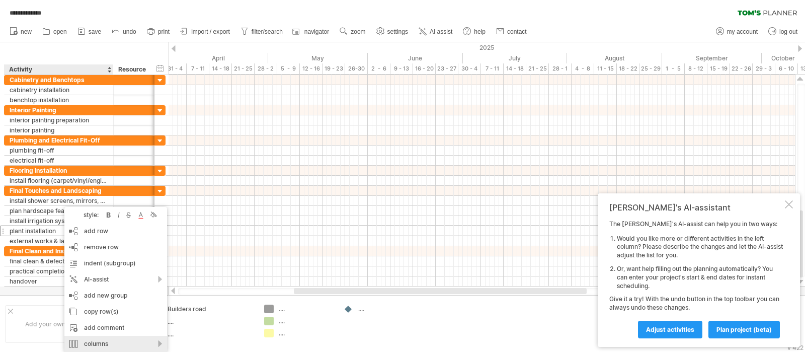
click at [96, 281] on div "columns" at bounding box center [115, 344] width 103 height 16
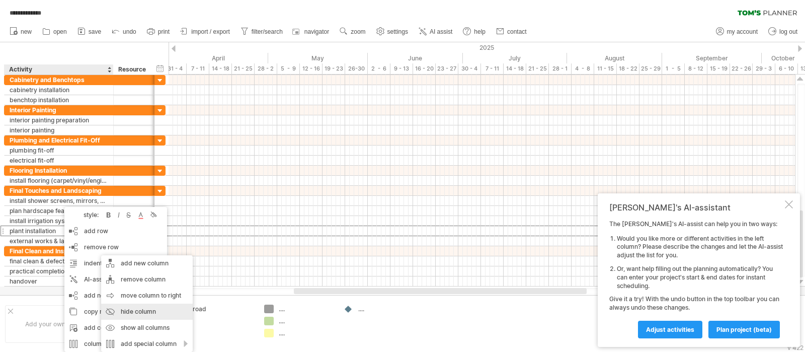
click at [139, 281] on div "hide column" at bounding box center [147, 311] width 92 height 16
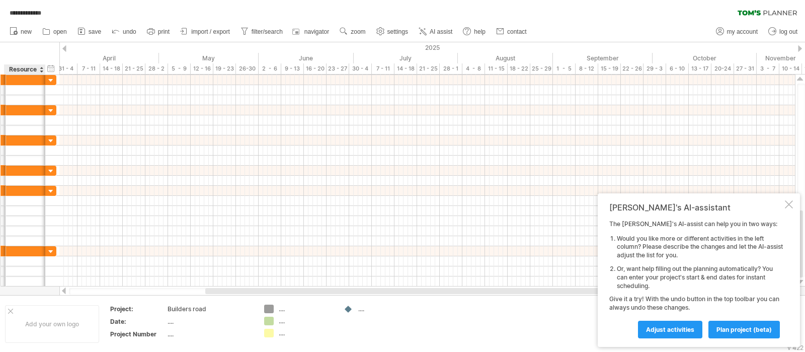
click at [30, 67] on div "Resource" at bounding box center [24, 69] width 31 height 10
click at [42, 71] on div at bounding box center [41, 69] width 4 height 10
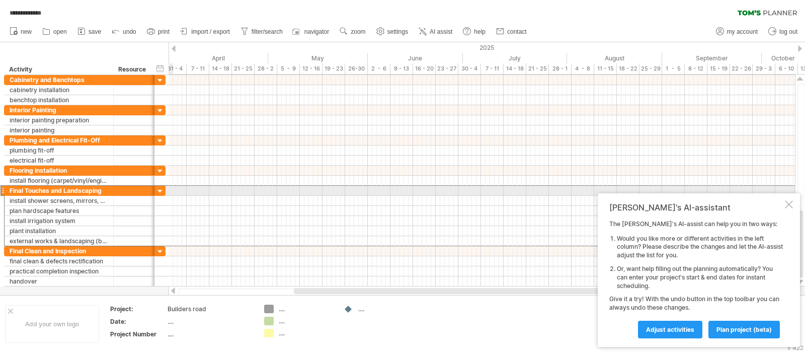
click at [73, 190] on div "Final Touches and Landscaping" at bounding box center [59, 191] width 99 height 10
click at [88, 207] on div "plan hardscape features" at bounding box center [59, 211] width 99 height 10
click at [0, 0] on input "**********" at bounding box center [0, 0] width 0 height 0
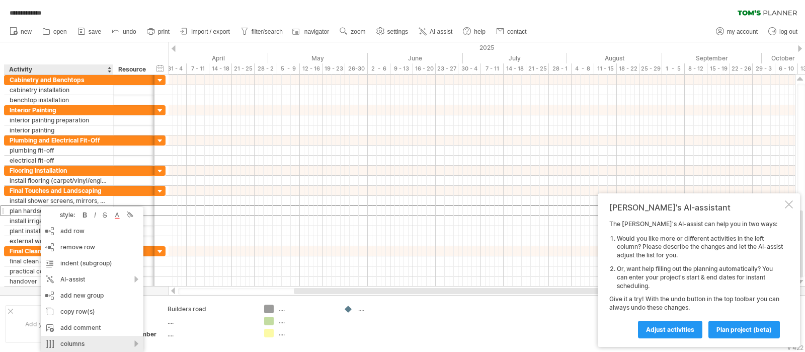
click at [81, 281] on div "columns" at bounding box center [92, 344] width 103 height 16
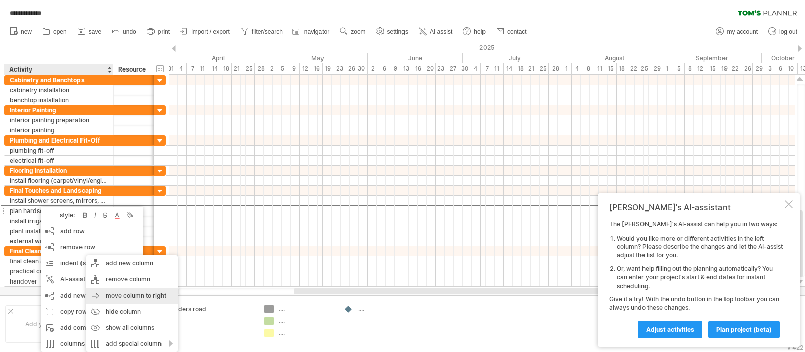
click at [109, 281] on div "move column to right" at bounding box center [132, 295] width 92 height 16
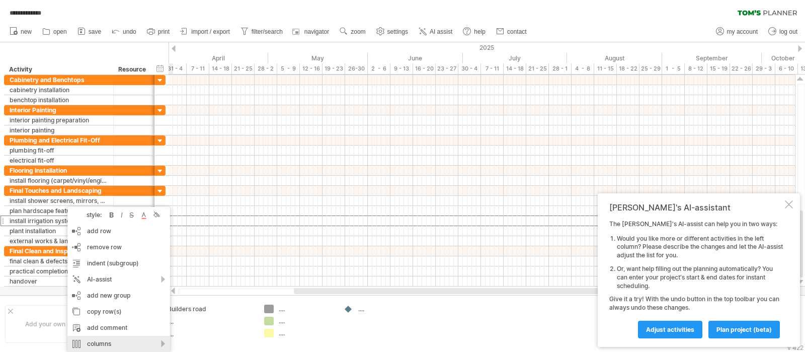
click at [108, 281] on div "columns" at bounding box center [118, 344] width 103 height 16
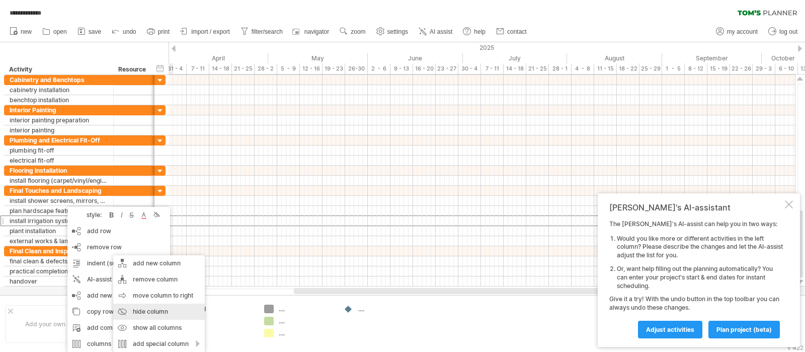
click at [136, 281] on div "hide column" at bounding box center [159, 311] width 92 height 16
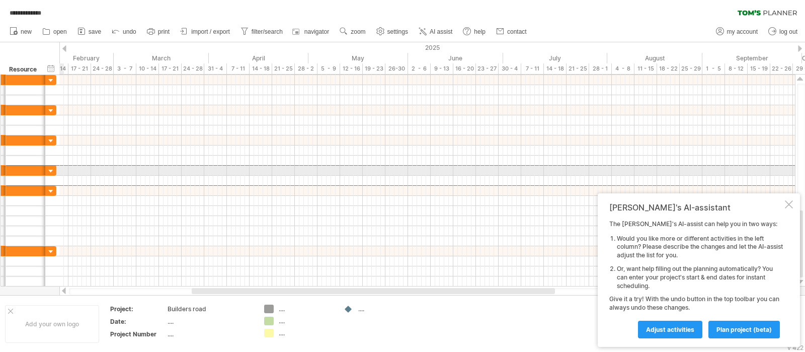
click at [3, 166] on div at bounding box center [4, 170] width 6 height 11
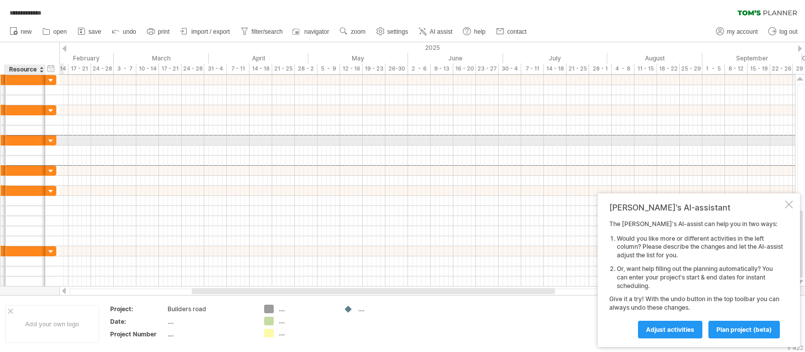
drag, startPoint x: 24, startPoint y: 134, endPoint x: 38, endPoint y: 136, distance: 14.7
click at [38, 136] on div at bounding box center [25, 140] width 31 height 10
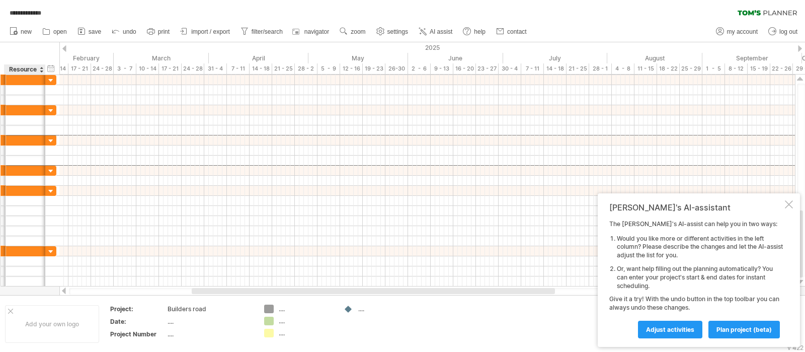
click at [25, 63] on div "hide start/end/duration show start/end/duration ******** Resource" at bounding box center [29, 58] width 59 height 32
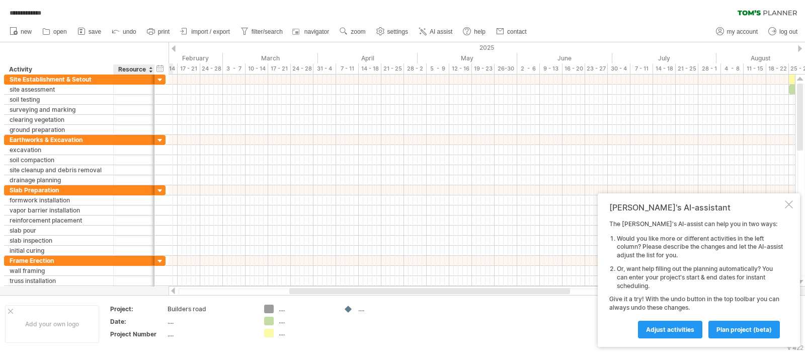
click at [158, 68] on div "hide start/end/duration show start/end/duration" at bounding box center [160, 68] width 10 height 11
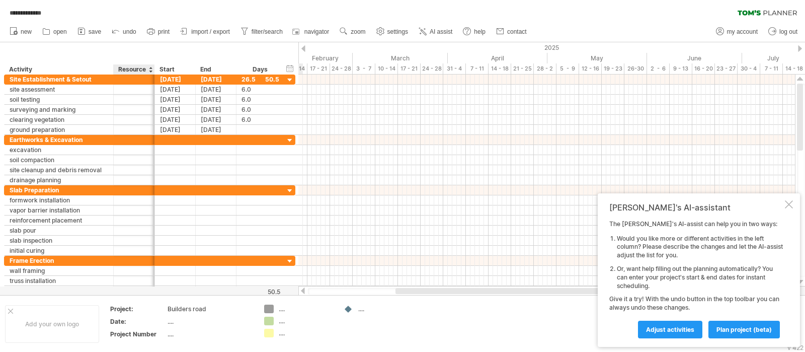
click at [129, 66] on div "Resource" at bounding box center [133, 69] width 31 height 10
click at [151, 71] on div at bounding box center [150, 69] width 4 height 10
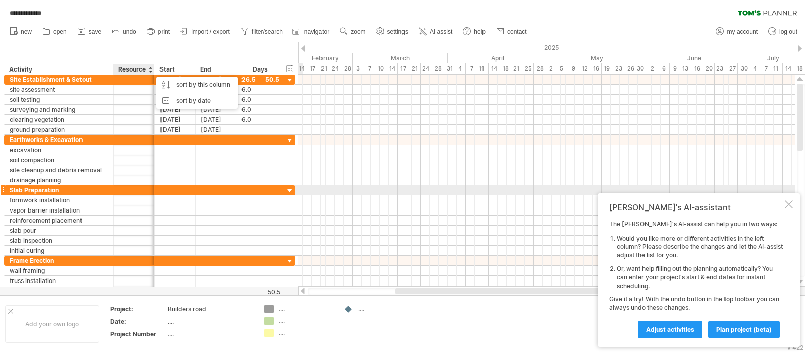
click at [134, 196] on div at bounding box center [134, 200] width 31 height 10
click at [88, 188] on div "Slab Preparation" at bounding box center [59, 190] width 99 height 10
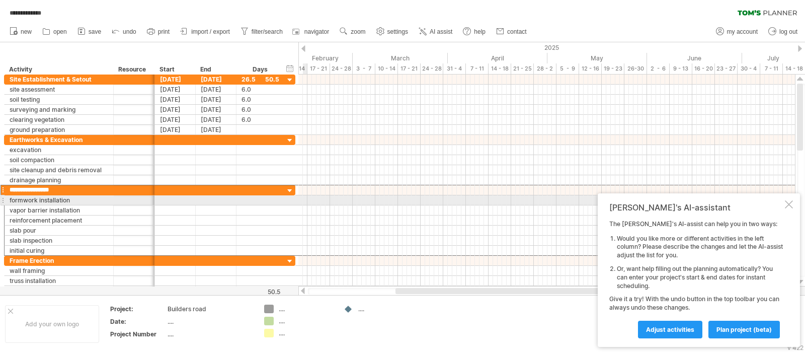
click at [643, 202] on div at bounding box center [789, 204] width 8 height 8
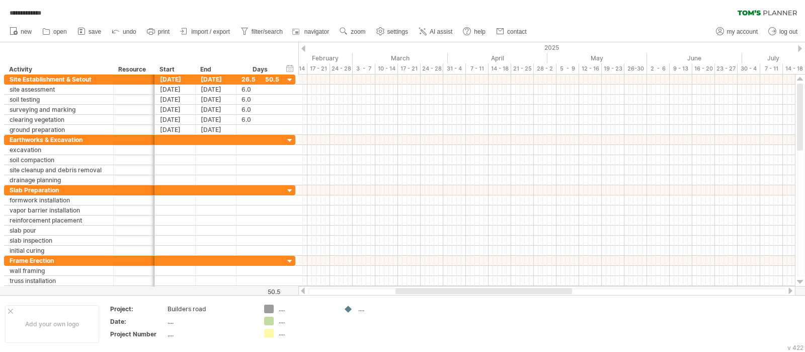
click at [434, 29] on span "AI assist" at bounding box center [441, 31] width 23 height 7
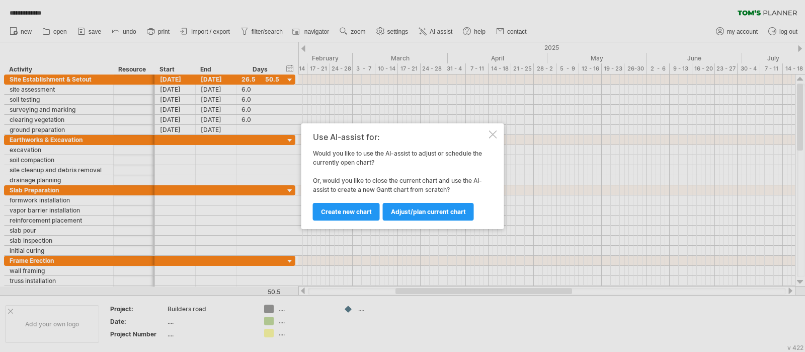
click at [407, 210] on span "Adjust/plan current chart" at bounding box center [428, 212] width 75 height 8
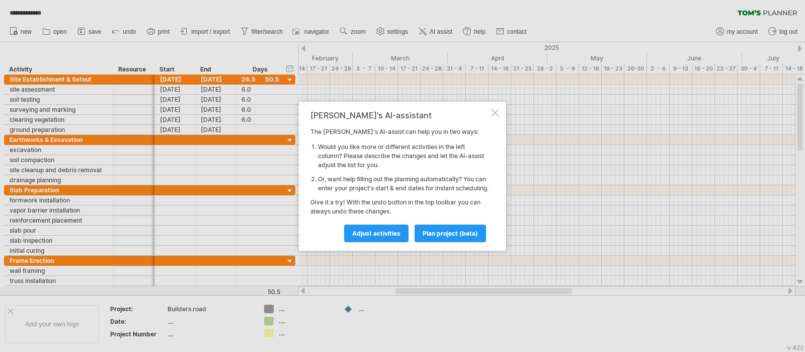
click at [375, 237] on span "Adjust activities" at bounding box center [376, 233] width 48 height 8
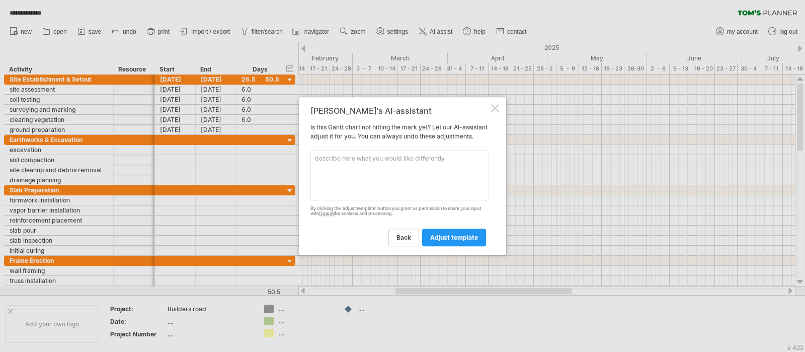
click at [350, 186] on textarea at bounding box center [399, 175] width 179 height 50
paste textarea "Task Site establishment & setout Earthworks & excavation Underground services r…"
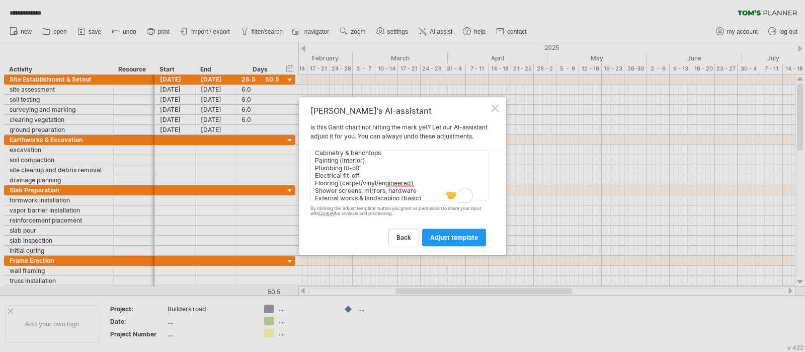
scroll to position [0, 0]
type textarea "still need only Task Site establishment & setout Earthworks & excavation Underg…"
click at [457, 241] on span "adjust template" at bounding box center [454, 237] width 48 height 8
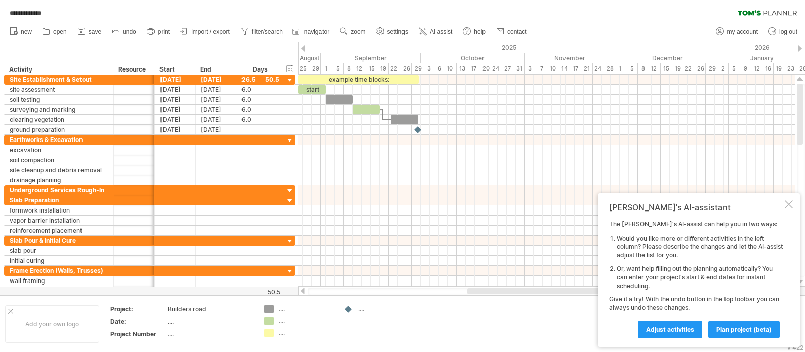
click at [643, 281] on link "Adjust activities" at bounding box center [670, 329] width 64 height 18
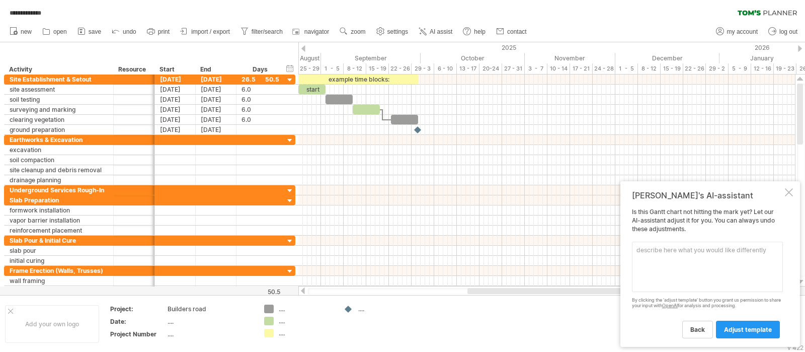
click at [643, 281] on span "back" at bounding box center [697, 330] width 15 height 8
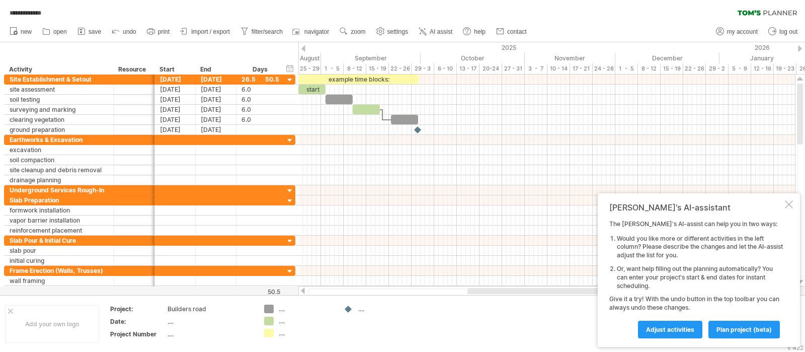
click at [643, 281] on span "plan project (beta)" at bounding box center [743, 330] width 55 height 8
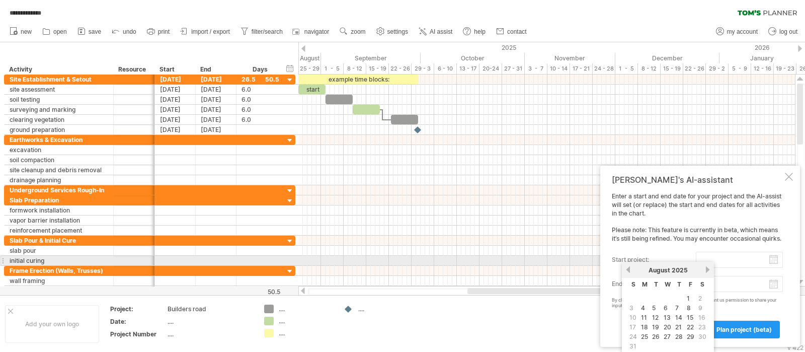
click at [643, 259] on input "start project:" at bounding box center [739, 260] width 87 height 16
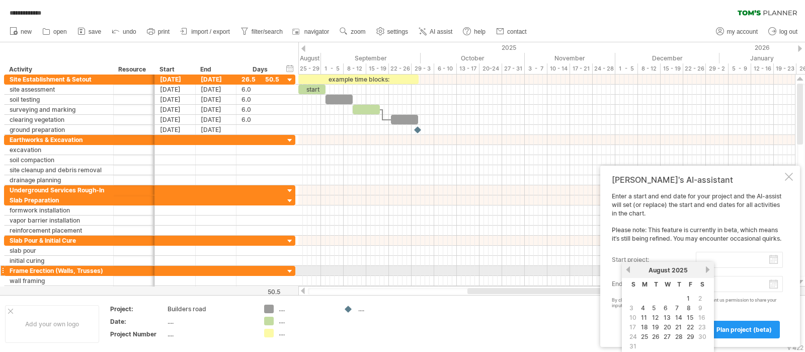
click at [628, 267] on link "previous" at bounding box center [628, 270] width 8 height 8
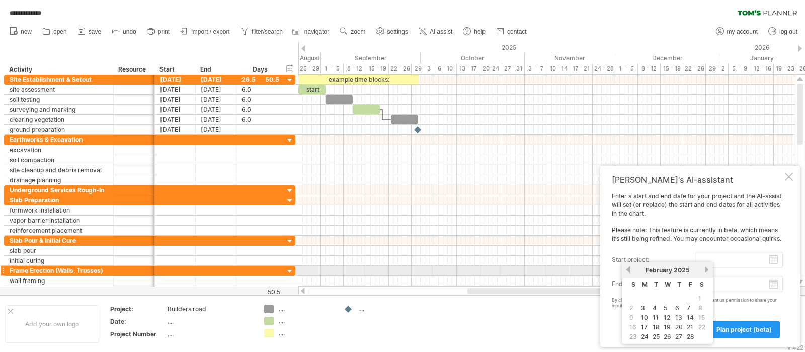
click at [628, 267] on link "previous" at bounding box center [628, 270] width 8 height 8
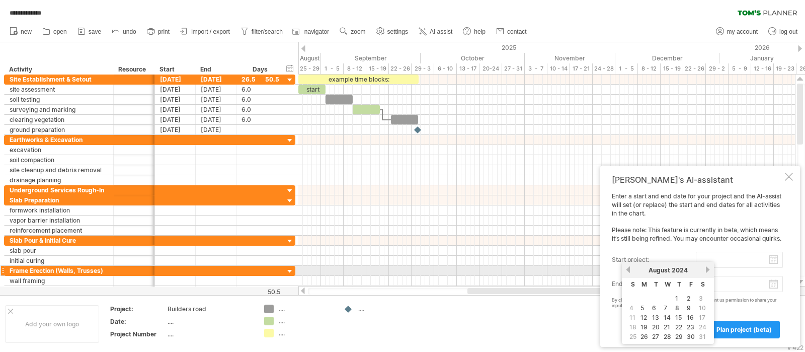
click at [628, 267] on link "previous" at bounding box center [628, 270] width 8 height 8
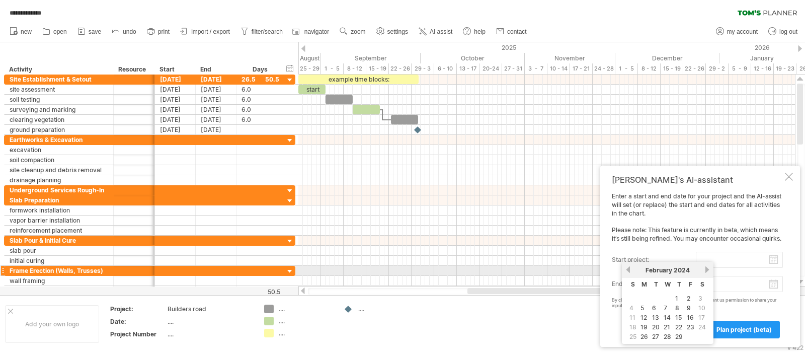
click at [628, 267] on link "previous" at bounding box center [628, 270] width 8 height 8
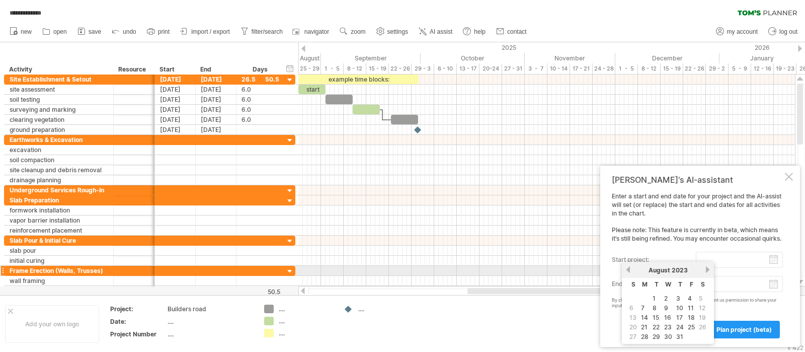
click at [628, 267] on link "previous" at bounding box center [628, 270] width 8 height 8
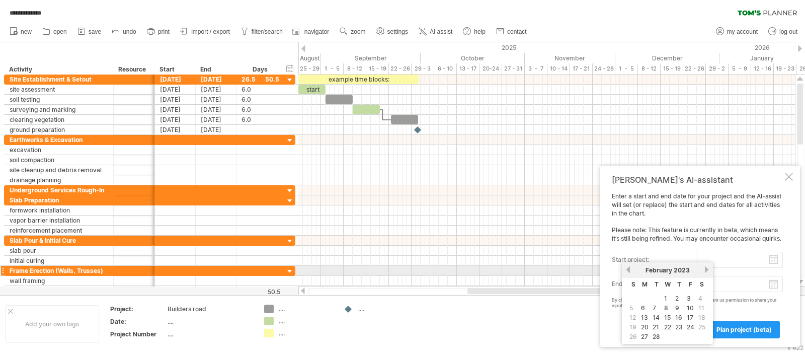
click at [628, 267] on link "previous" at bounding box center [628, 270] width 8 height 8
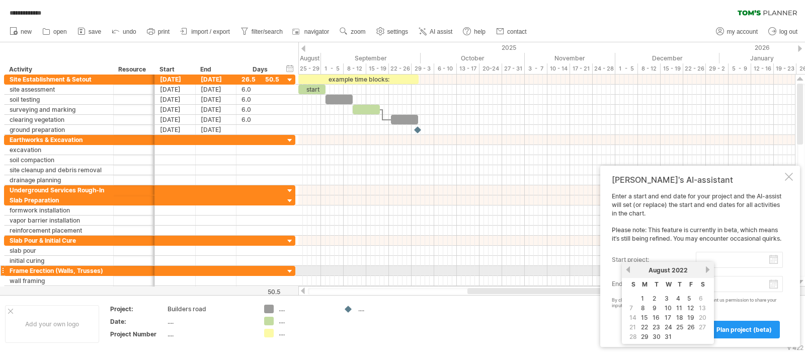
click at [628, 267] on link "previous" at bounding box center [628, 270] width 8 height 8
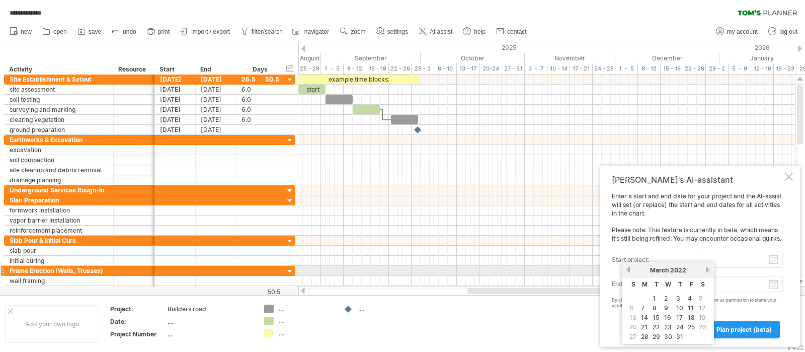
click at [628, 267] on link "previous" at bounding box center [628, 270] width 8 height 8
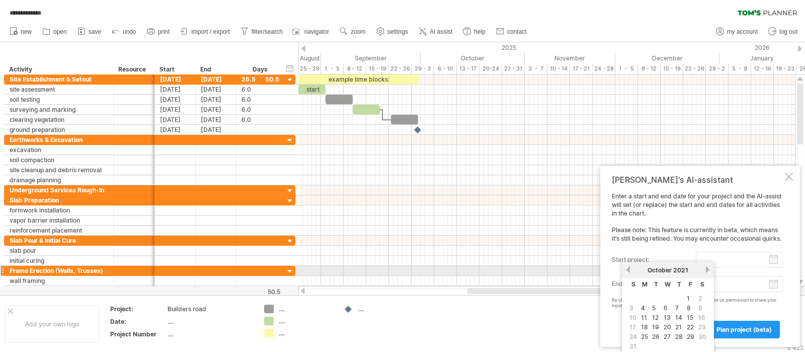
click at [628, 267] on link "previous" at bounding box center [628, 270] width 8 height 8
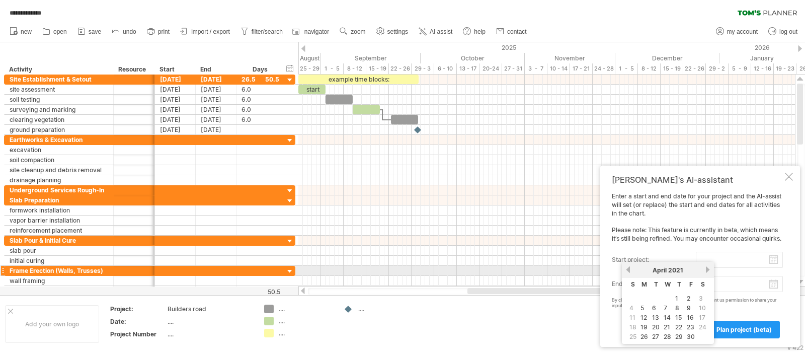
click at [643, 271] on link "next" at bounding box center [708, 270] width 8 height 8
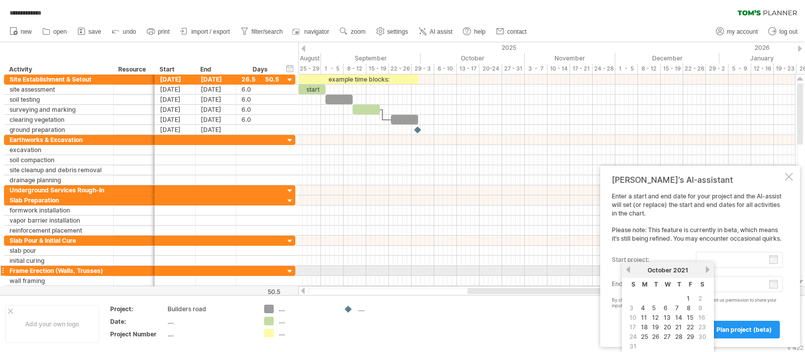
click at [643, 271] on link "next" at bounding box center [708, 270] width 8 height 8
click at [643, 271] on link "next" at bounding box center [707, 270] width 8 height 8
click at [628, 268] on link "previous" at bounding box center [628, 270] width 8 height 8
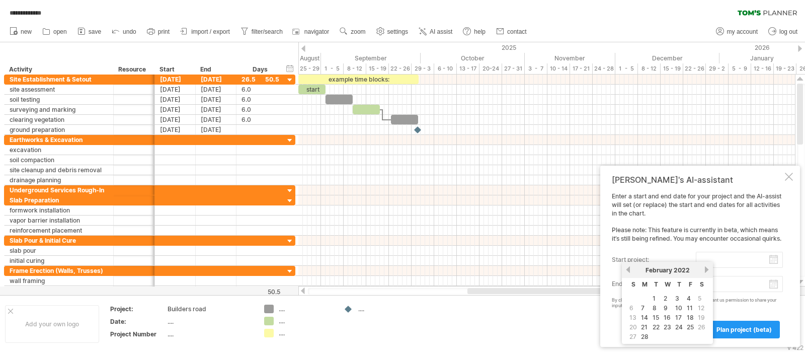
click at [643, 281] on link "22" at bounding box center [656, 327] width 9 height 10
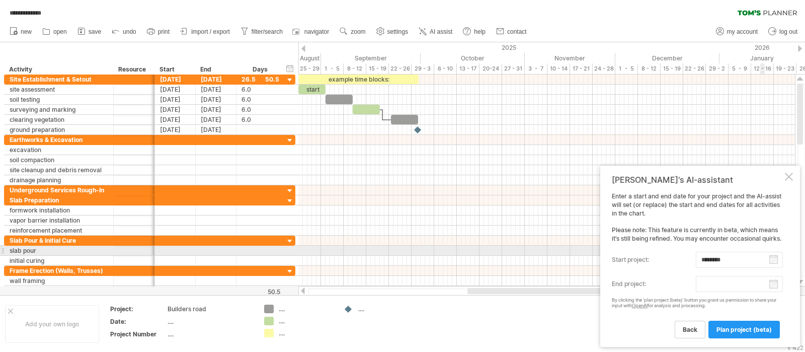
click at [643, 253] on input "********" at bounding box center [739, 260] width 87 height 16
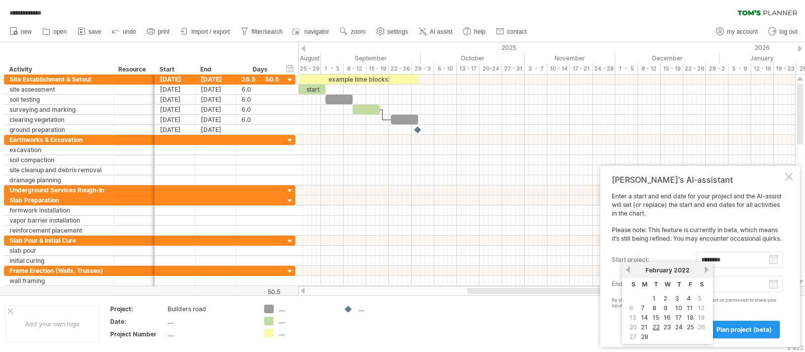
click at [641, 281] on link "14" at bounding box center [644, 317] width 9 height 10
type input "********"
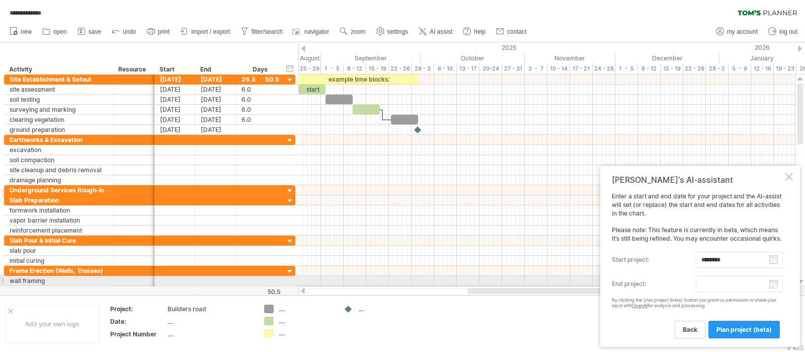
click at [643, 281] on body "**********" at bounding box center [402, 177] width 805 height 354
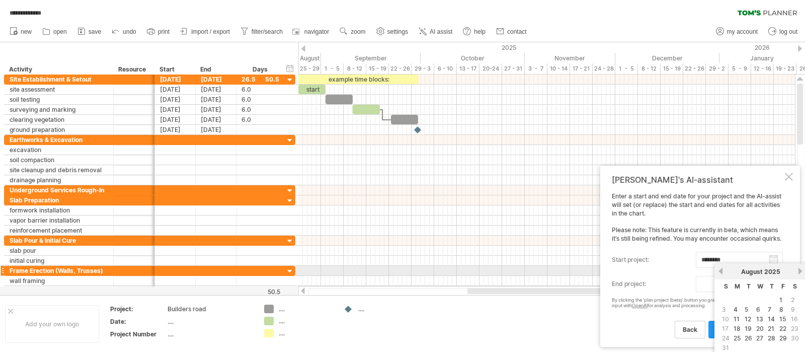
click at [643, 268] on link "next" at bounding box center [800, 271] width 8 height 8
click at [643, 268] on link "next" at bounding box center [799, 271] width 8 height 8
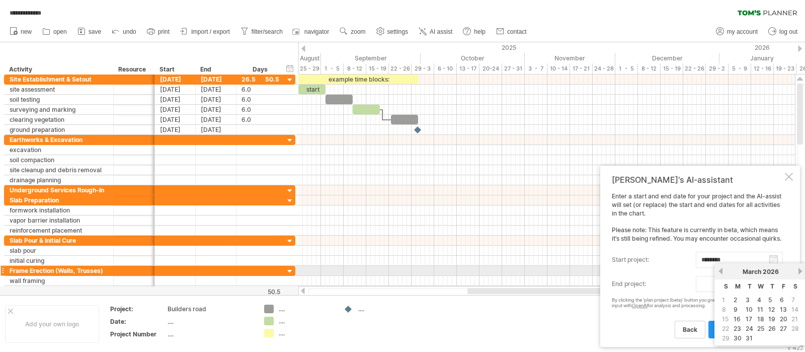
click at [643, 271] on link "previous" at bounding box center [721, 271] width 8 height 8
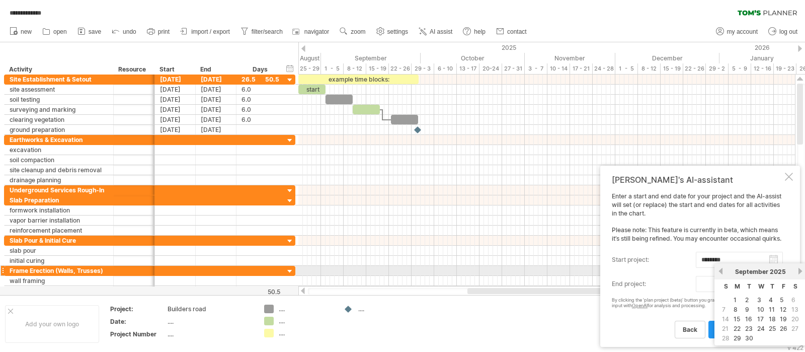
click at [643, 271] on link "previous" at bounding box center [721, 271] width 8 height 8
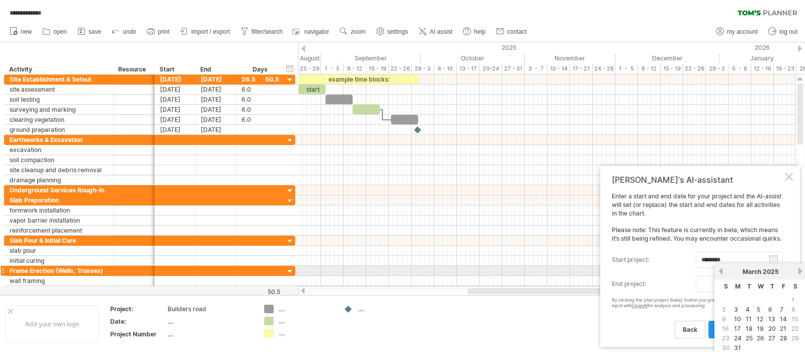
click at [643, 271] on link "previous" at bounding box center [721, 271] width 8 height 8
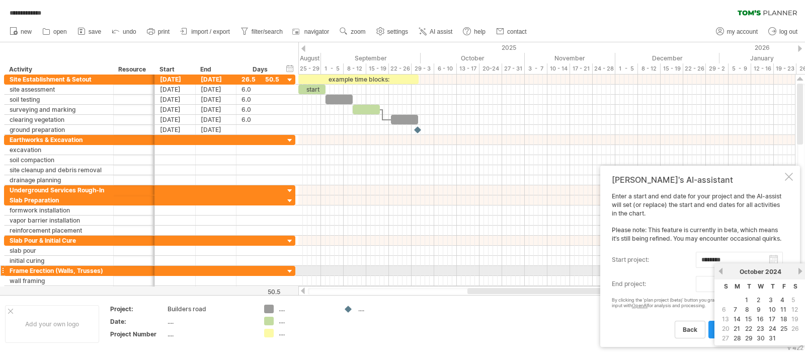
click at [643, 271] on link "previous" at bounding box center [721, 271] width 8 height 8
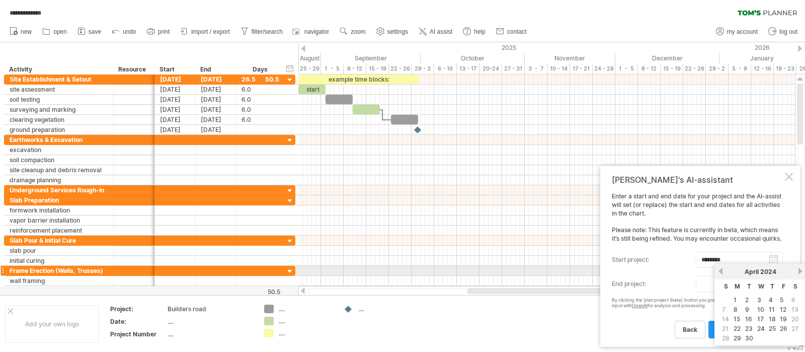
click at [643, 271] on link "previous" at bounding box center [721, 271] width 8 height 8
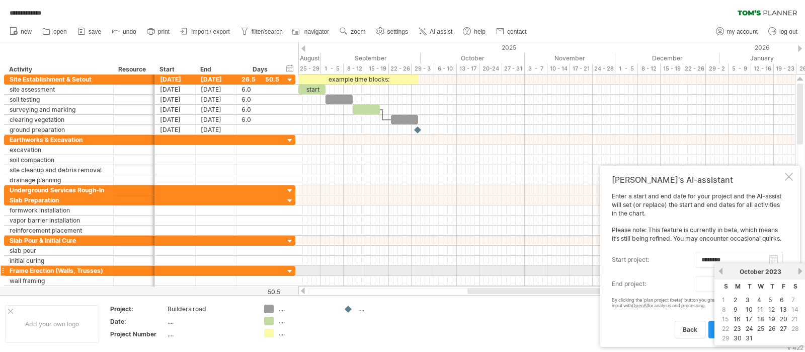
click at [643, 271] on link "previous" at bounding box center [721, 271] width 8 height 8
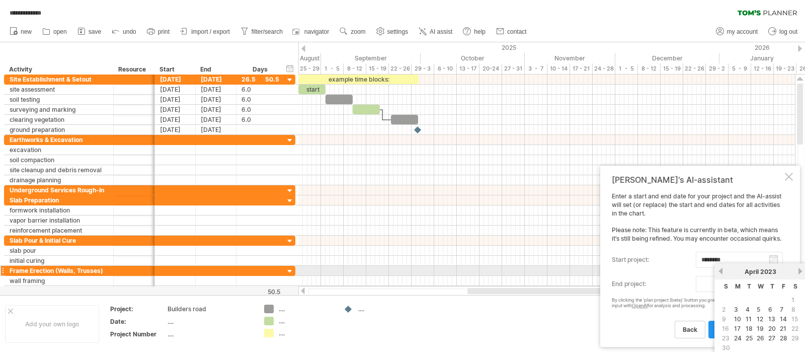
click at [643, 271] on link "previous" at bounding box center [721, 271] width 8 height 8
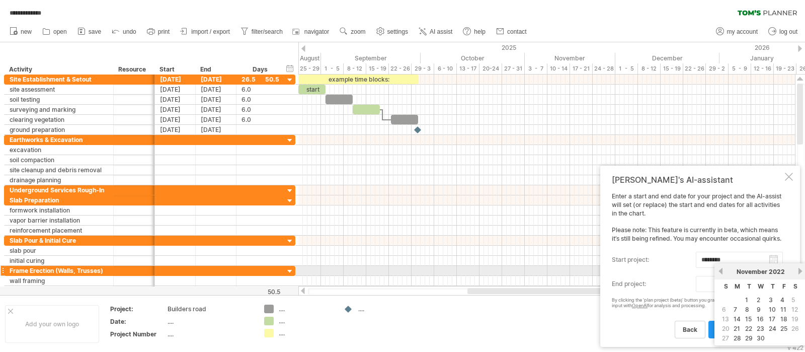
click at [643, 271] on link "previous" at bounding box center [721, 271] width 8 height 8
click at [643, 281] on link "22" at bounding box center [737, 329] width 9 height 10
type input "********"
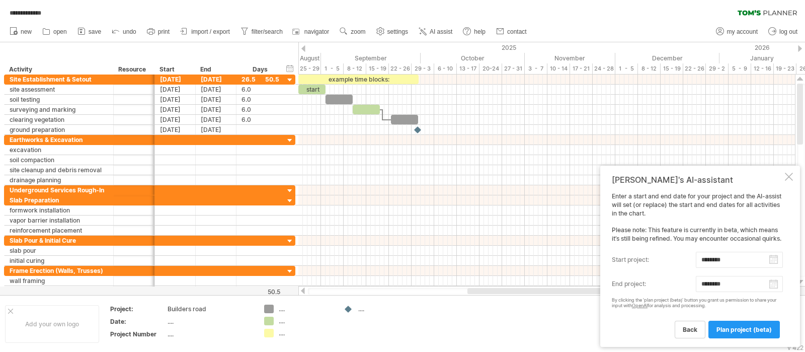
click at [643, 281] on span "plan project (beta)" at bounding box center [743, 330] width 55 height 8
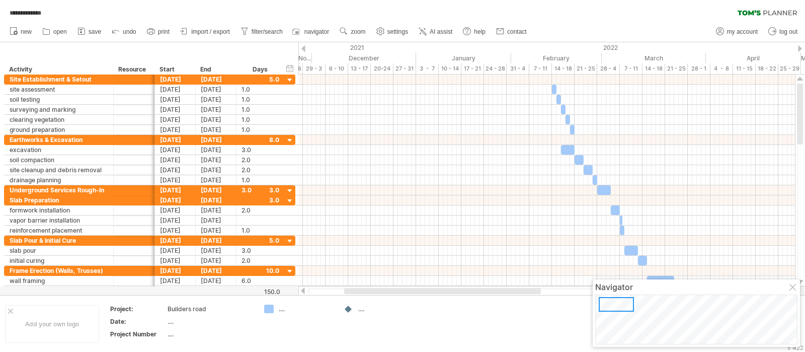
click at [643, 281] on div at bounding box center [793, 288] width 8 height 8
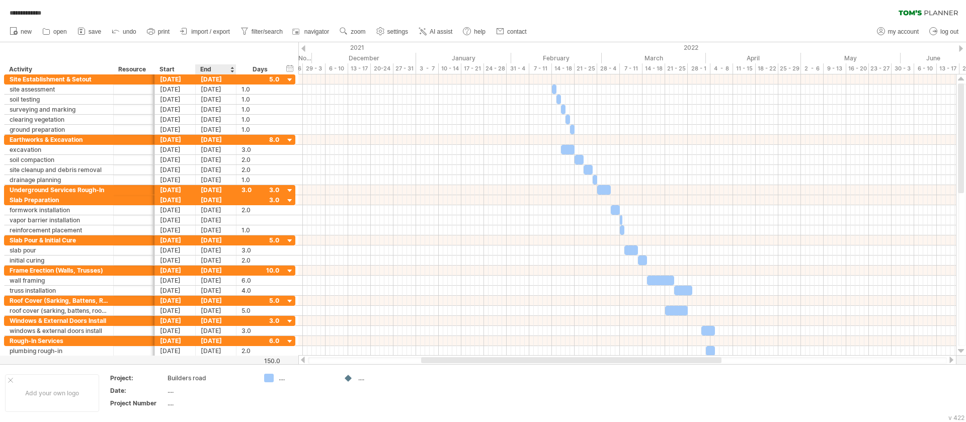
drag, startPoint x: 512, startPoint y: 2, endPoint x: 214, endPoint y: 44, distance: 300.8
click at [214, 44] on div "hide start/end/duration show start/end/duration ******** Activity ******** Reso…" at bounding box center [149, 58] width 298 height 32
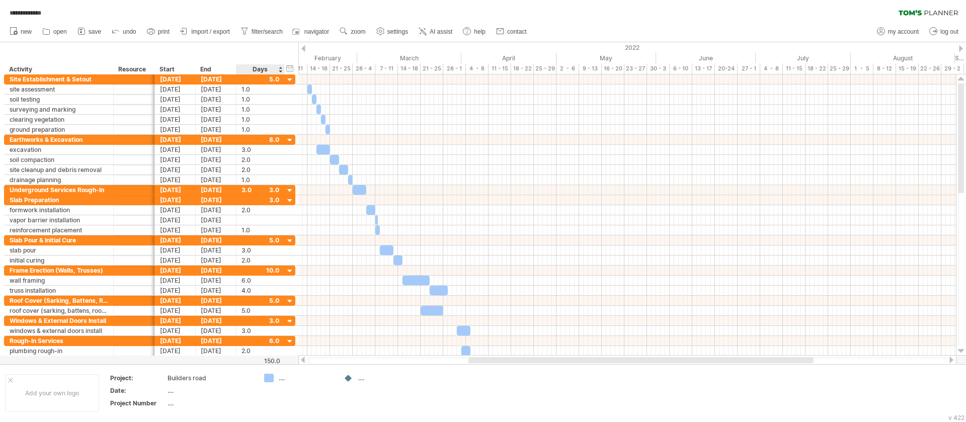
click at [289, 69] on div "hide start/end/duration show start/end/duration" at bounding box center [290, 68] width 10 height 11
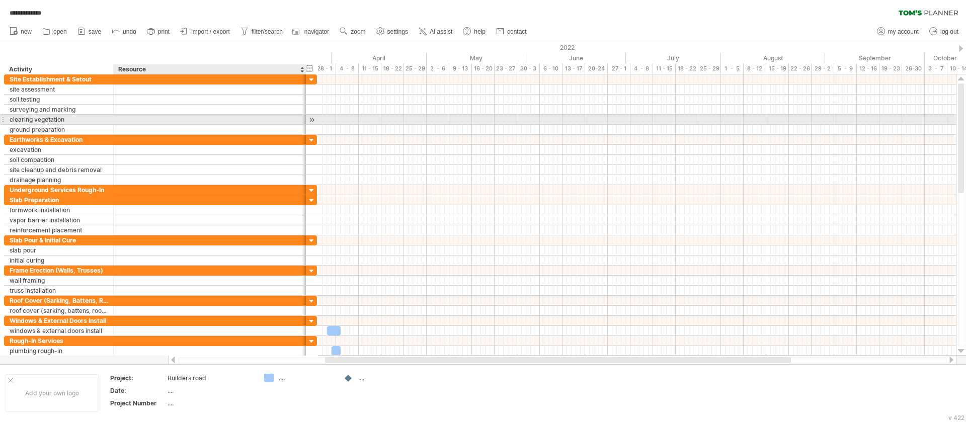
drag, startPoint x: 151, startPoint y: 116, endPoint x: 303, endPoint y: 131, distance: 152.1
click at [303, 131] on div "**********" at bounding box center [160, 104] width 313 height 60
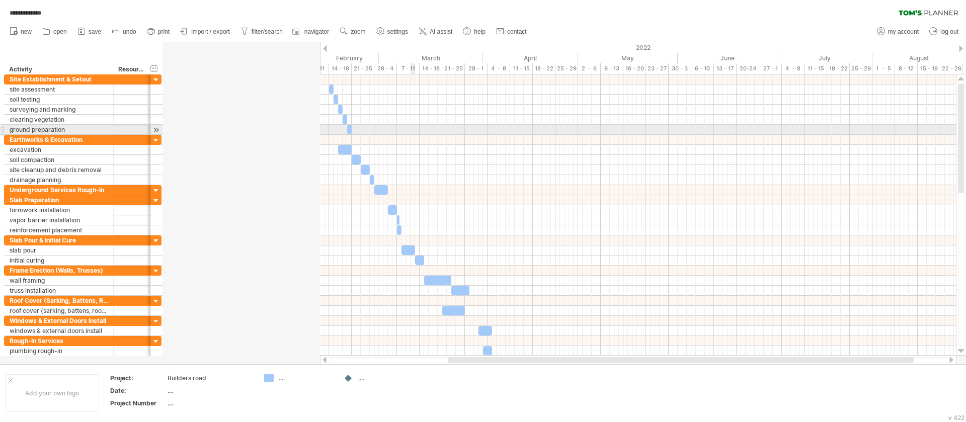
drag, startPoint x: 303, startPoint y: 131, endPoint x: 169, endPoint y: 139, distance: 134.6
click at [151, 139] on div "**********" at bounding box center [83, 215] width 158 height 282
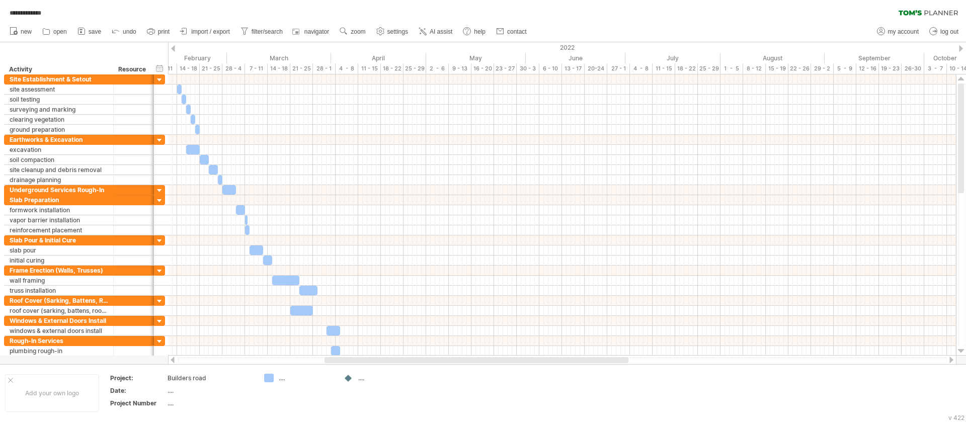
click at [643, 5] on div "**********" at bounding box center [483, 10] width 966 height 21
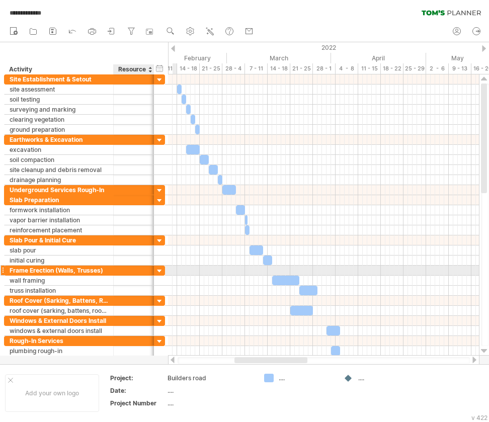
click at [162, 273] on div at bounding box center [160, 272] width 10 height 10
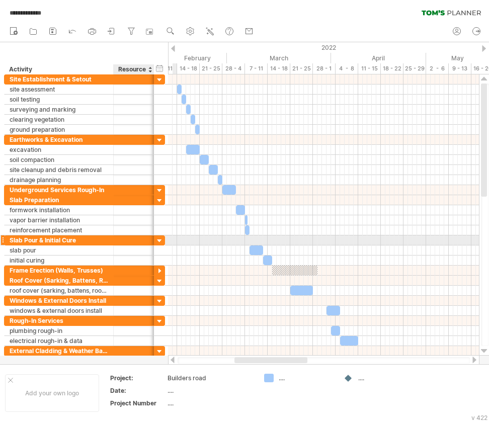
click at [161, 242] on div at bounding box center [160, 241] width 10 height 10
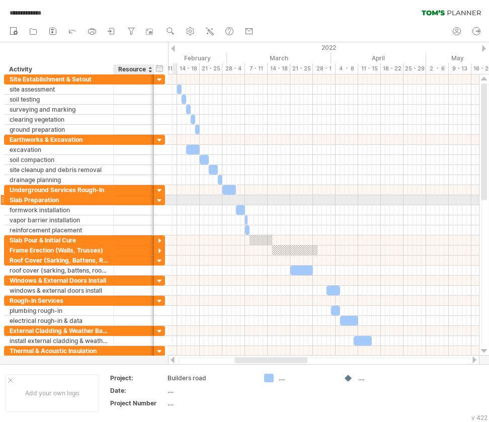
click at [159, 203] on div at bounding box center [160, 201] width 10 height 10
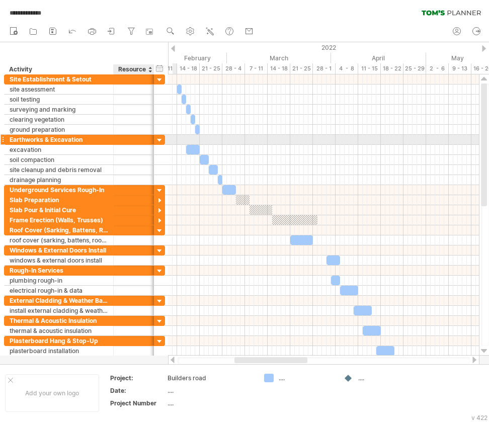
click at [161, 138] on div at bounding box center [160, 141] width 10 height 10
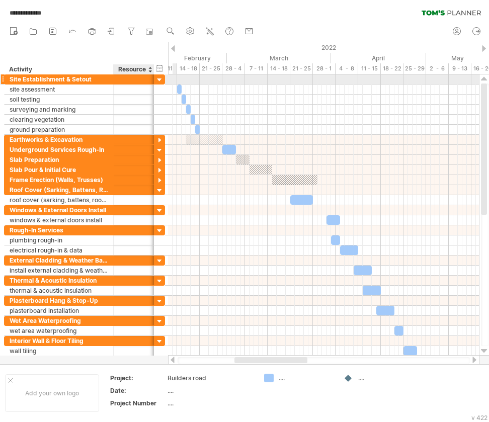
click at [159, 77] on div at bounding box center [160, 80] width 10 height 10
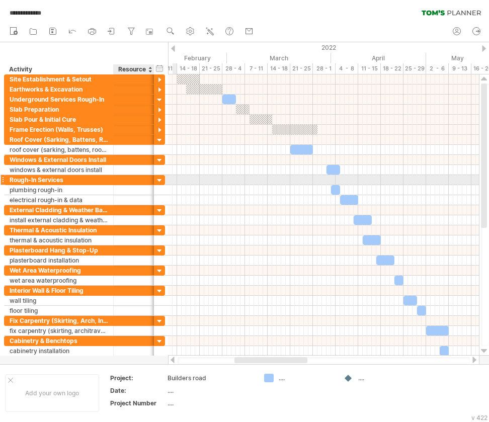
click at [159, 181] on div at bounding box center [160, 181] width 10 height 10
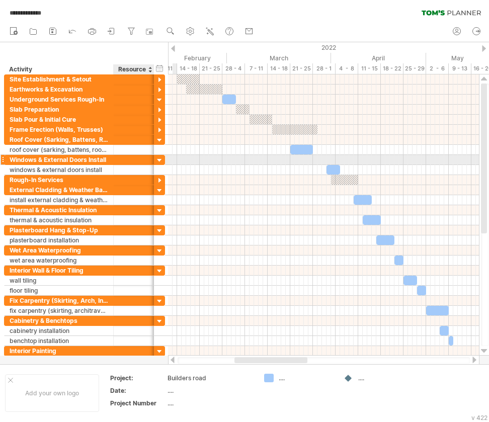
click at [159, 159] on div at bounding box center [160, 161] width 10 height 10
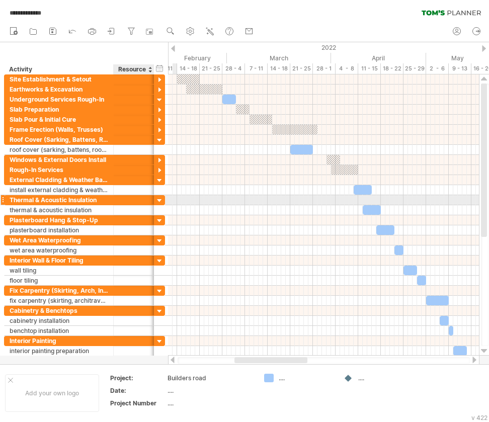
click at [157, 202] on div at bounding box center [160, 201] width 10 height 10
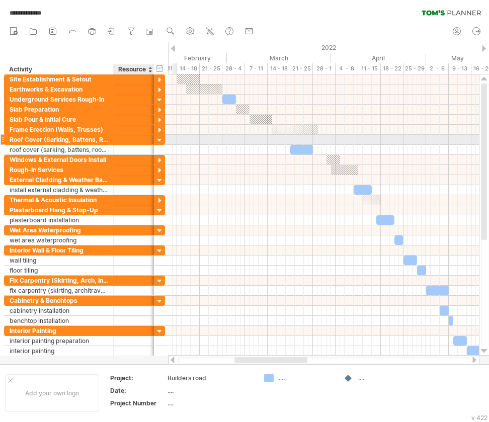
click at [160, 141] on div at bounding box center [160, 141] width 10 height 10
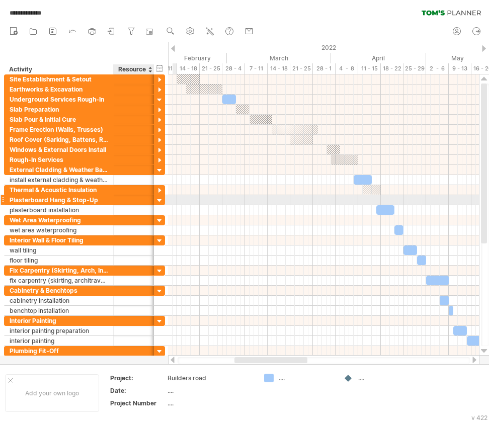
click at [160, 201] on div at bounding box center [160, 201] width 10 height 10
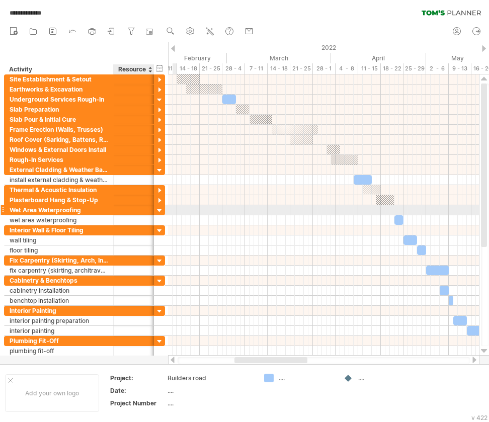
click at [160, 212] on div at bounding box center [160, 211] width 10 height 10
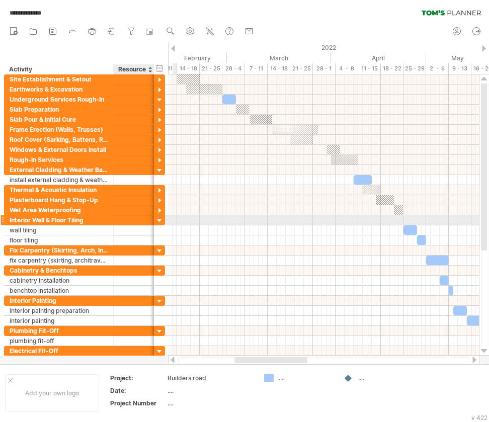
click at [159, 220] on div at bounding box center [160, 221] width 10 height 10
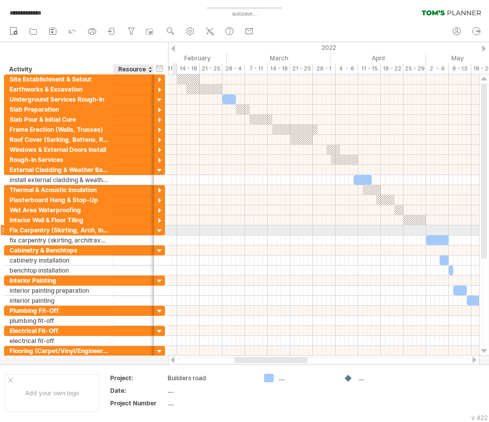
click at [158, 233] on div at bounding box center [160, 231] width 10 height 10
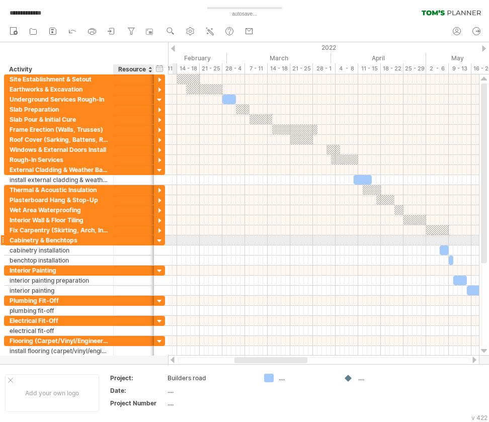
click at [160, 243] on div at bounding box center [160, 241] width 10 height 10
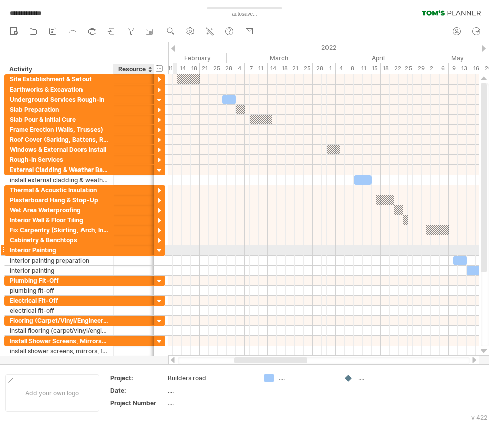
click at [159, 251] on div at bounding box center [160, 252] width 10 height 10
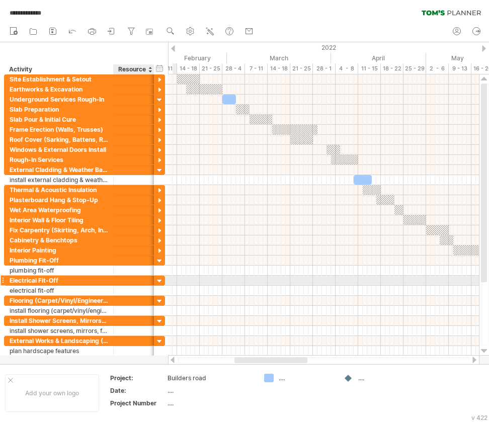
click at [159, 281] on div at bounding box center [160, 282] width 10 height 10
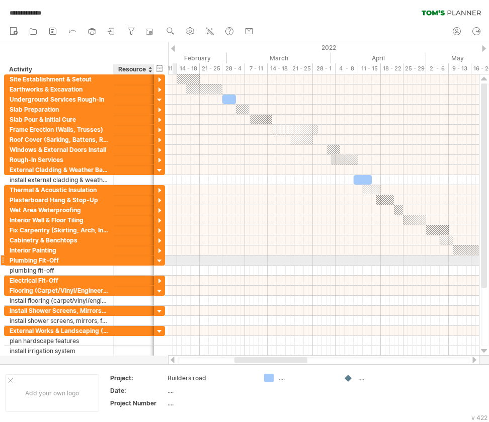
click at [159, 262] on div at bounding box center [160, 262] width 10 height 10
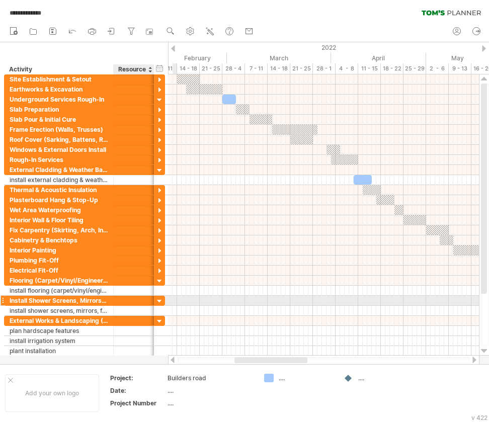
click at [158, 281] on div at bounding box center [160, 302] width 10 height 10
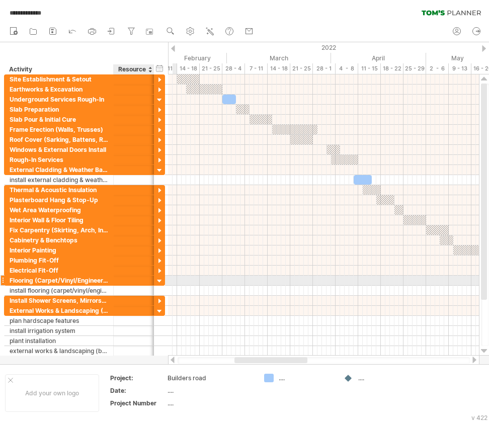
click at [161, 281] on div at bounding box center [160, 282] width 10 height 10
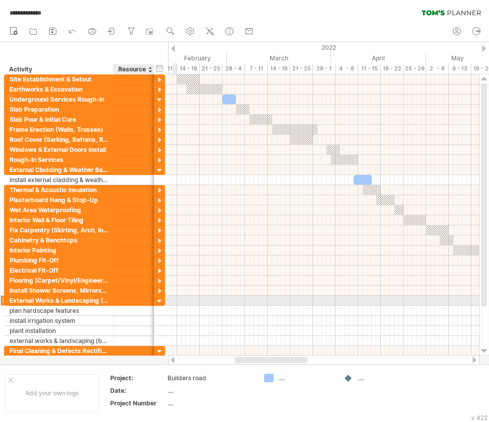
click at [160, 281] on div at bounding box center [160, 302] width 10 height 10
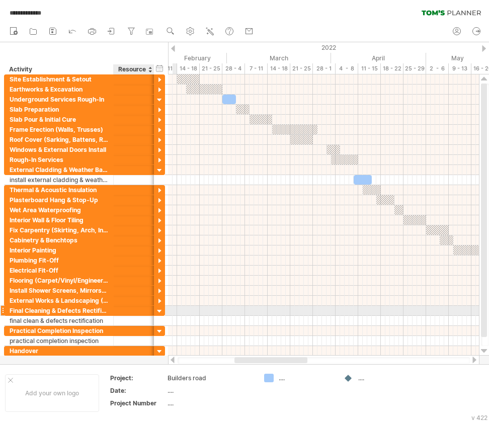
click at [158, 281] on div at bounding box center [160, 312] width 10 height 10
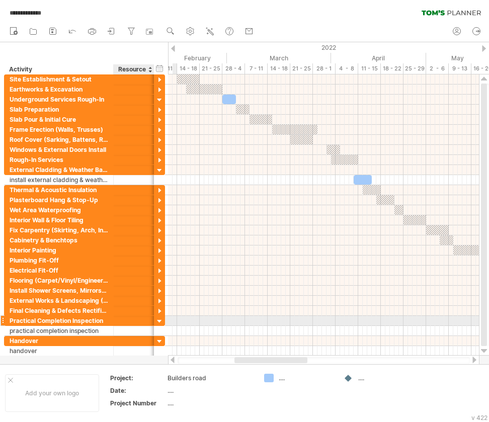
click at [160, 281] on div at bounding box center [160, 322] width 10 height 10
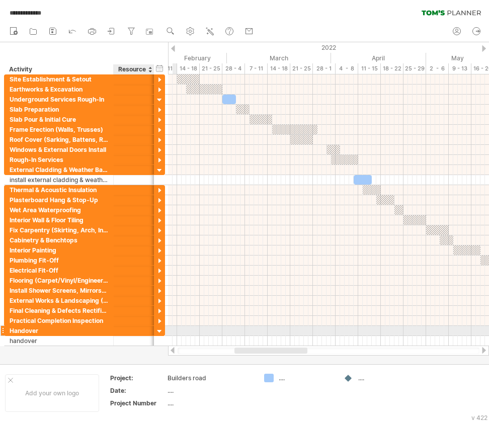
click at [159, 281] on div at bounding box center [160, 332] width 10 height 10
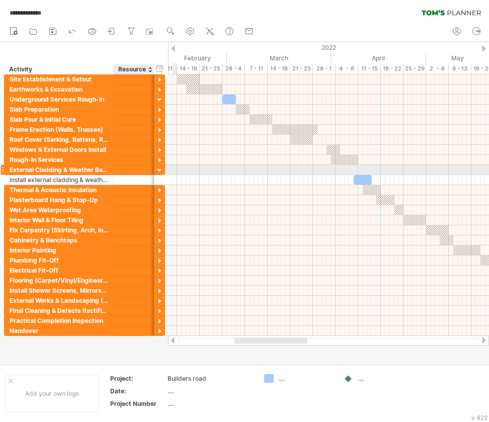
click at [158, 170] on div at bounding box center [160, 171] width 10 height 10
